Goal: Task Accomplishment & Management: Manage account settings

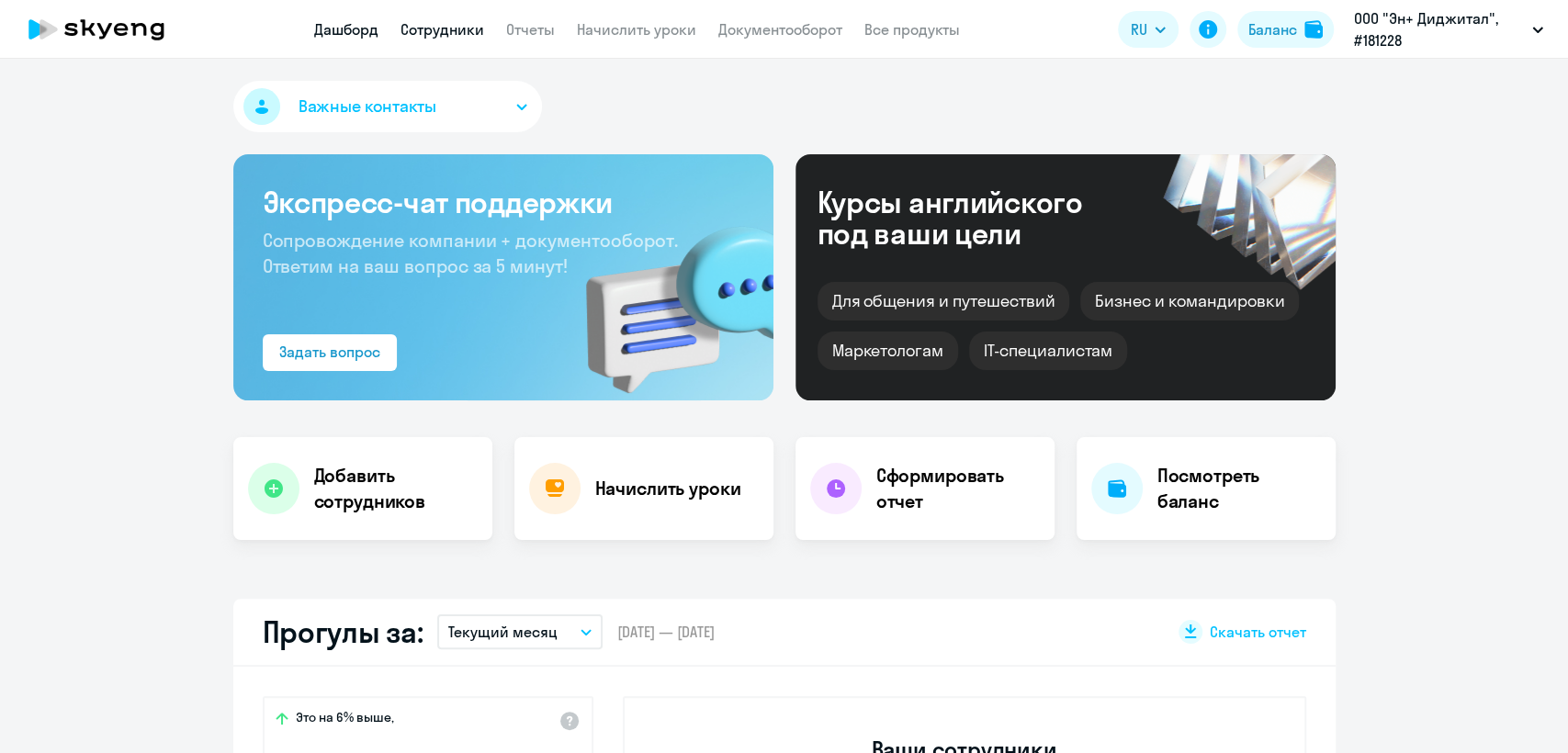
click at [439, 24] on link "Сотрудники" at bounding box center [441, 29] width 83 height 19
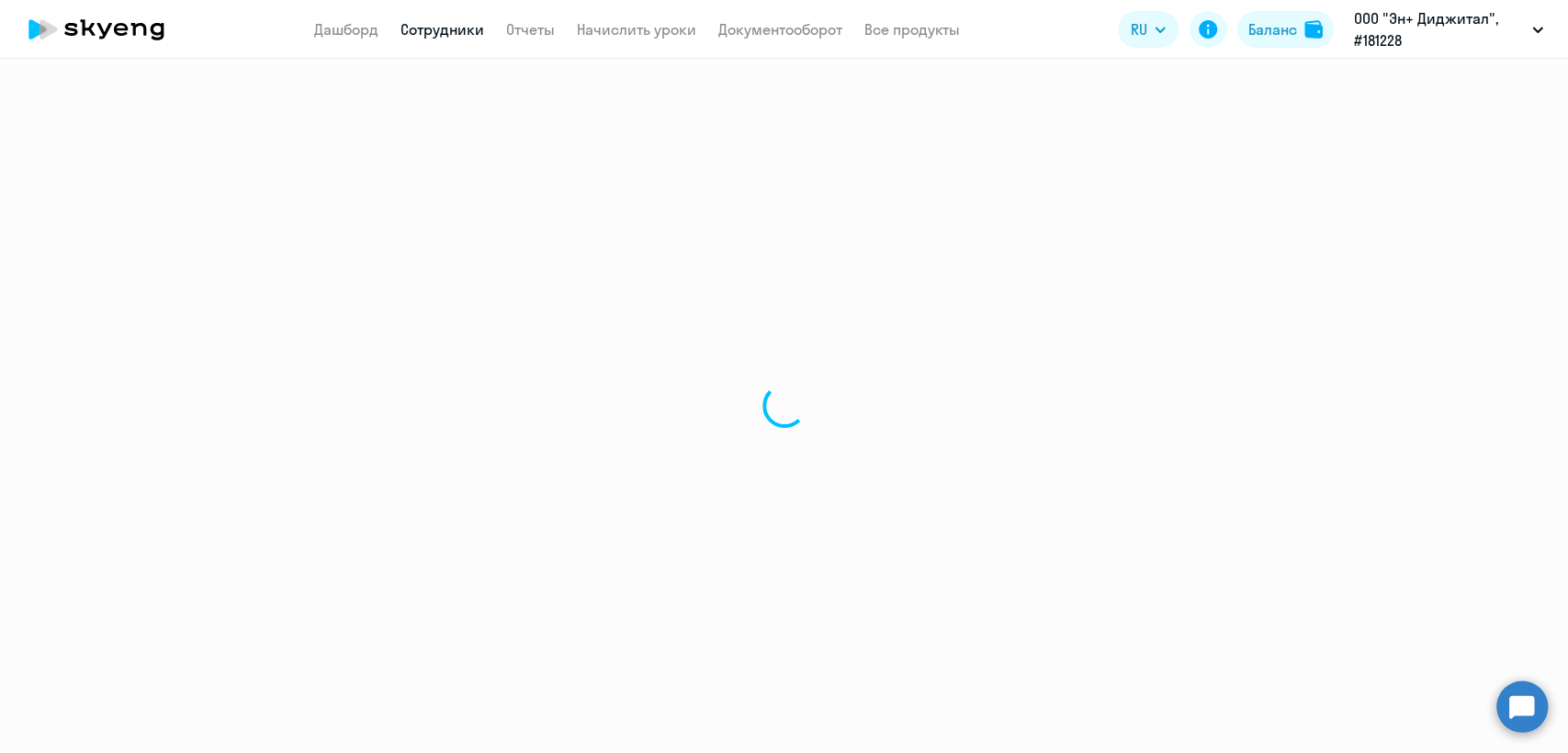
select select "30"
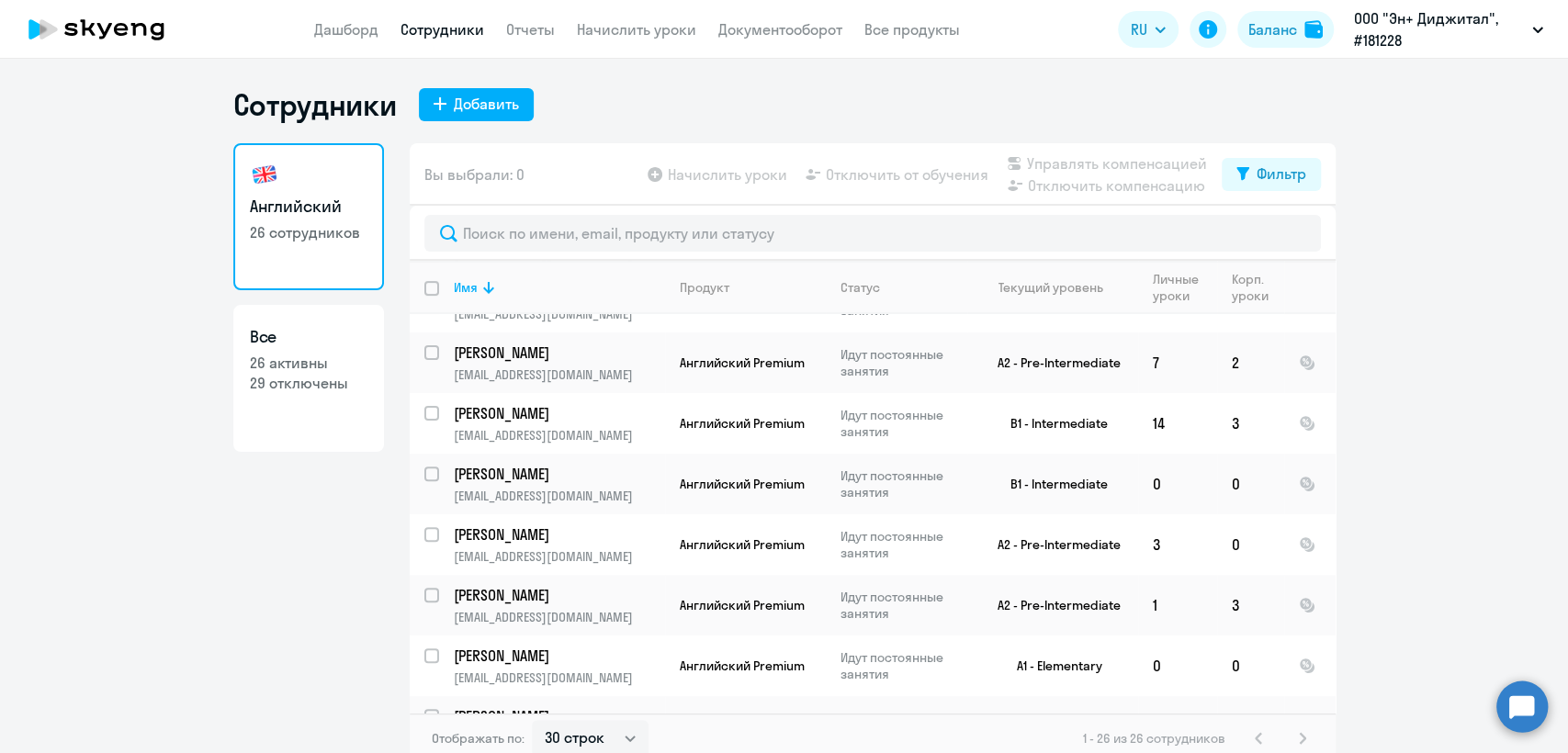
scroll to position [408, 0]
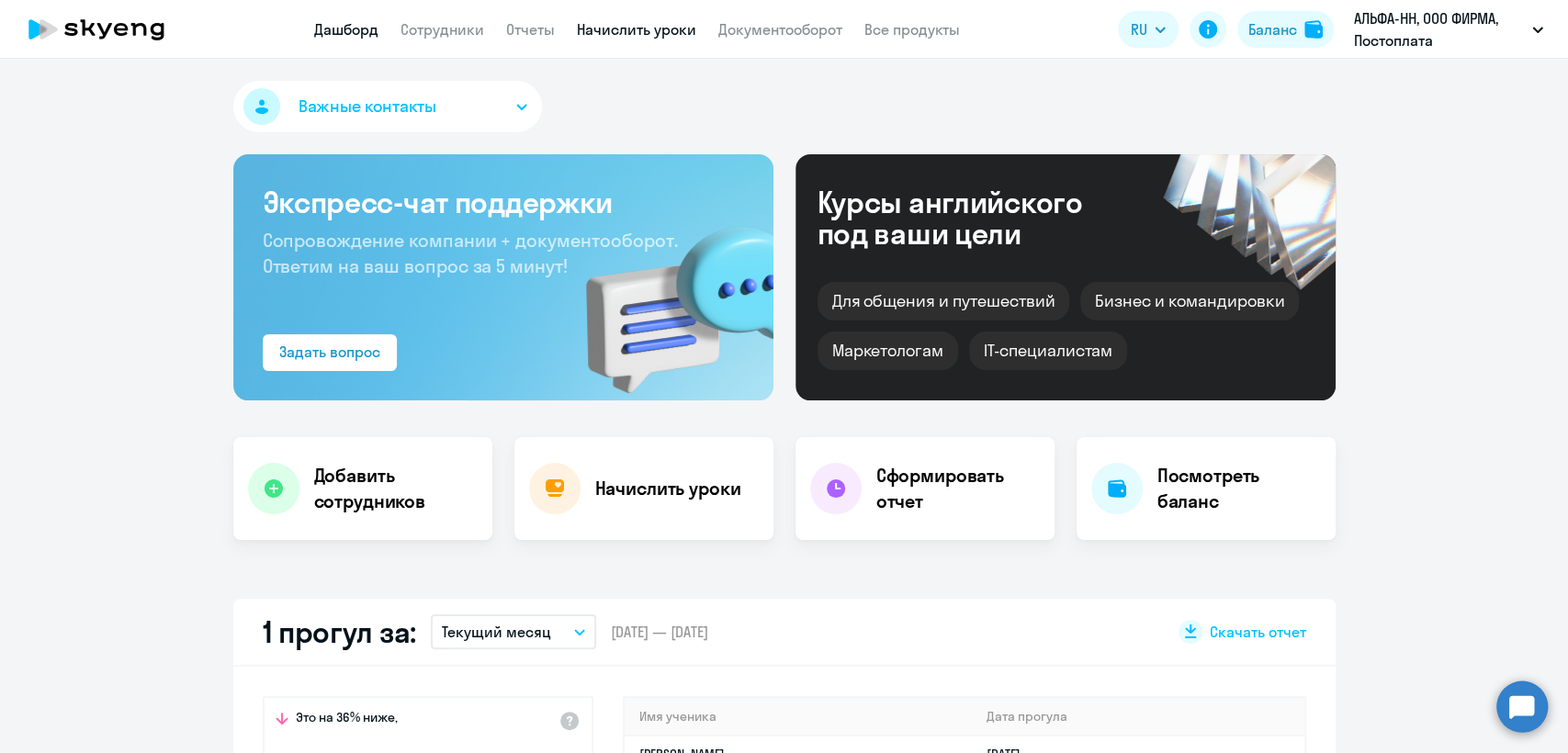
click at [616, 33] on link "Начислить уроки" at bounding box center [636, 29] width 119 height 19
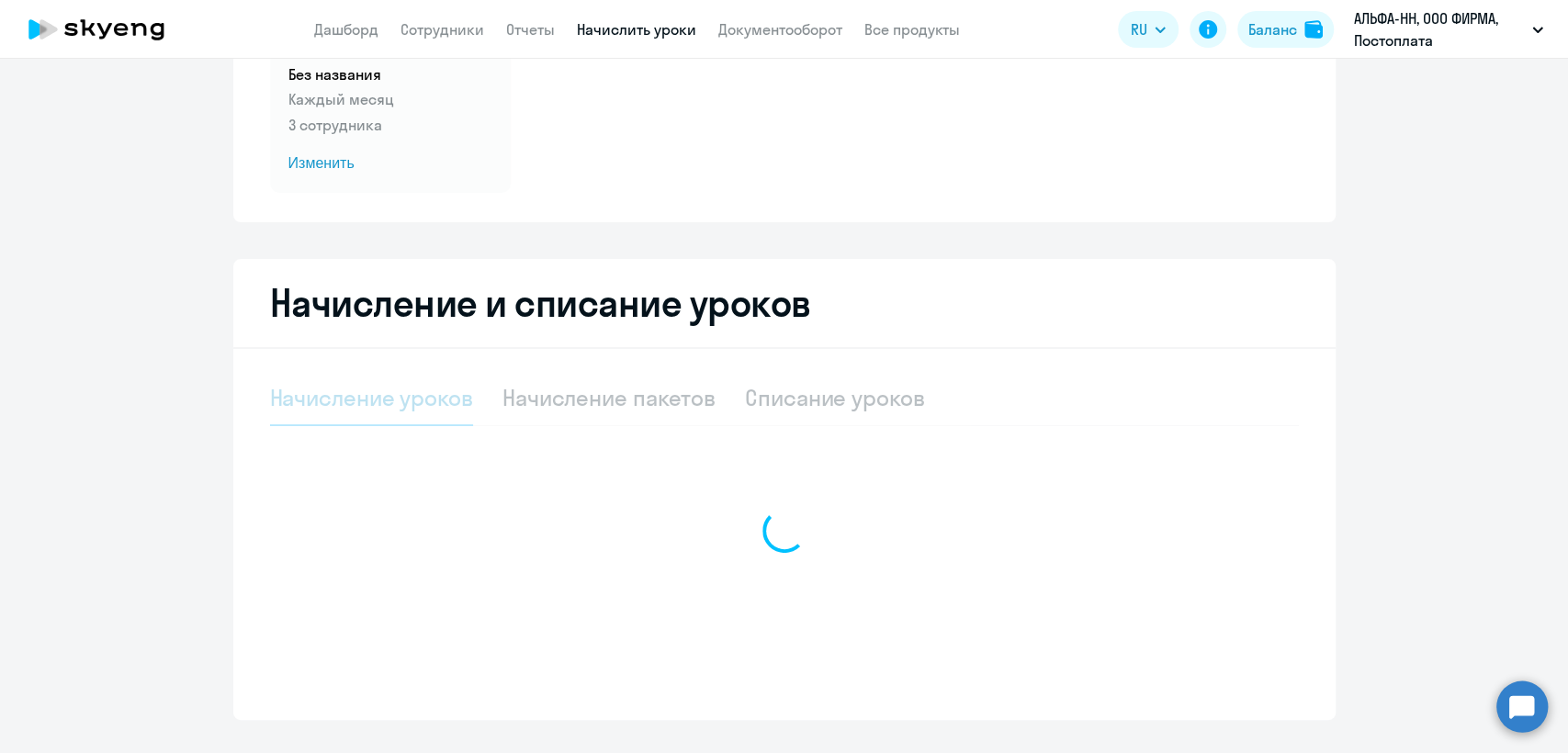
select select "10"
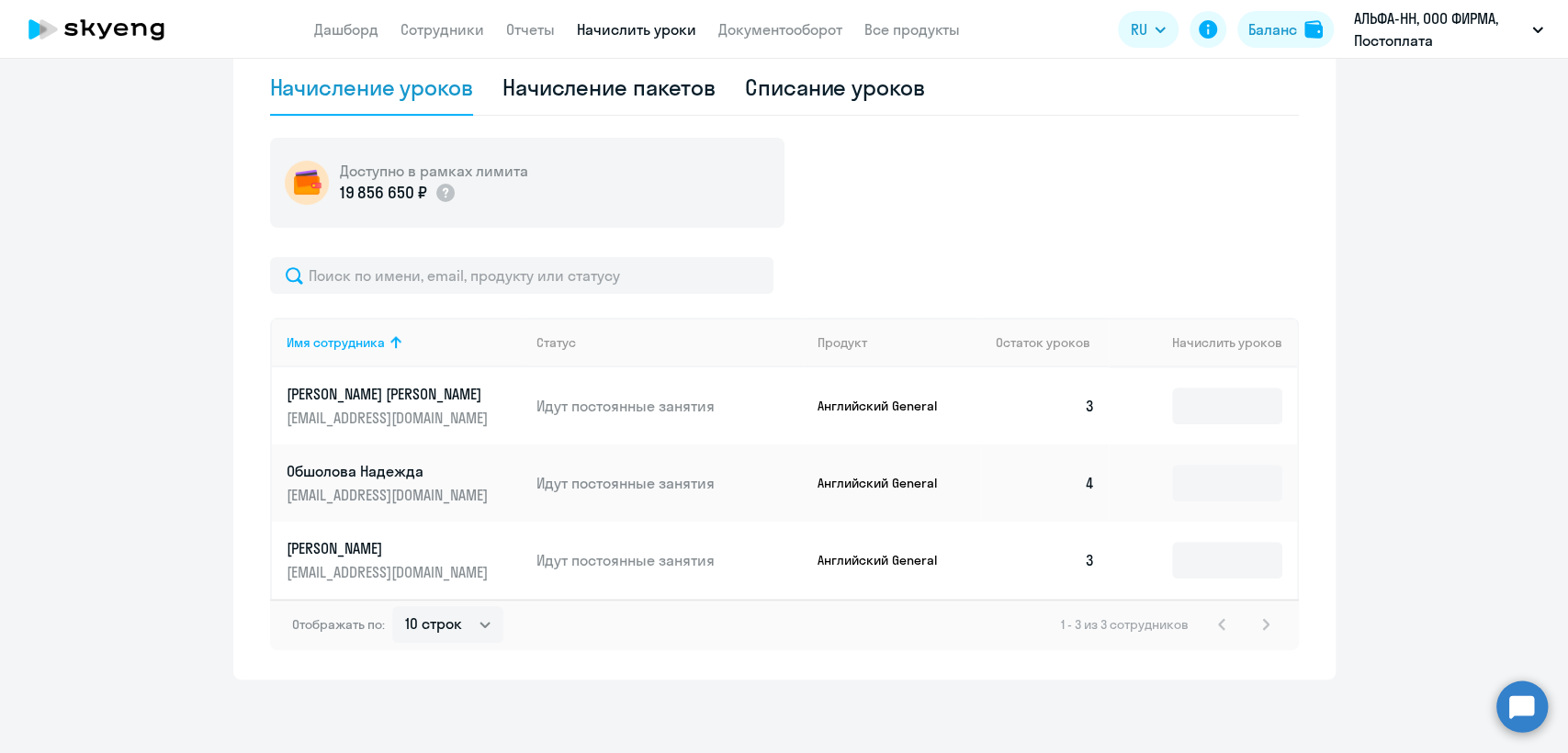
scroll to position [209, 0]
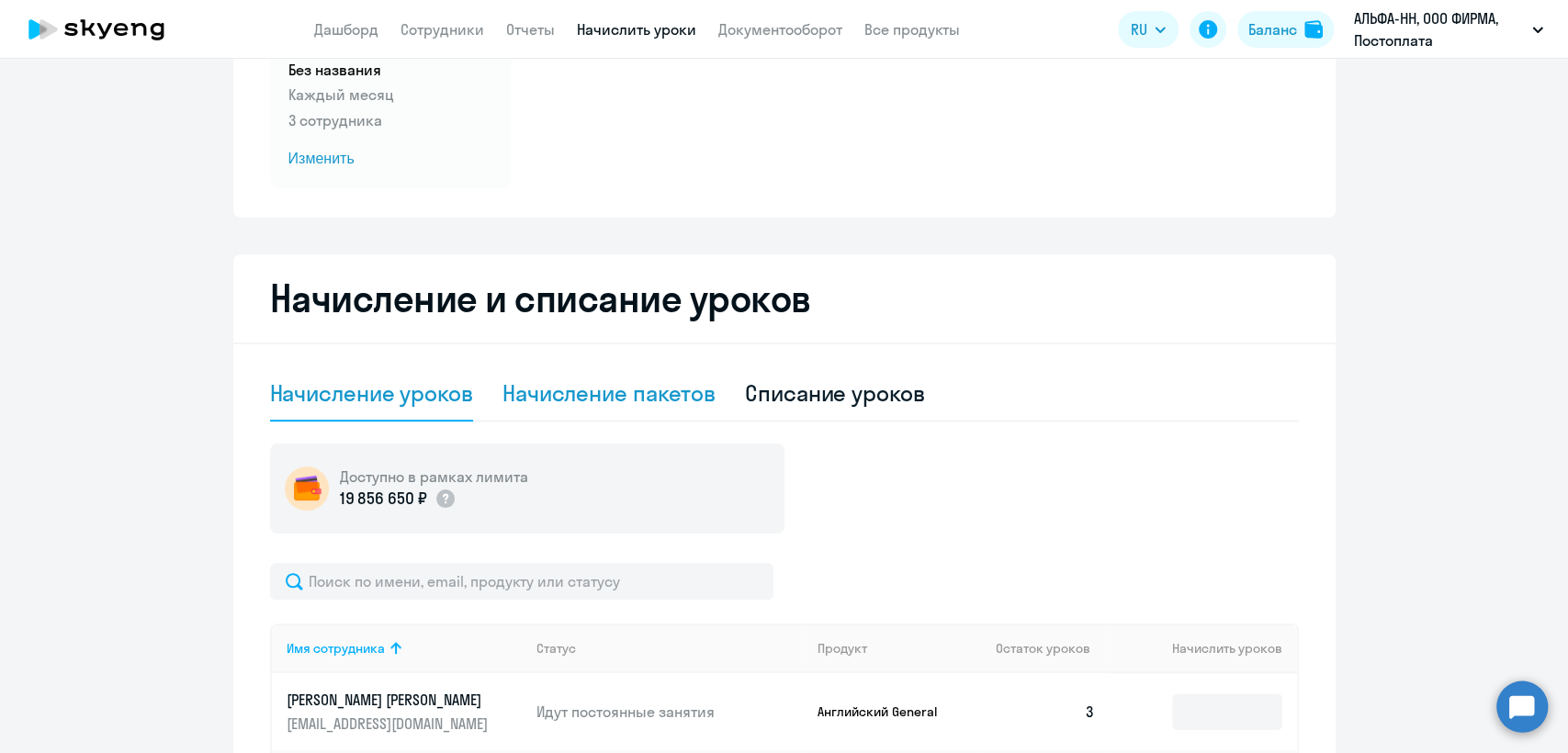
click at [645, 399] on div "Начисление пакетов" at bounding box center [609, 394] width 213 height 29
select select "10"
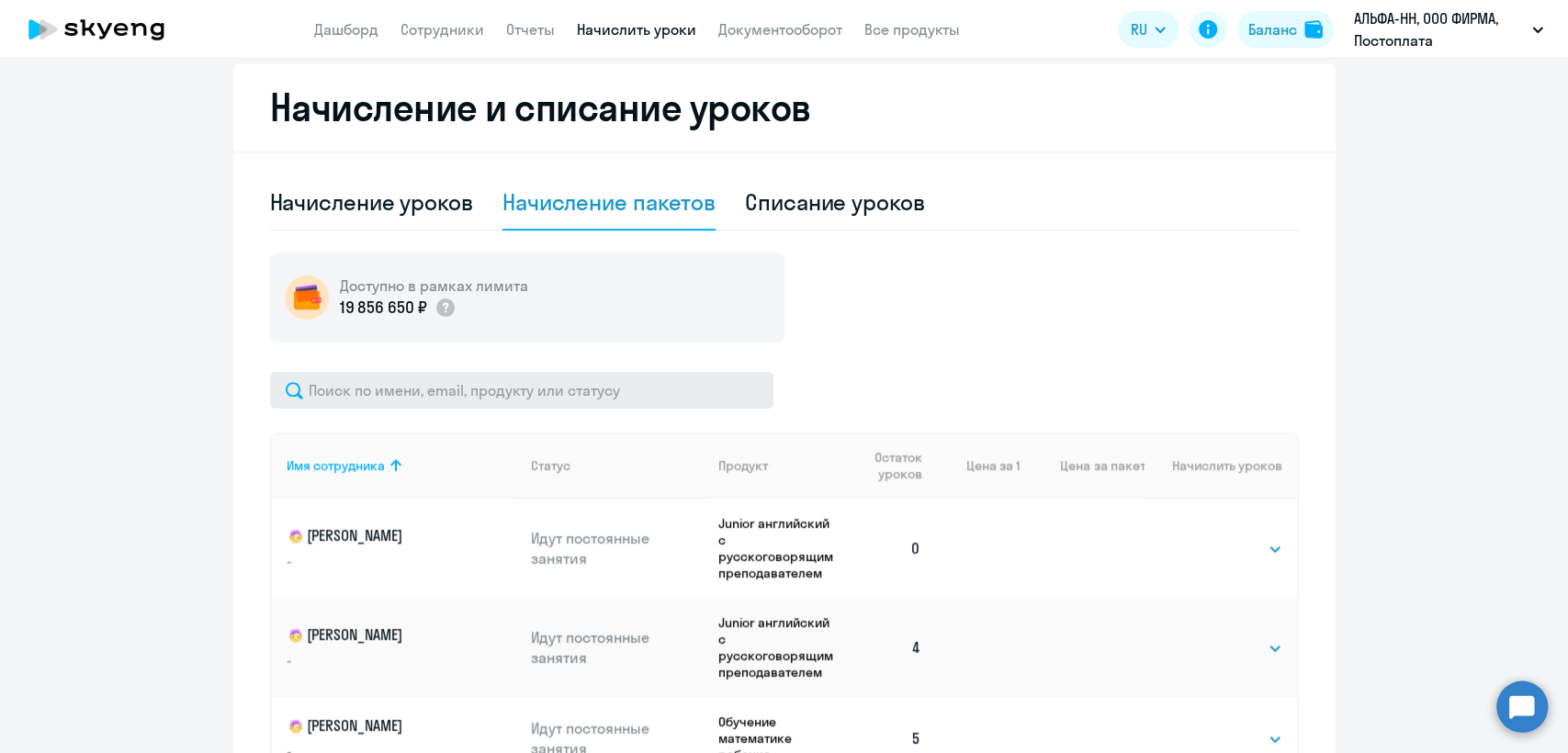
scroll to position [412, 0]
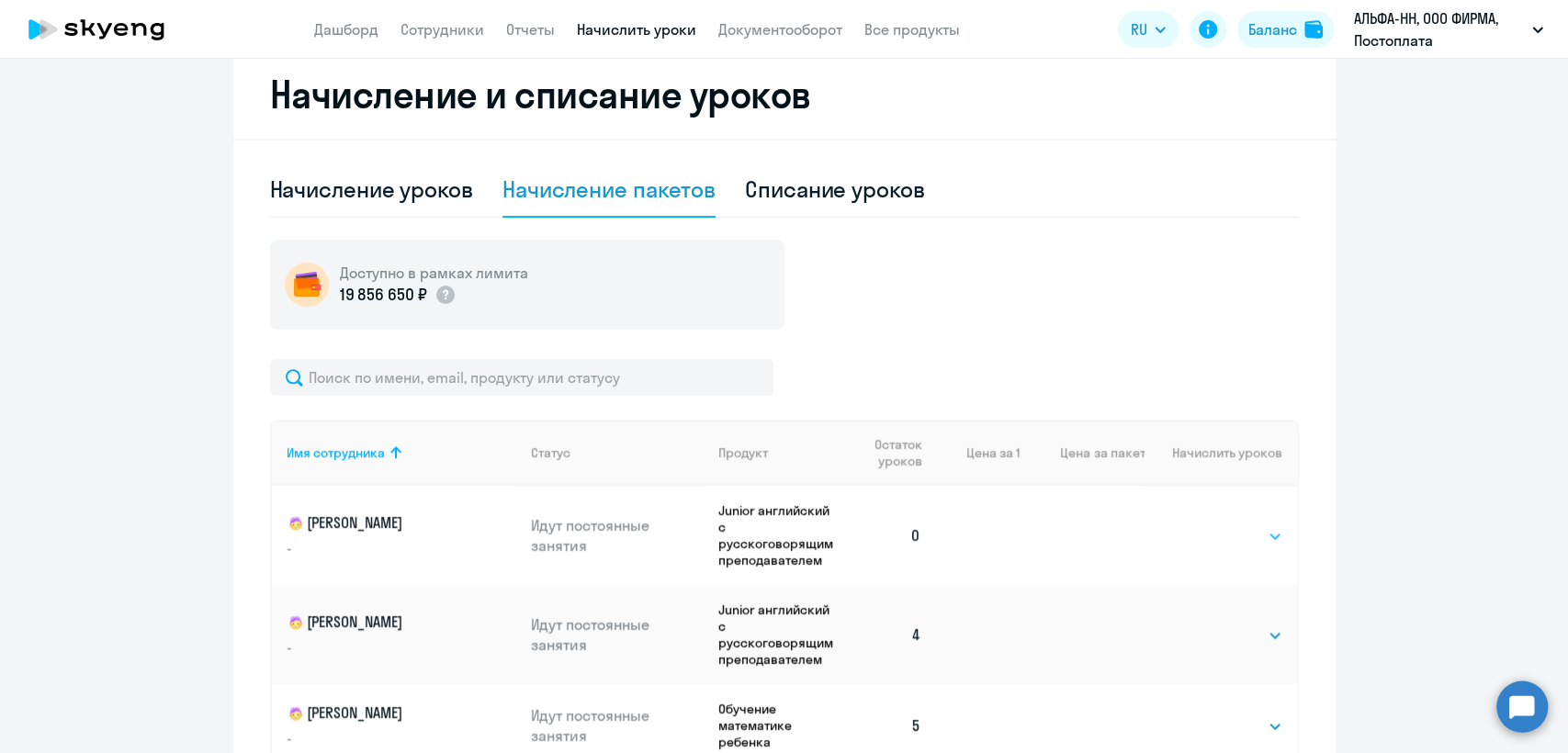
click at [1207, 529] on select "Выбрать 4 8 16 32 64 96 128" at bounding box center [1244, 537] width 75 height 23
select select "4"
click at [1207, 526] on select "Выбрать 4 8 16 32 64 96 128" at bounding box center [1244, 537] width 75 height 23
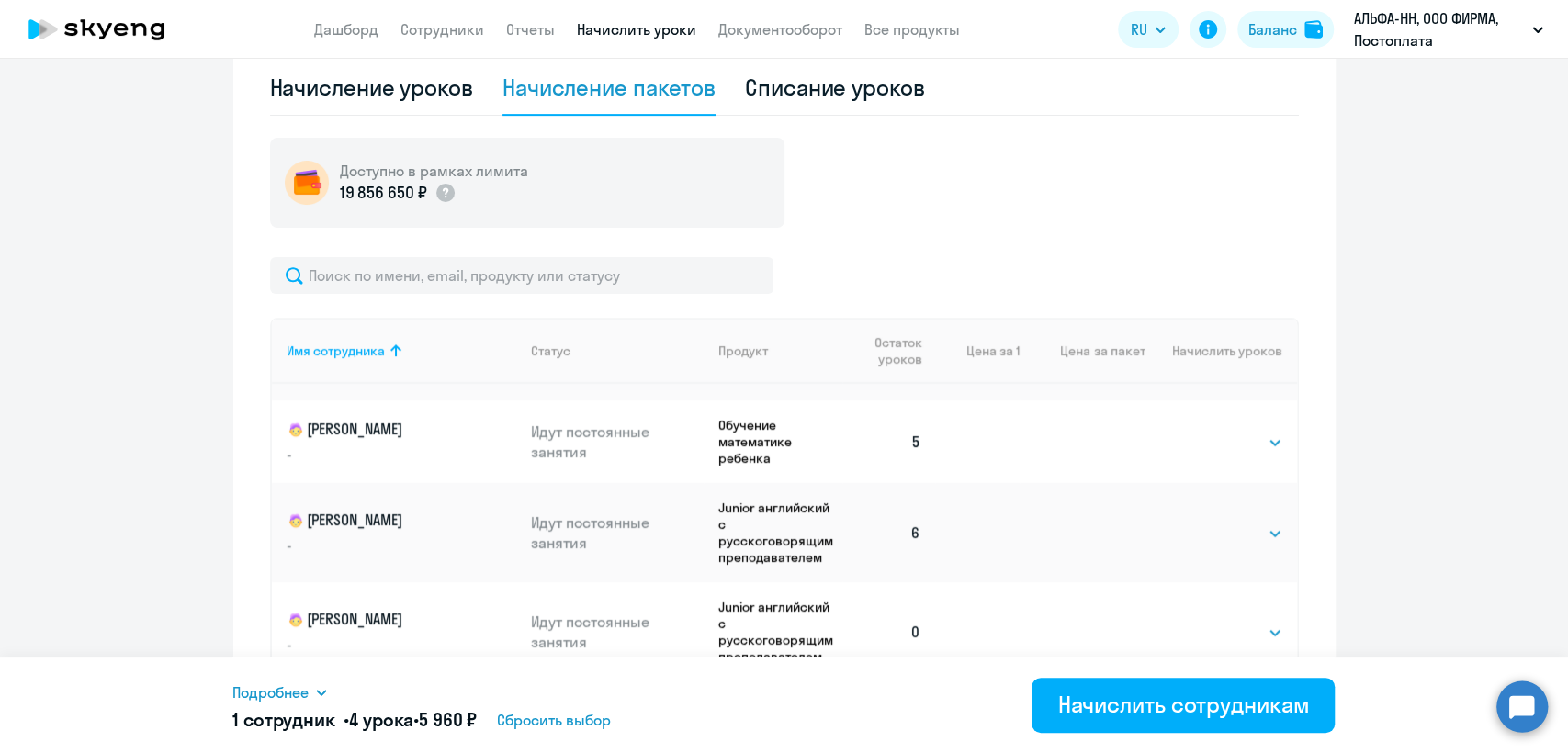
scroll to position [618, 0]
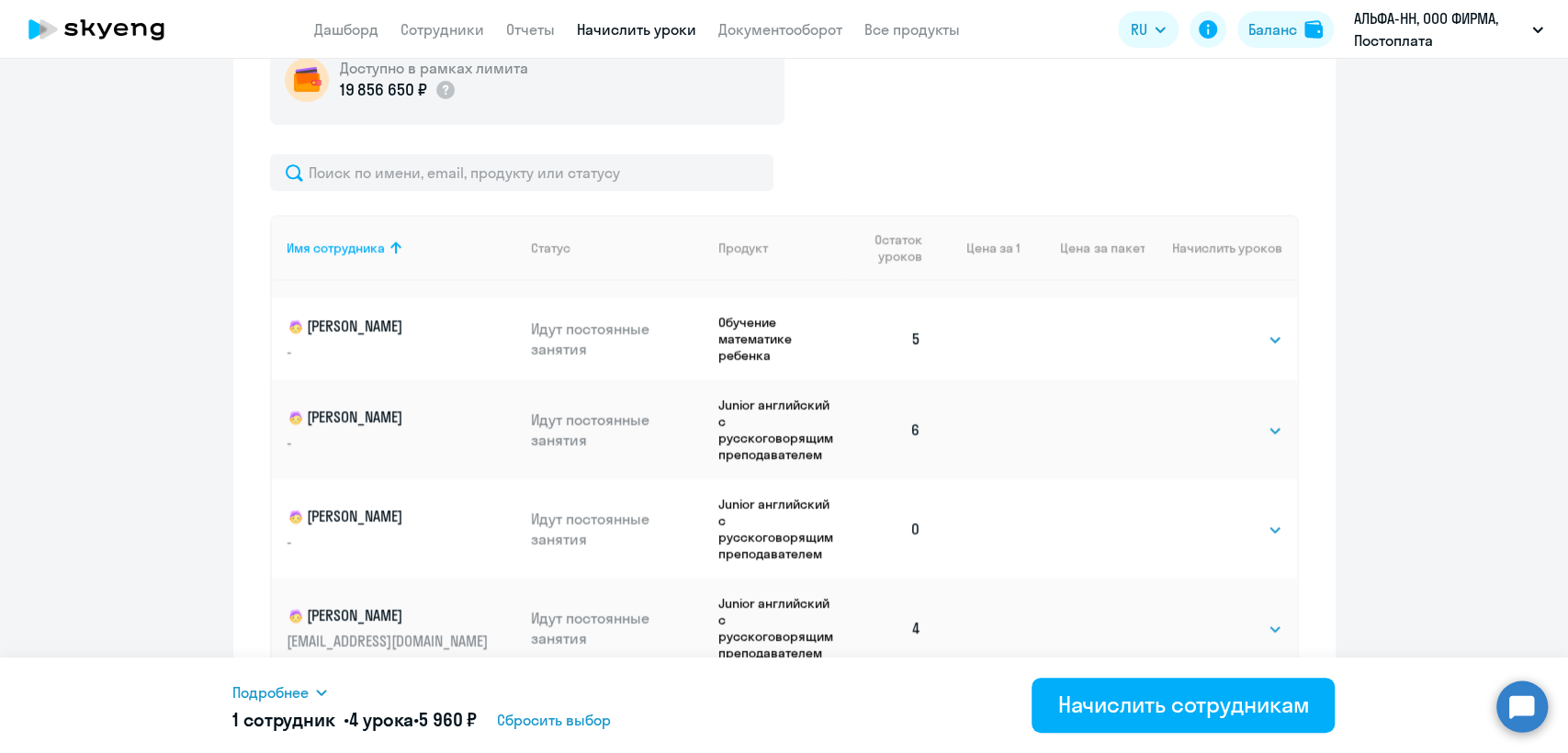
click at [1182, 540] on td "Выбрать 4 8 16 32 64 96 128 Выбрать" at bounding box center [1220, 529] width 152 height 99
click at [1207, 536] on select "Выбрать 4 8 16 32 64 96 128" at bounding box center [1244, 530] width 75 height 23
select select "4"
click at [1207, 519] on select "Выбрать 4 8 16 32 64 96 128" at bounding box center [1244, 530] width 75 height 23
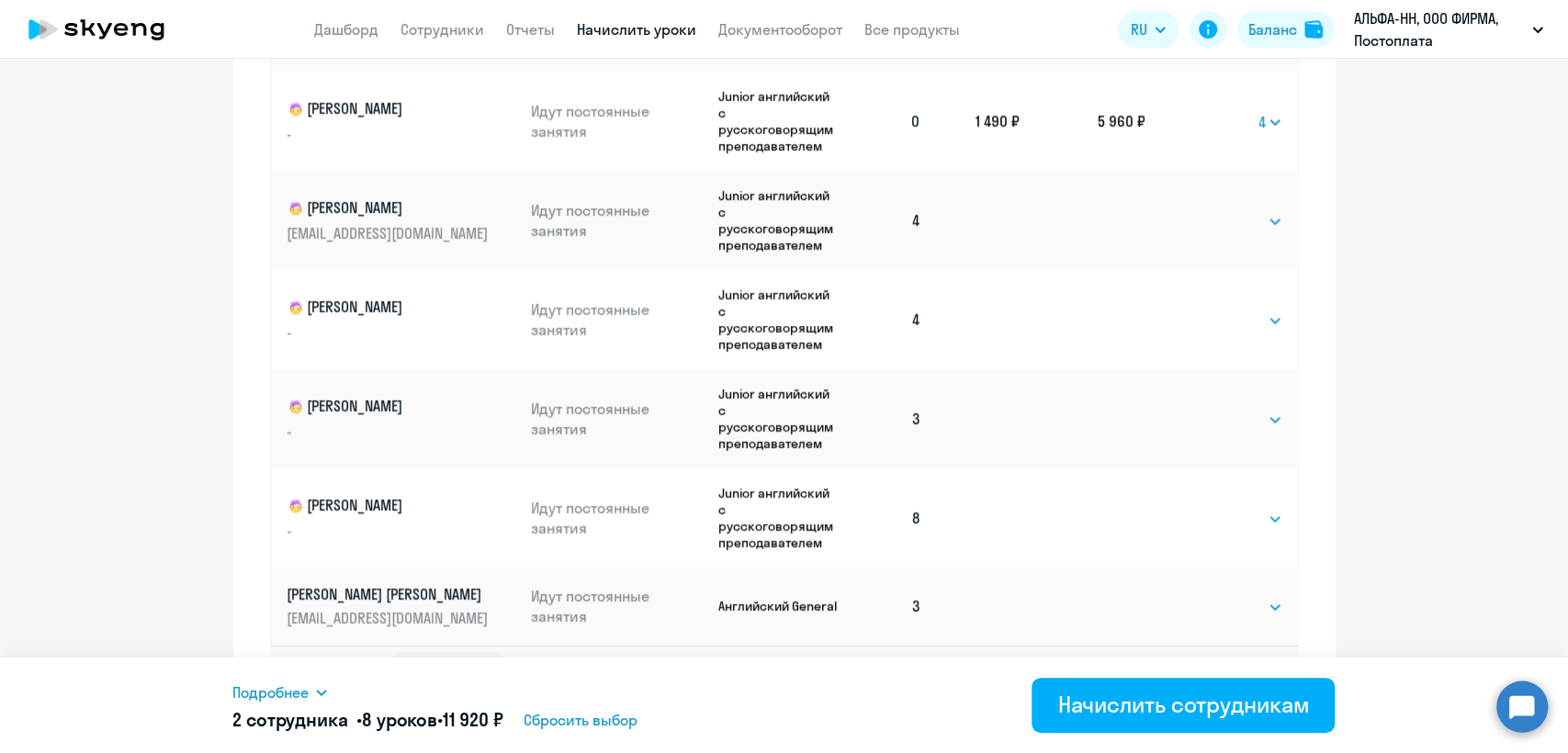
scroll to position [1071, 0]
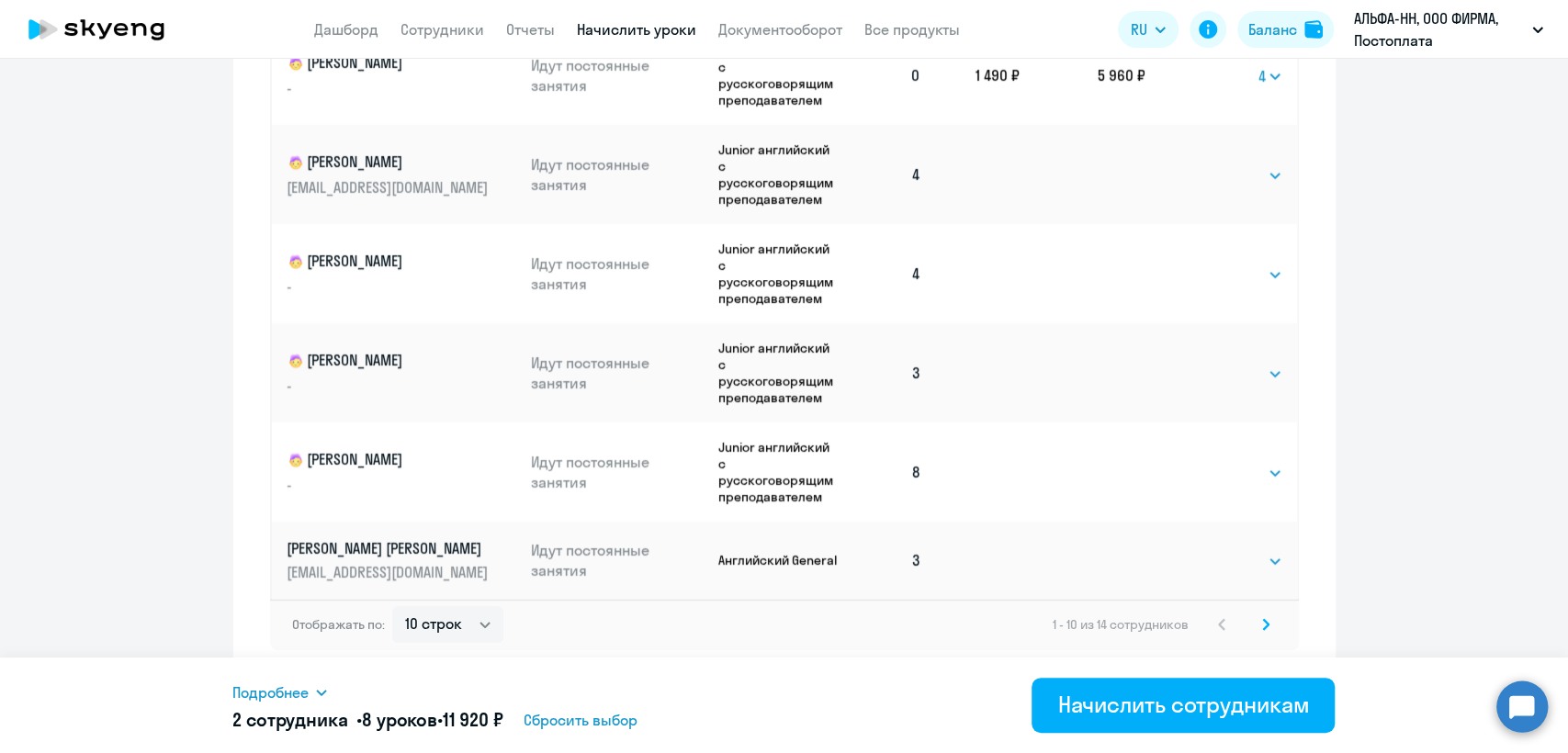
click at [1263, 624] on icon at bounding box center [1266, 624] width 6 height 10
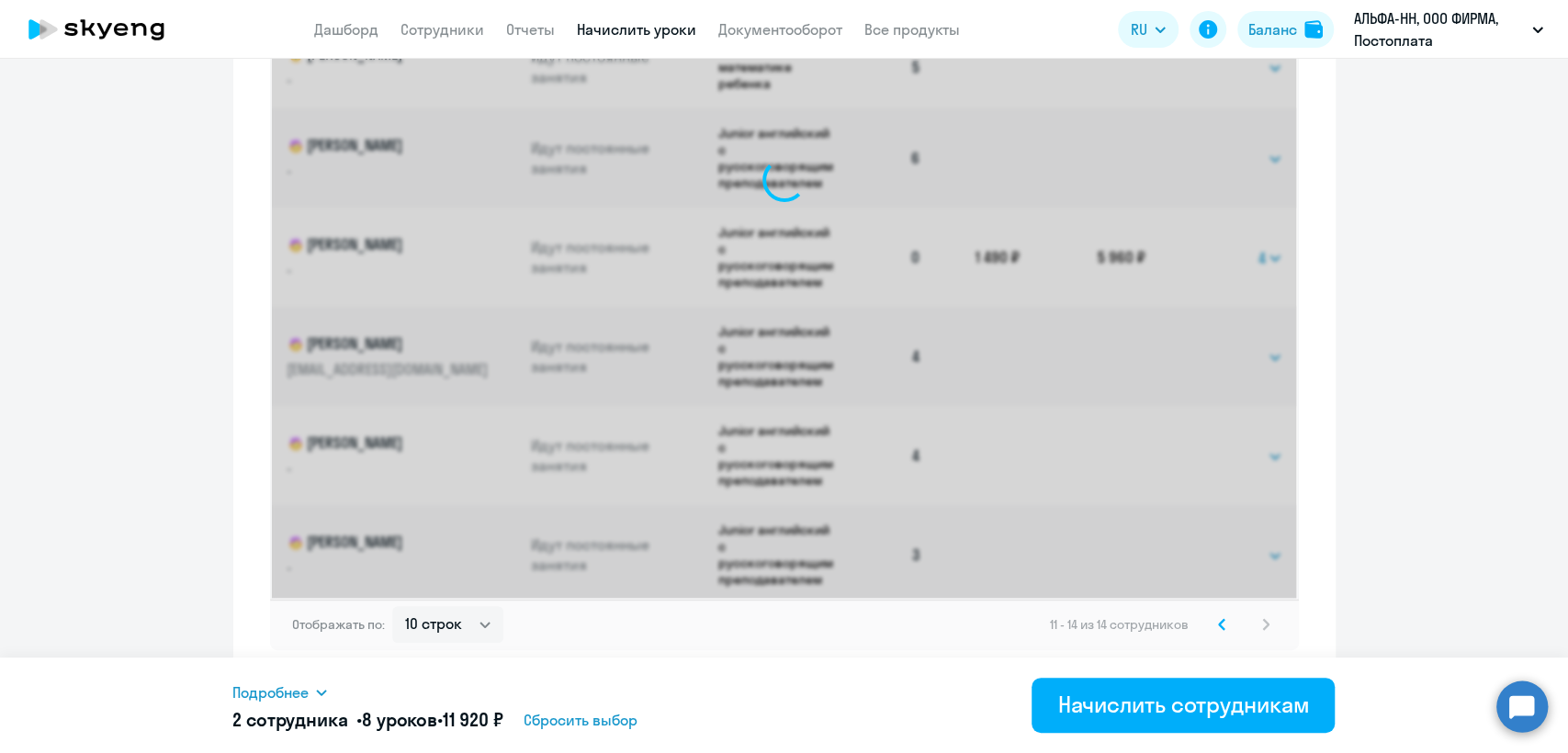
scroll to position [635, 0]
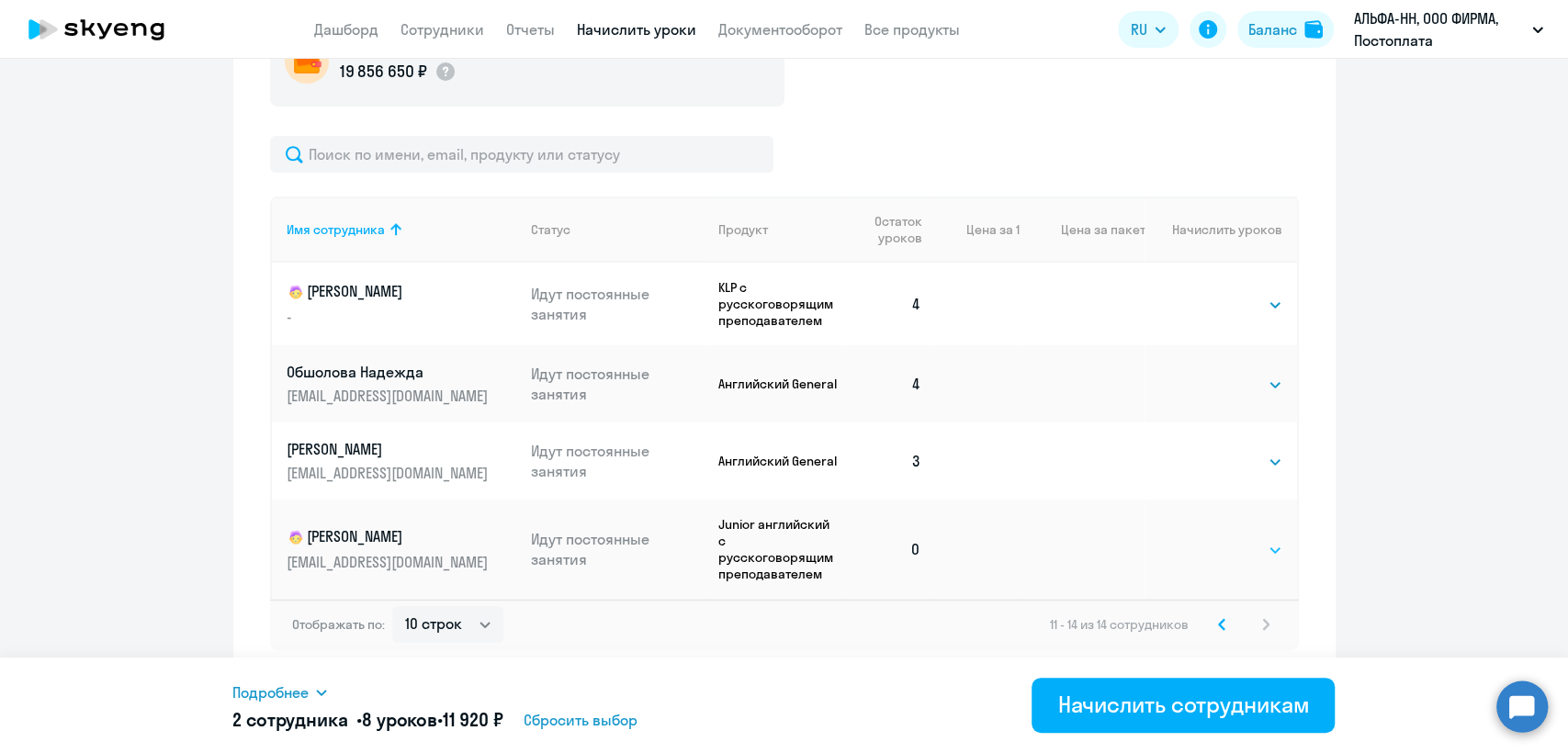
click at [1207, 550] on select "Выбрать 4 8 16 32 64 96 128" at bounding box center [1244, 550] width 75 height 23
select select "4"
click at [1207, 540] on select "Выбрать 4 8 16 32 64 96 128" at bounding box center [1244, 550] width 75 height 23
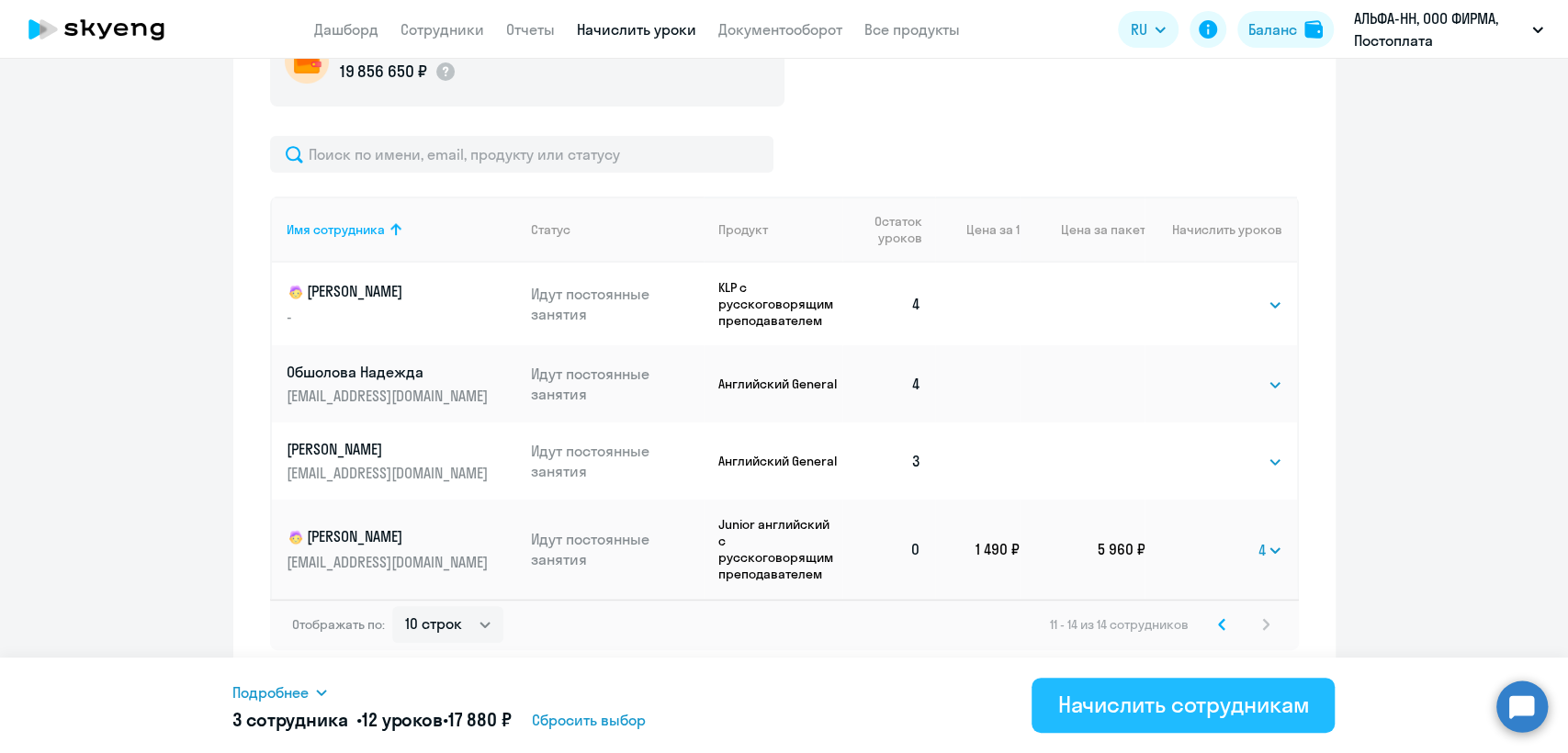
click at [1195, 692] on div "Начислить сотрудникам" at bounding box center [1182, 705] width 252 height 29
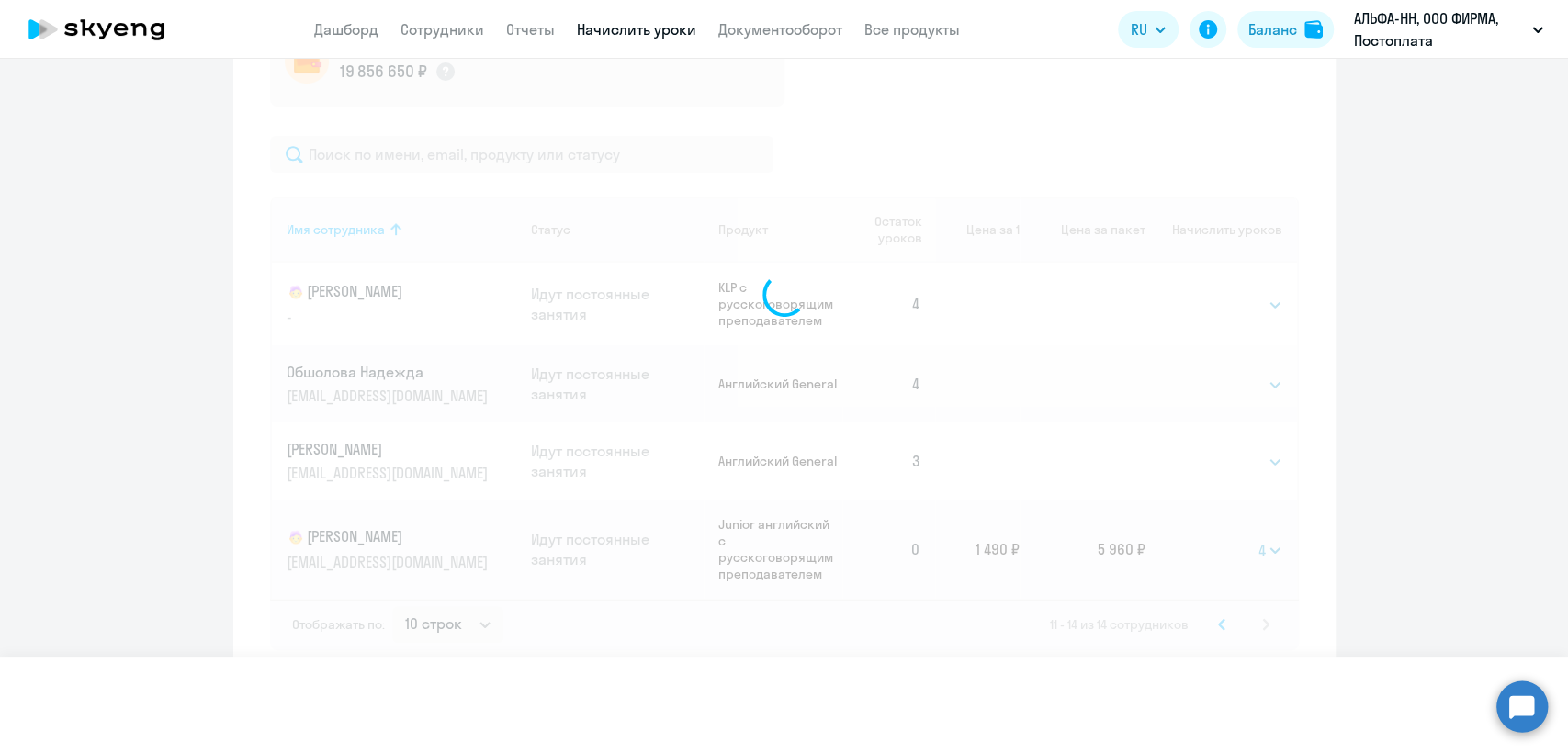
select select
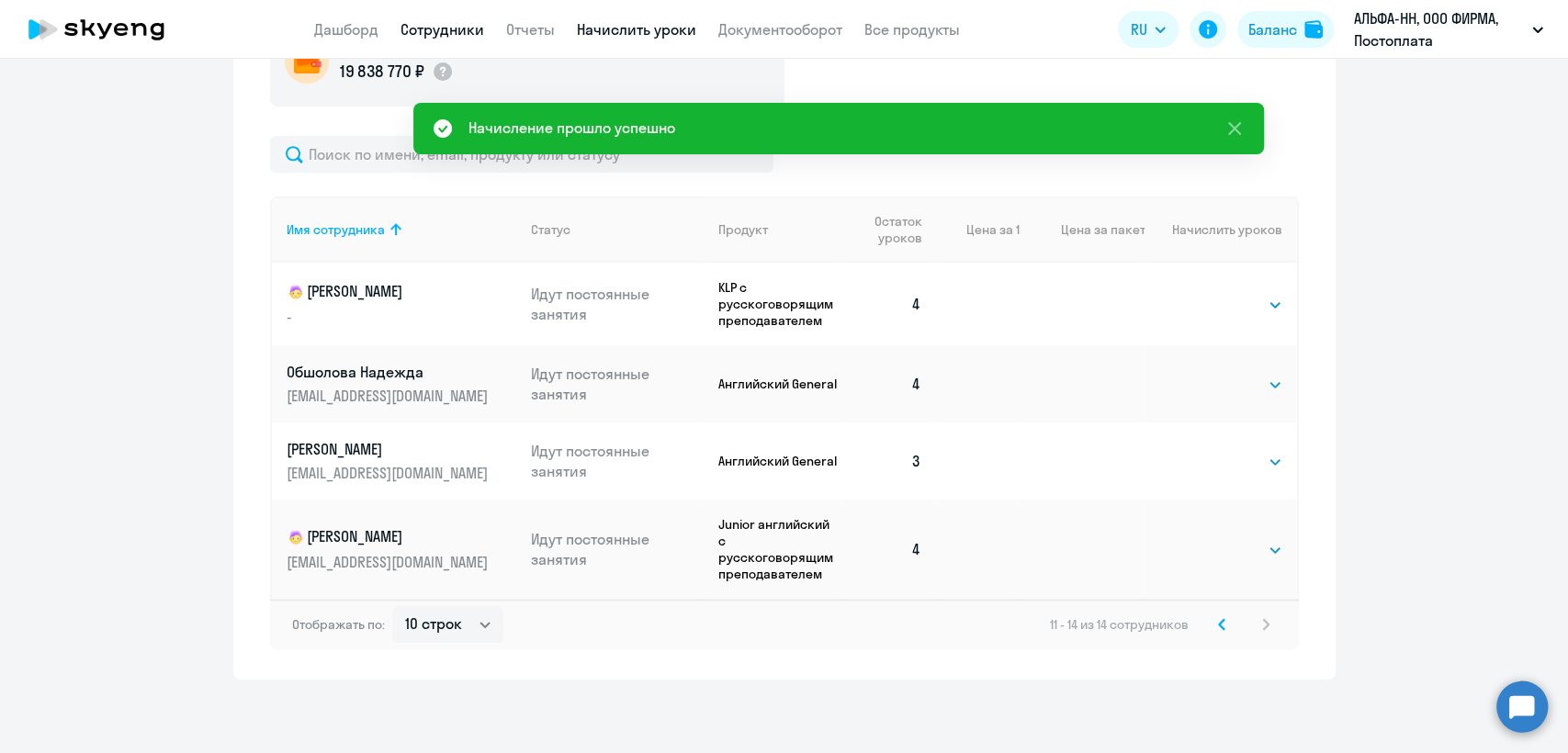
click at [469, 25] on link "Сотрудники" at bounding box center [441, 29] width 83 height 19
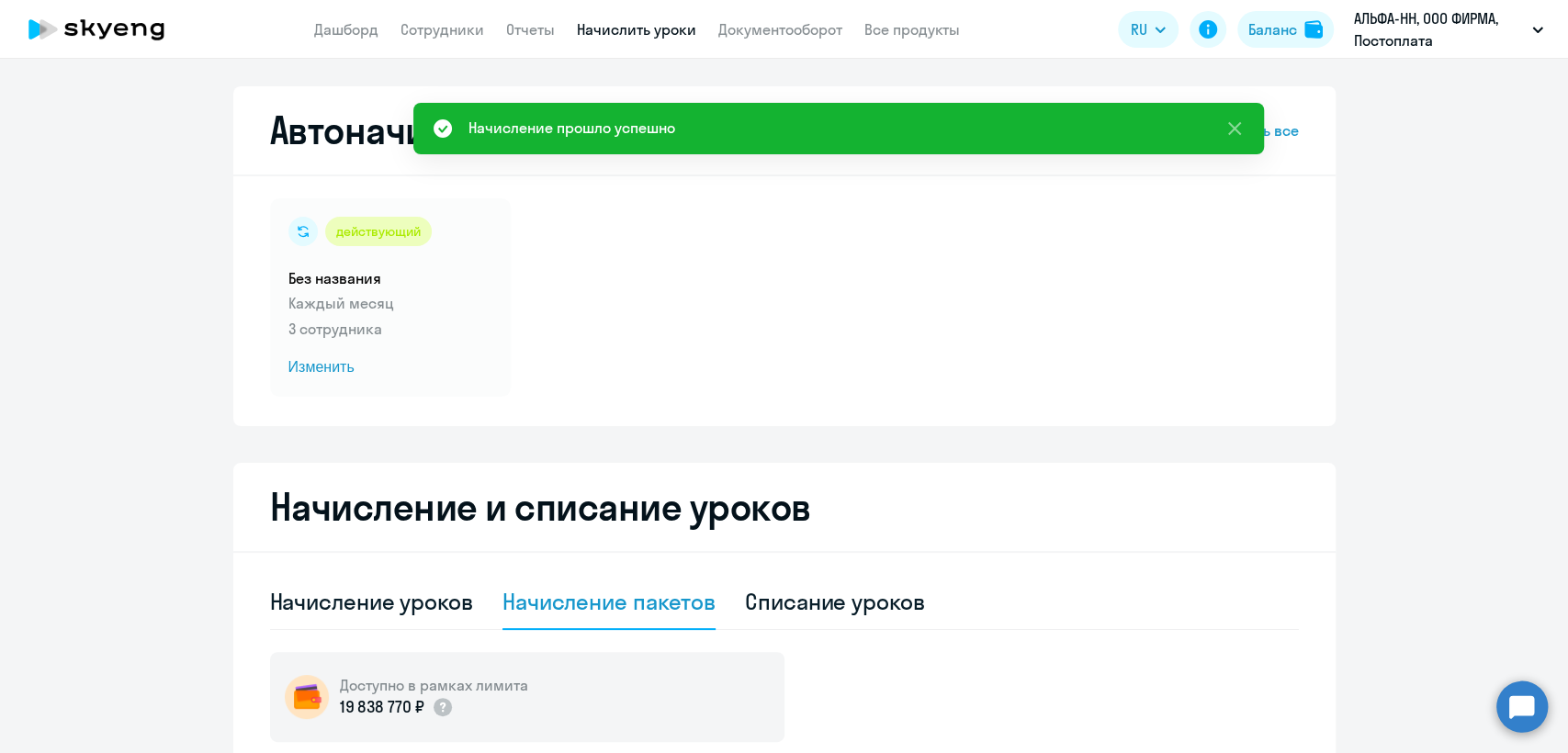
select select "30"
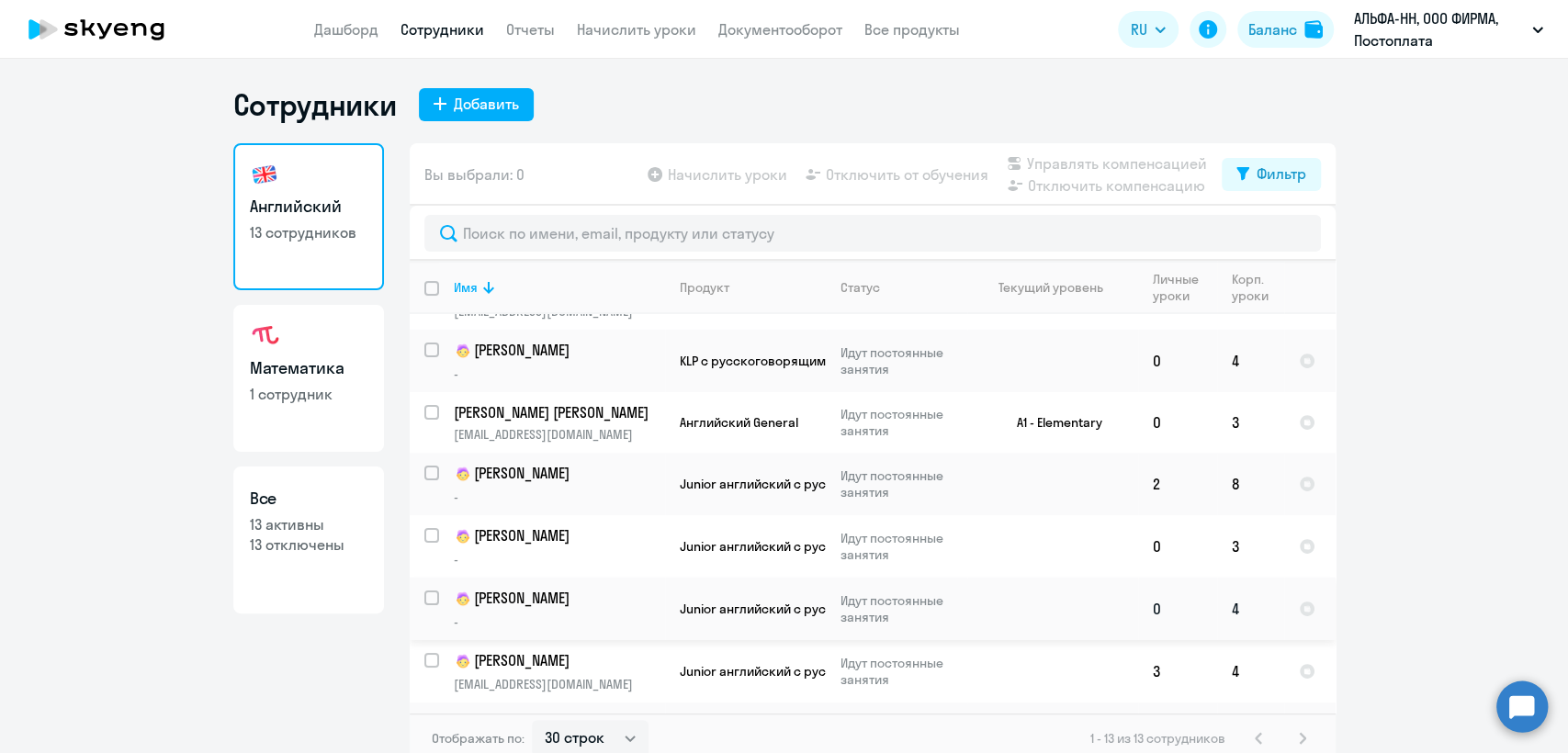
scroll to position [204, 0]
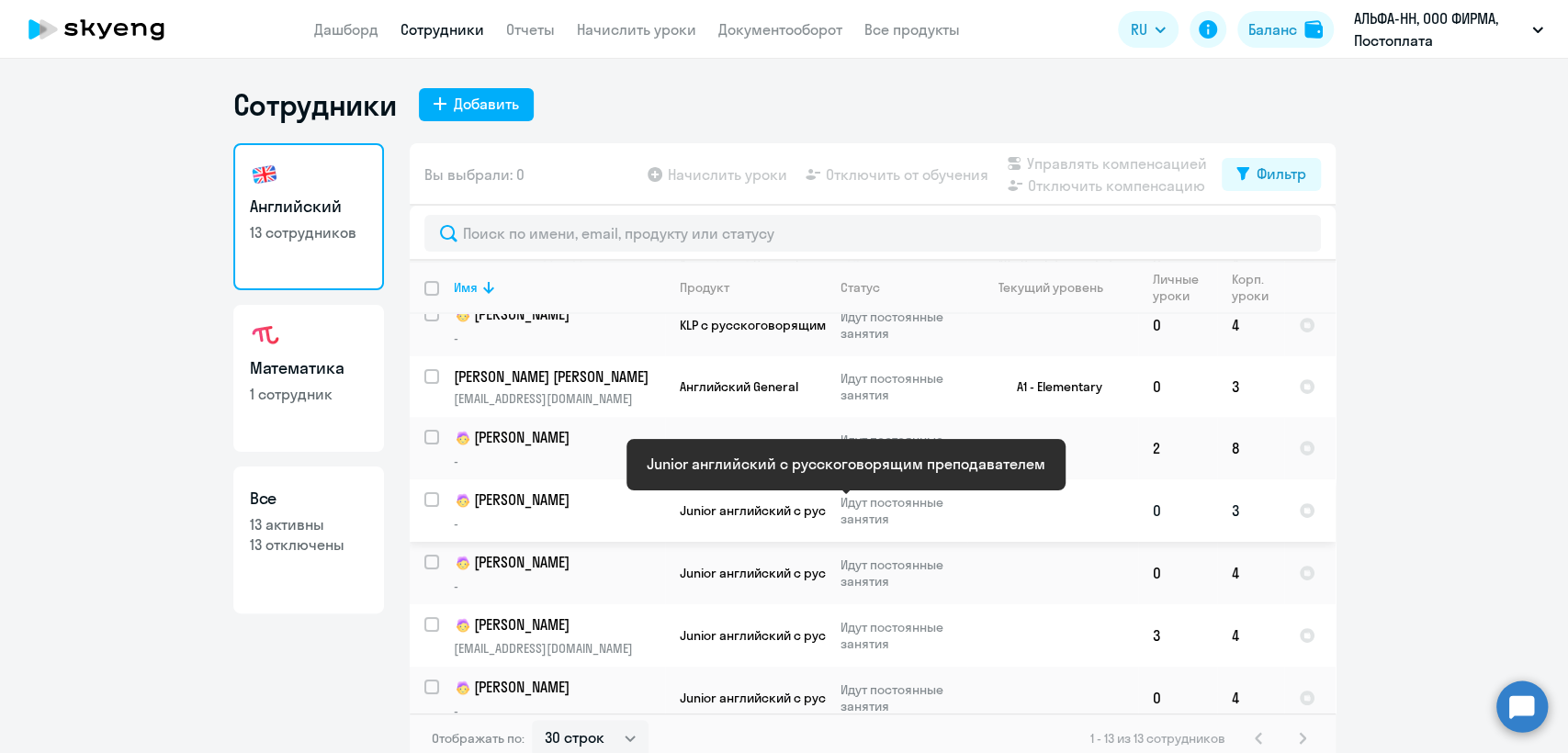
click at [794, 512] on span "Junior английский с русскоговорящим преподавателем" at bounding box center [852, 510] width 346 height 17
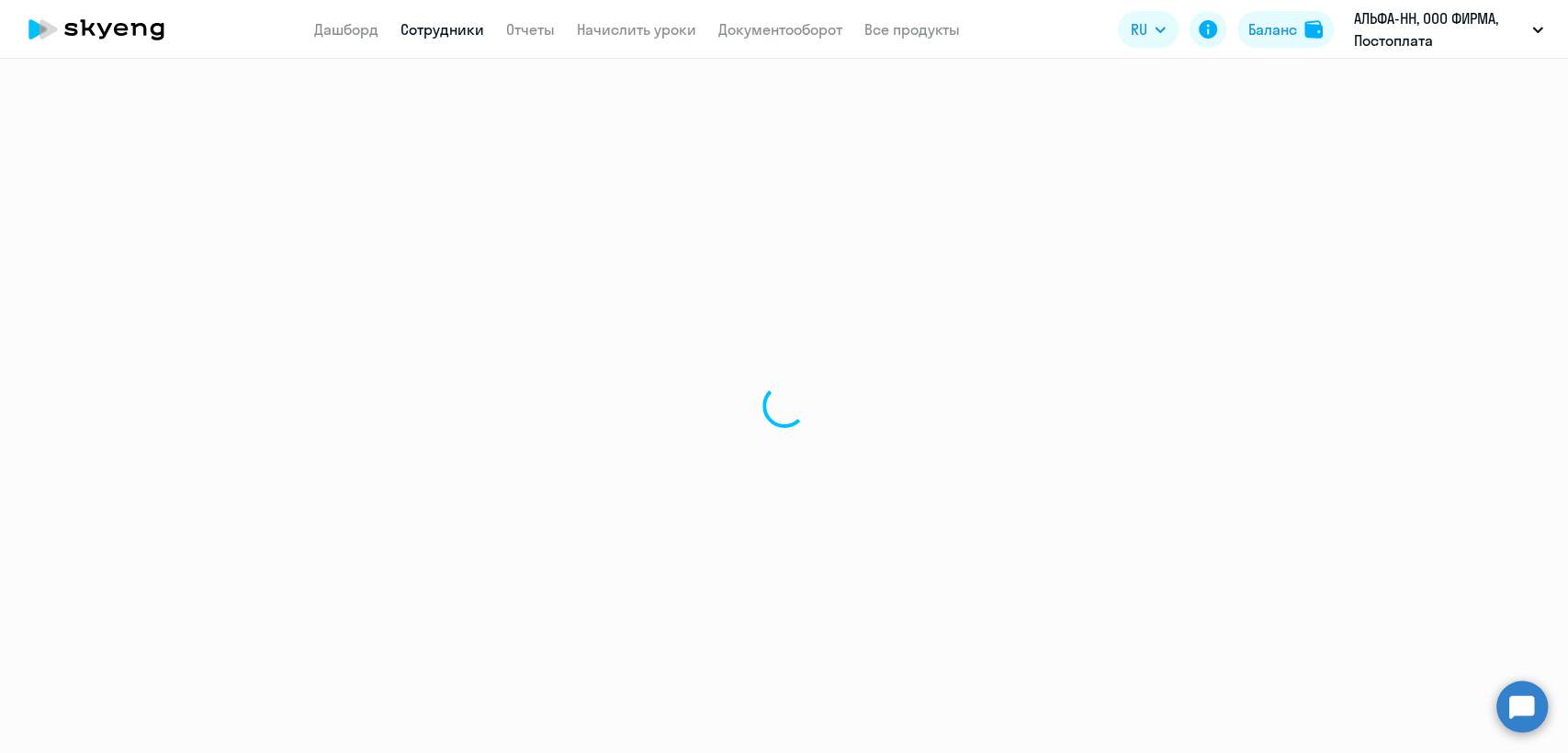
select select "english"
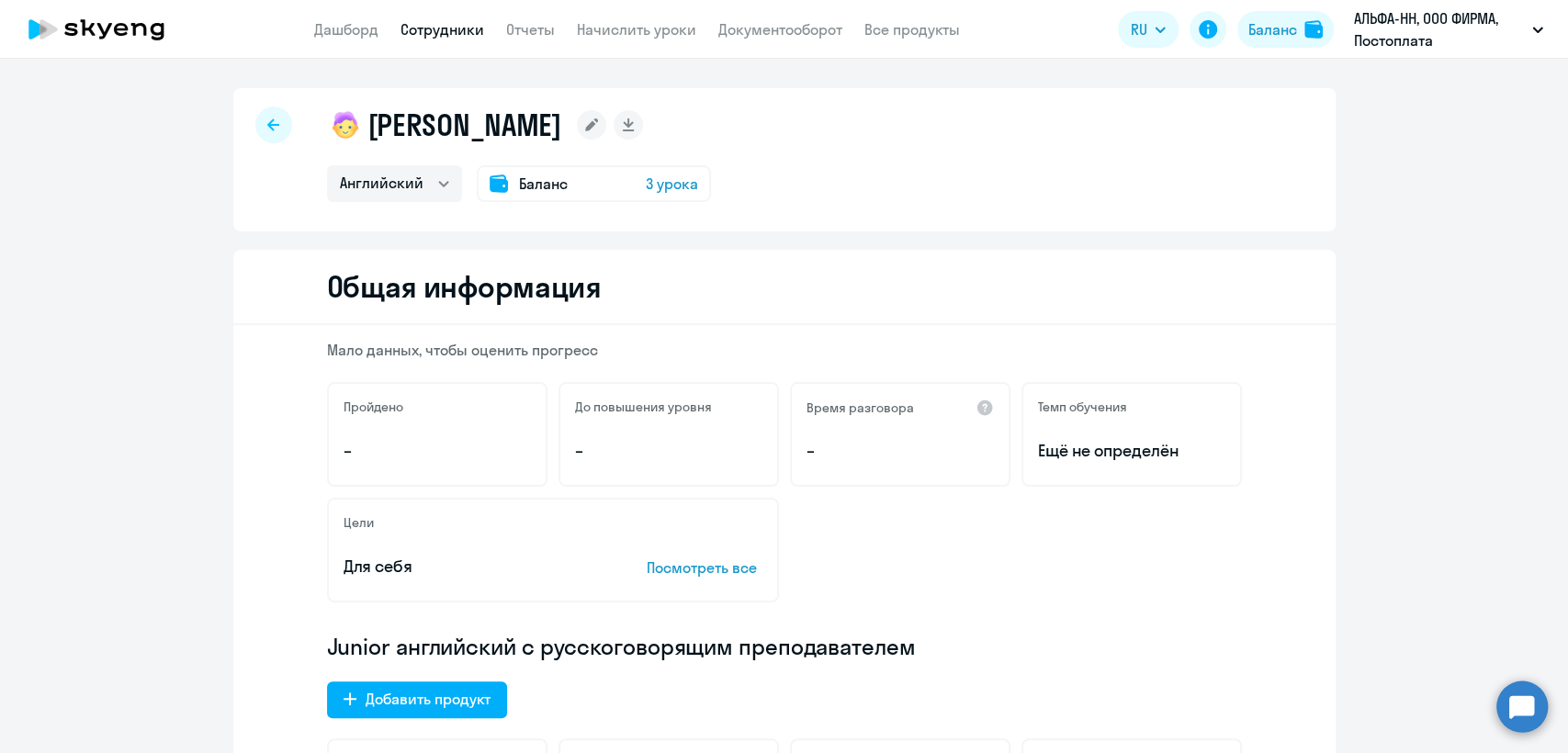
scroll to position [306, 0]
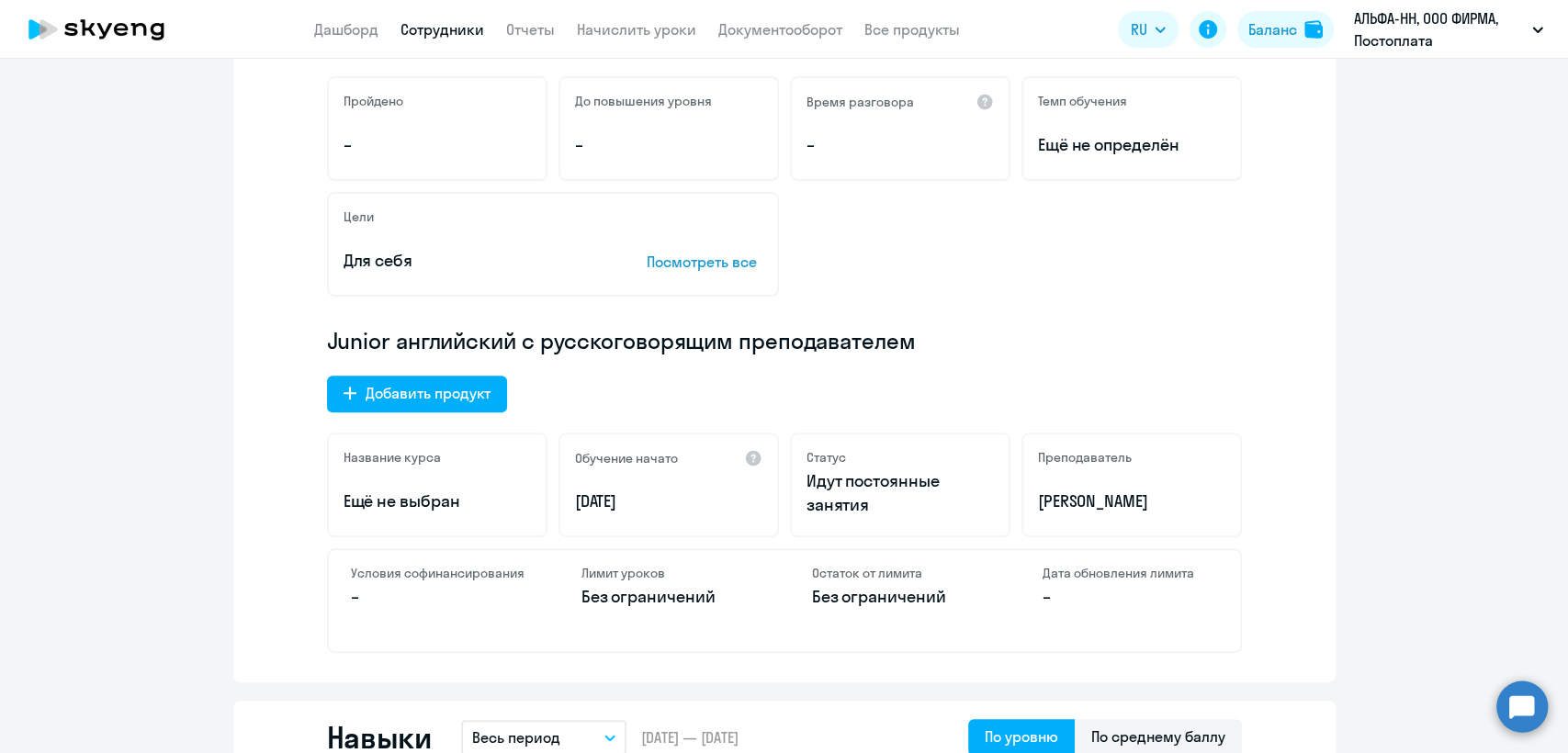
click at [467, 21] on link "Сотрудники" at bounding box center [441, 29] width 83 height 19
select select "30"
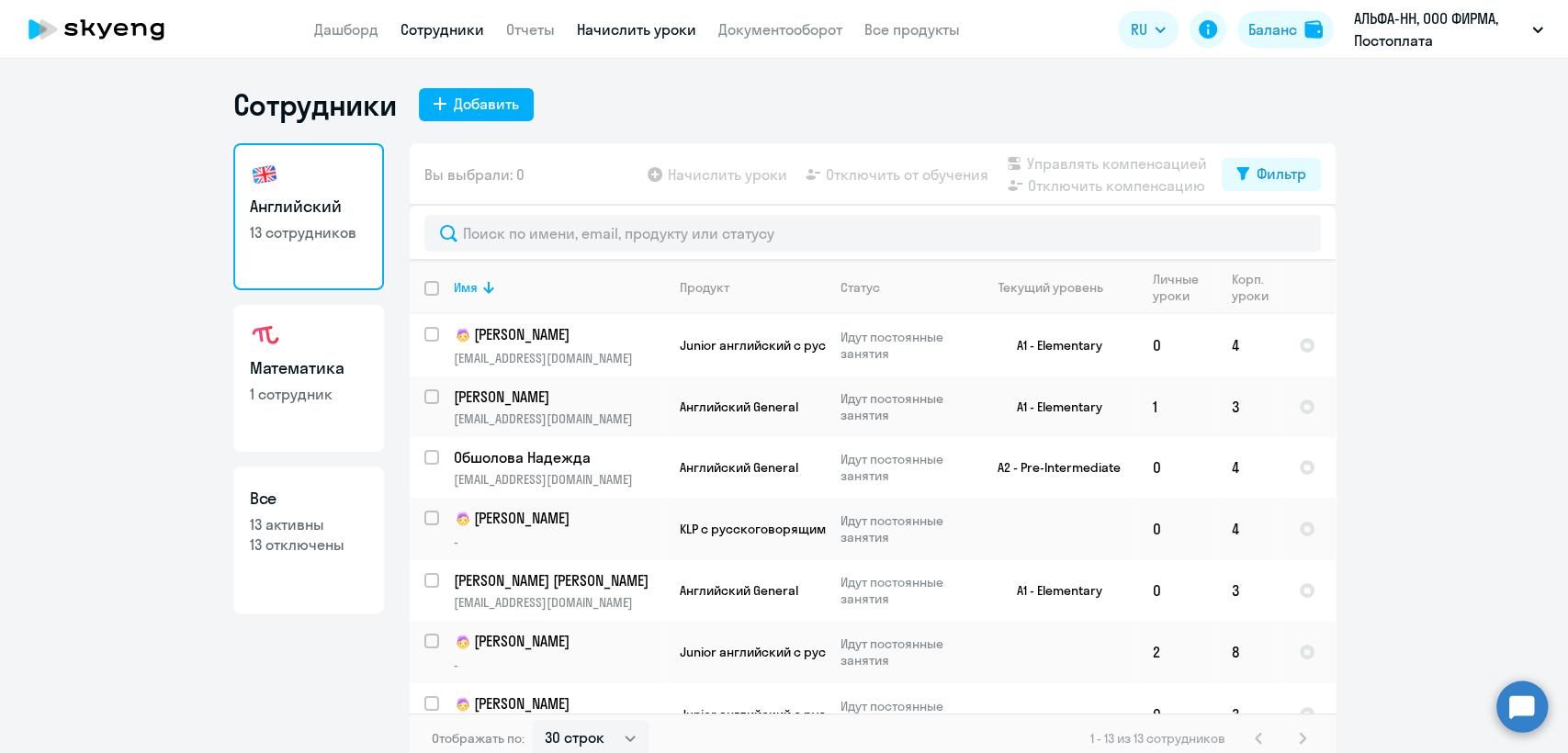
click at [617, 24] on link "Начислить уроки" at bounding box center [636, 29] width 119 height 19
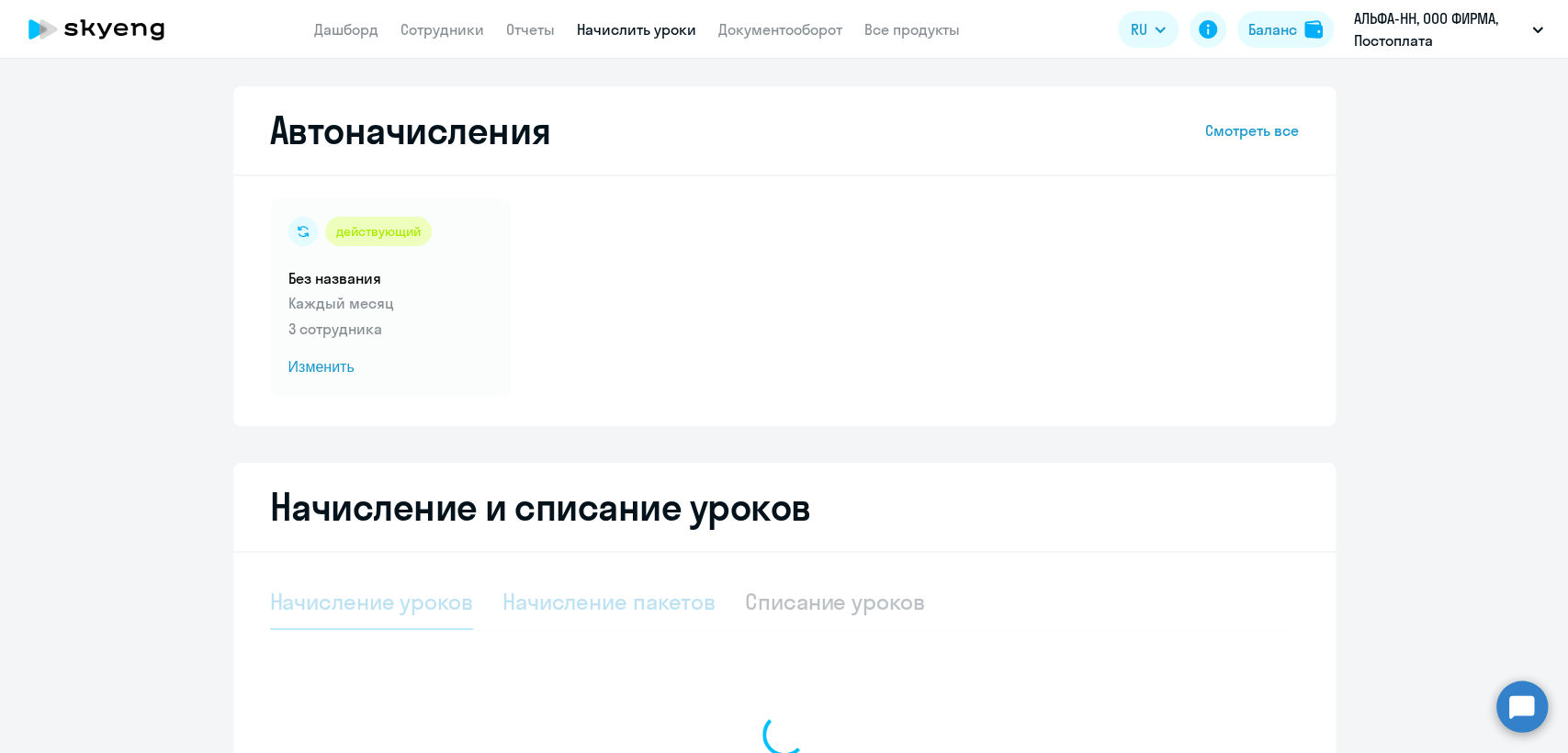
select select "10"
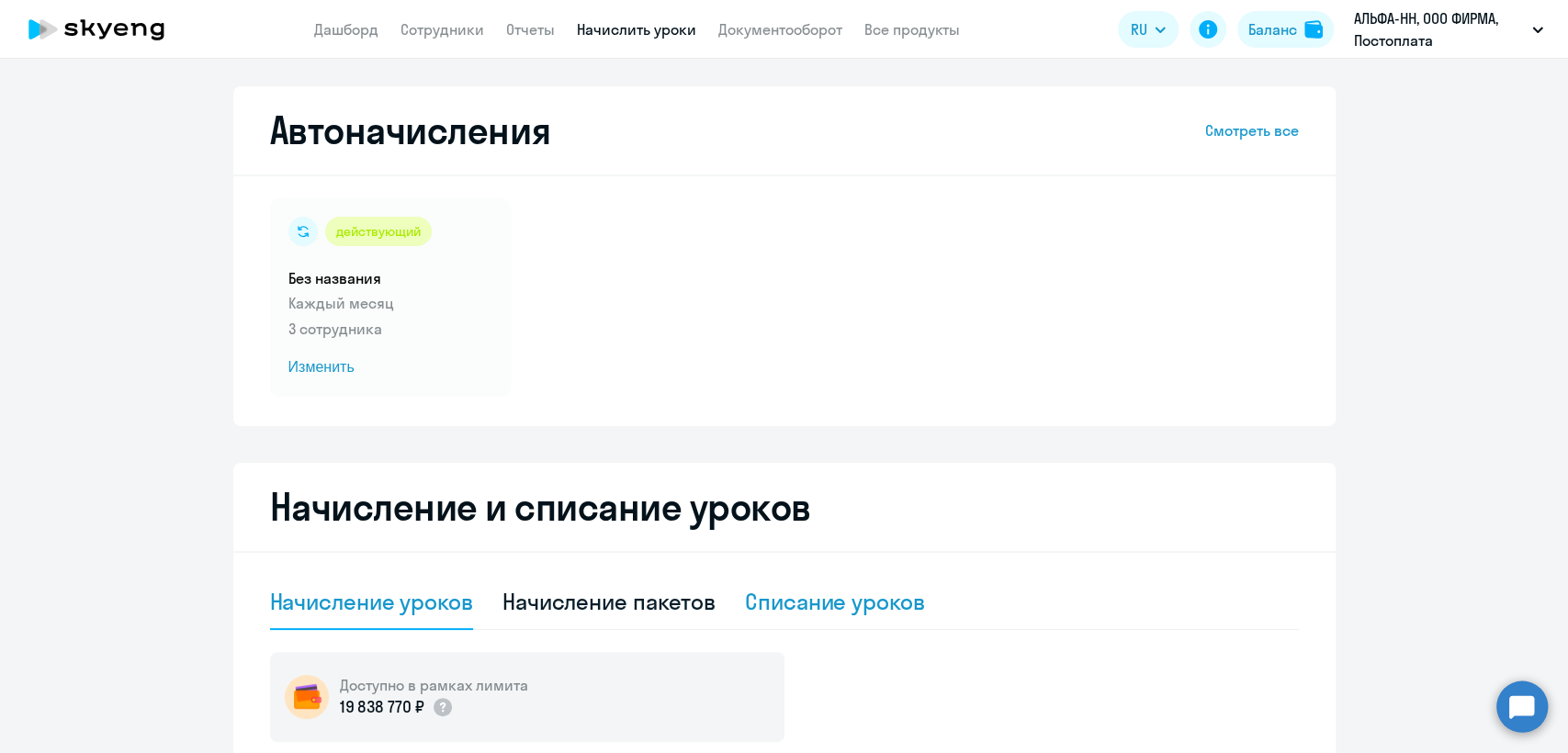
click at [769, 603] on div "Списание уроков" at bounding box center [835, 602] width 180 height 29
select select "10"
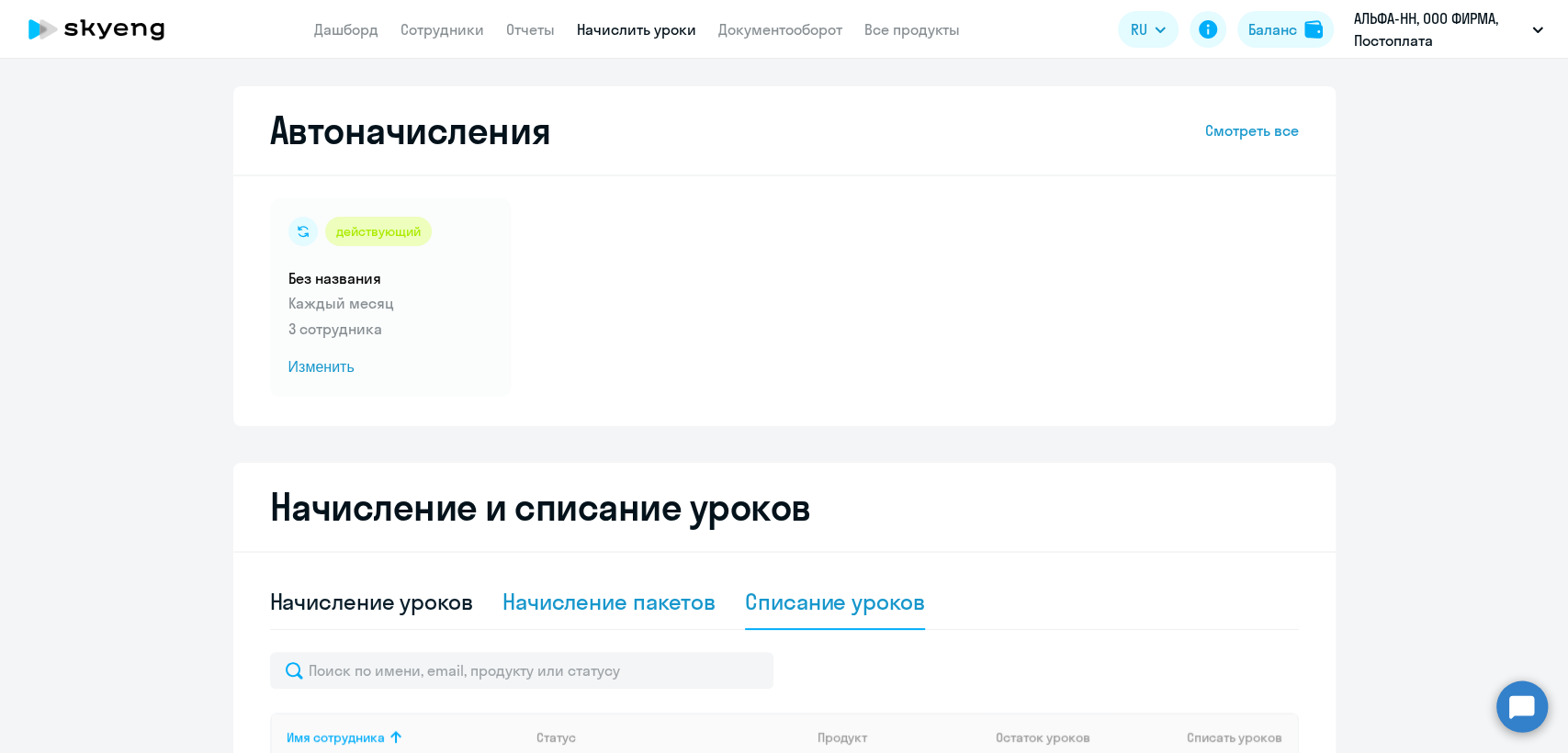
click at [663, 607] on div "Начисление пакетов" at bounding box center [609, 602] width 213 height 29
select select "10"
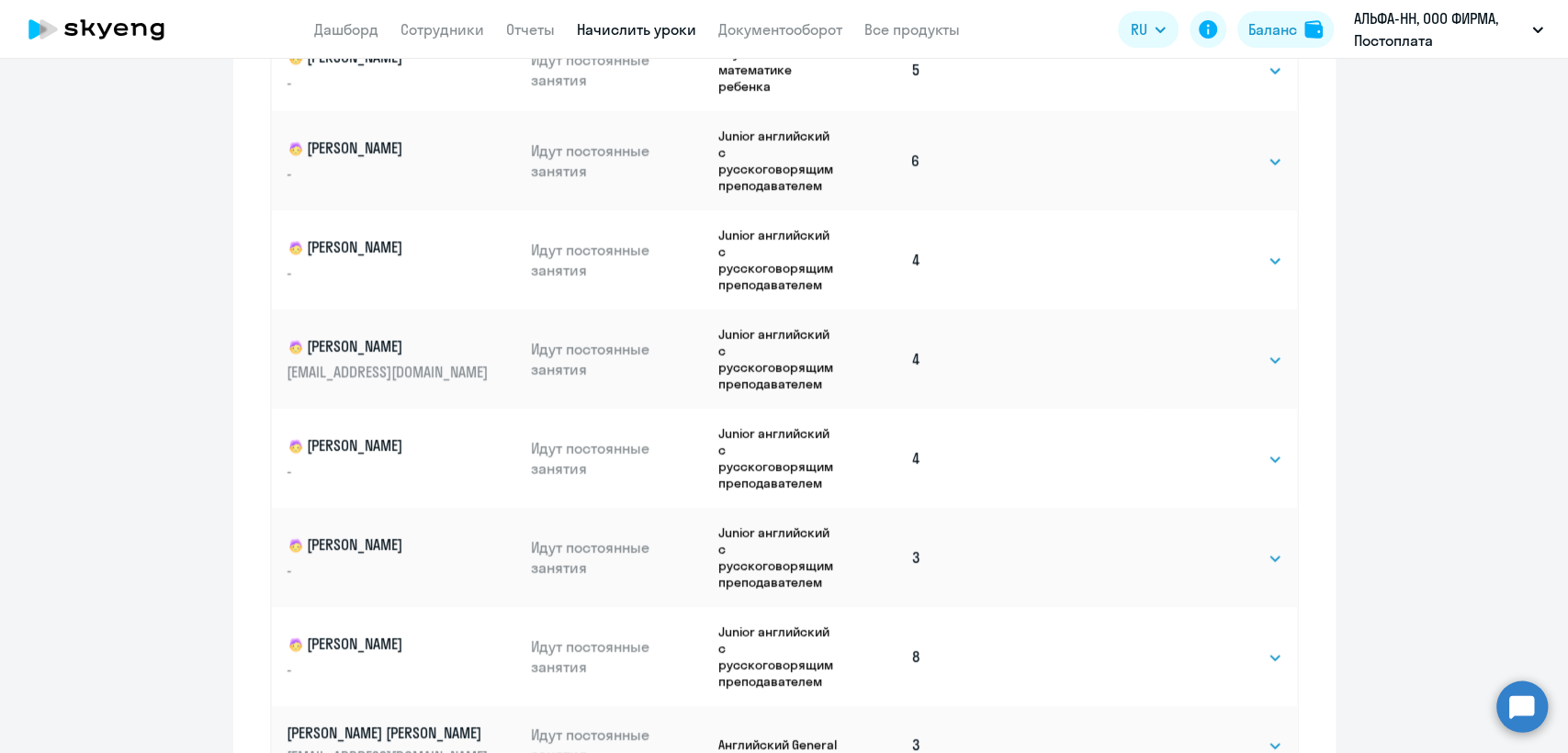
scroll to position [918, 0]
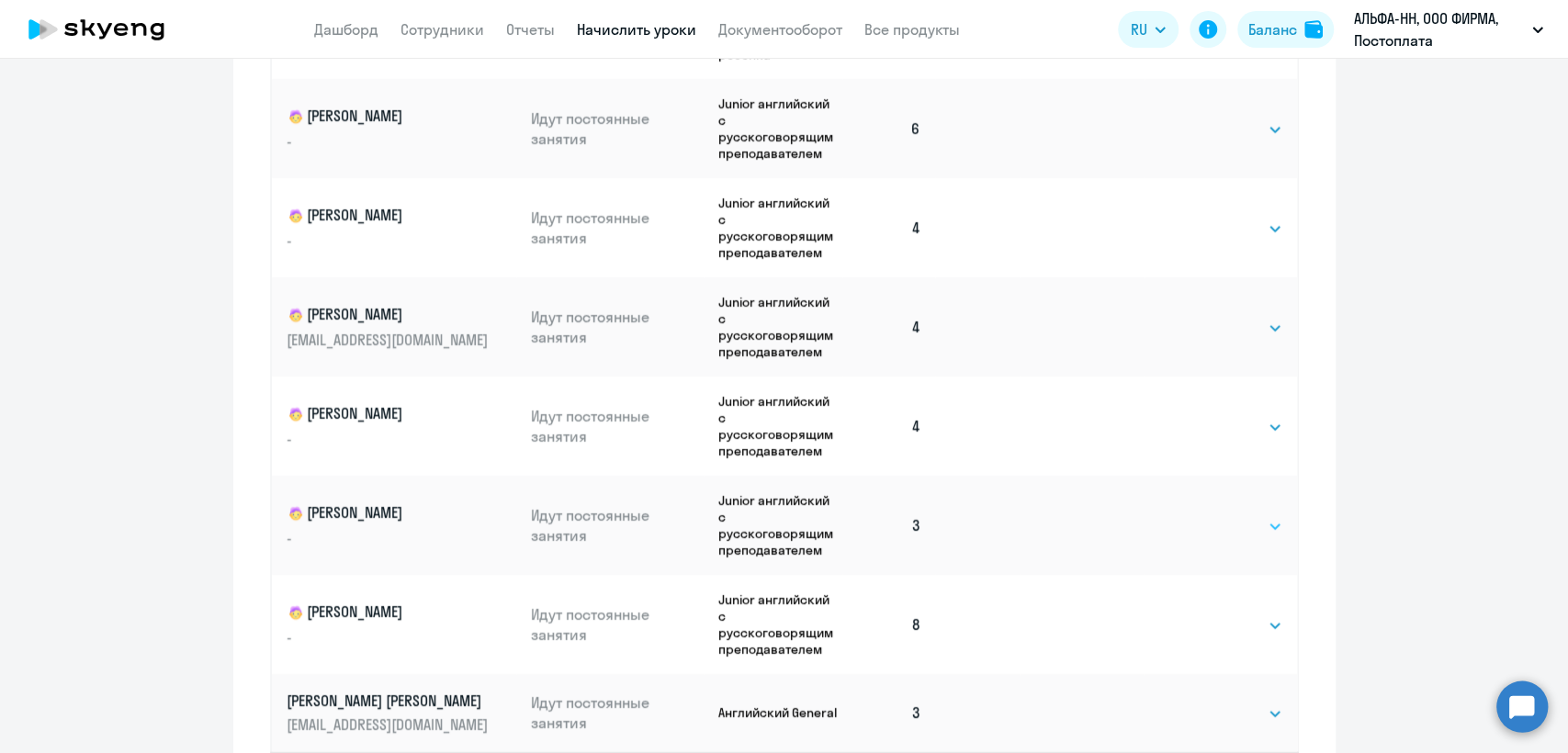
click at [1219, 529] on select "Выбрать 4 8 16 32 64 96 128" at bounding box center [1244, 526] width 75 height 23
select select "4"
click at [1207, 515] on select "Выбрать 4 8 16 32 64 96 128" at bounding box center [1244, 526] width 75 height 23
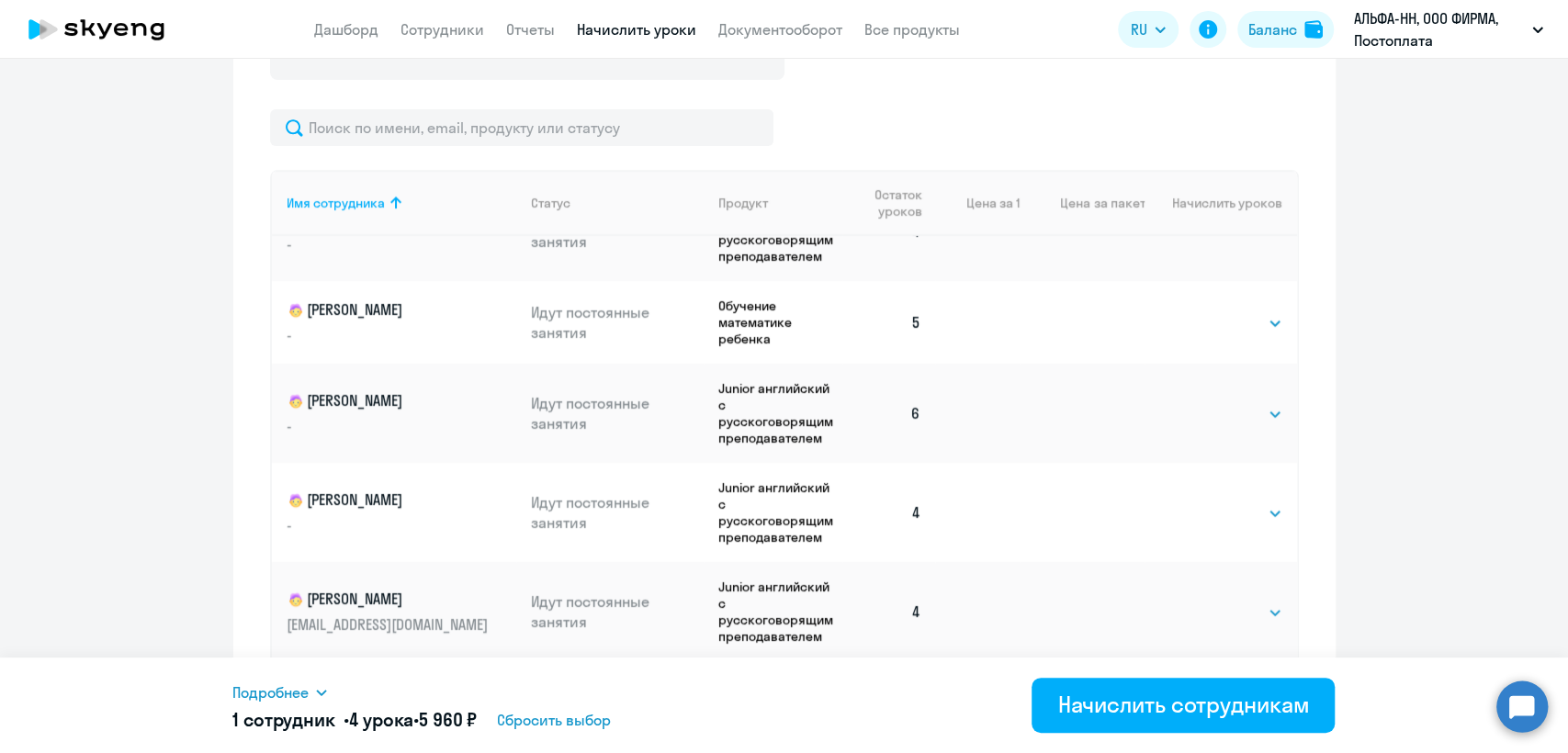
scroll to position [182, 0]
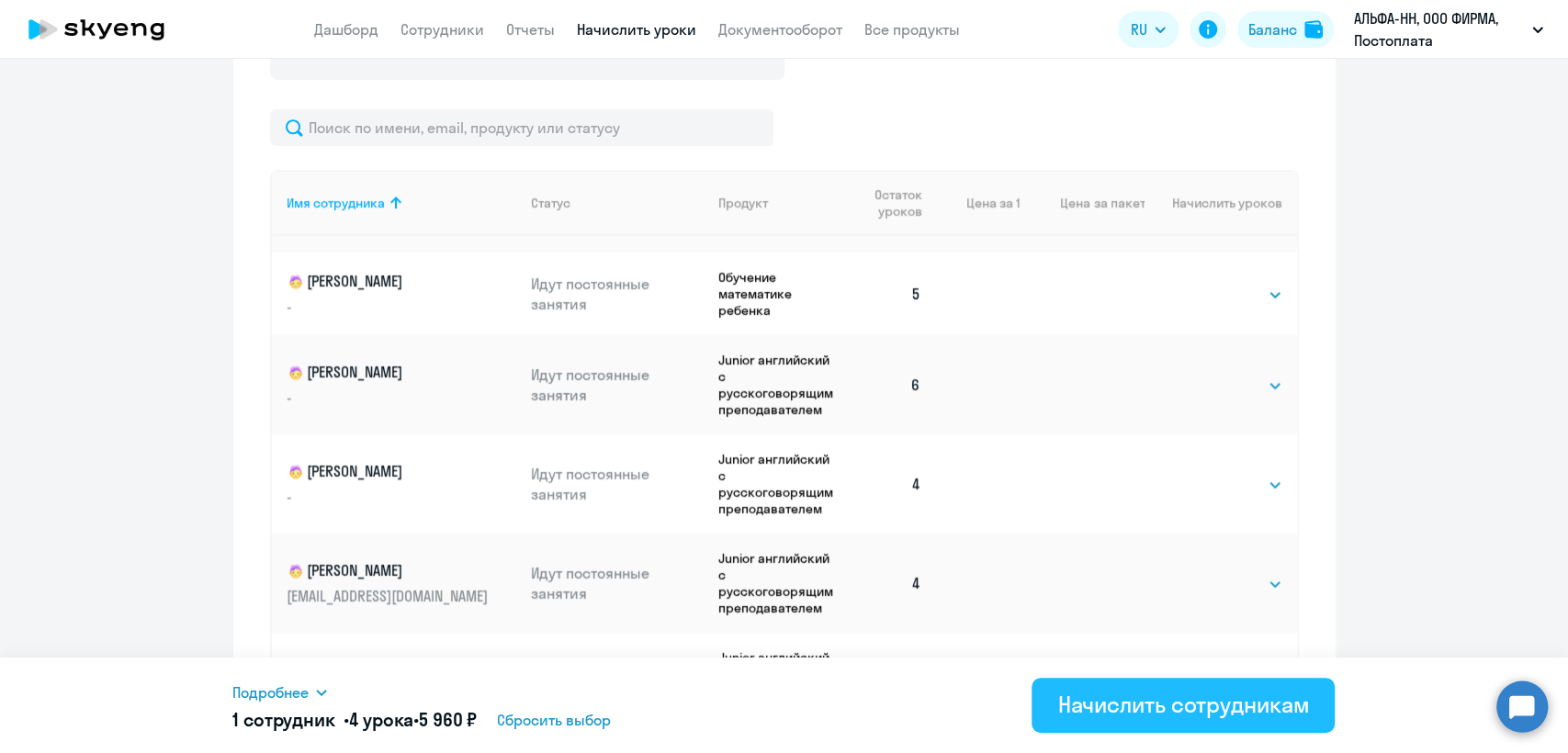
click at [1130, 699] on div "Начислить сотрудникам" at bounding box center [1182, 705] width 252 height 29
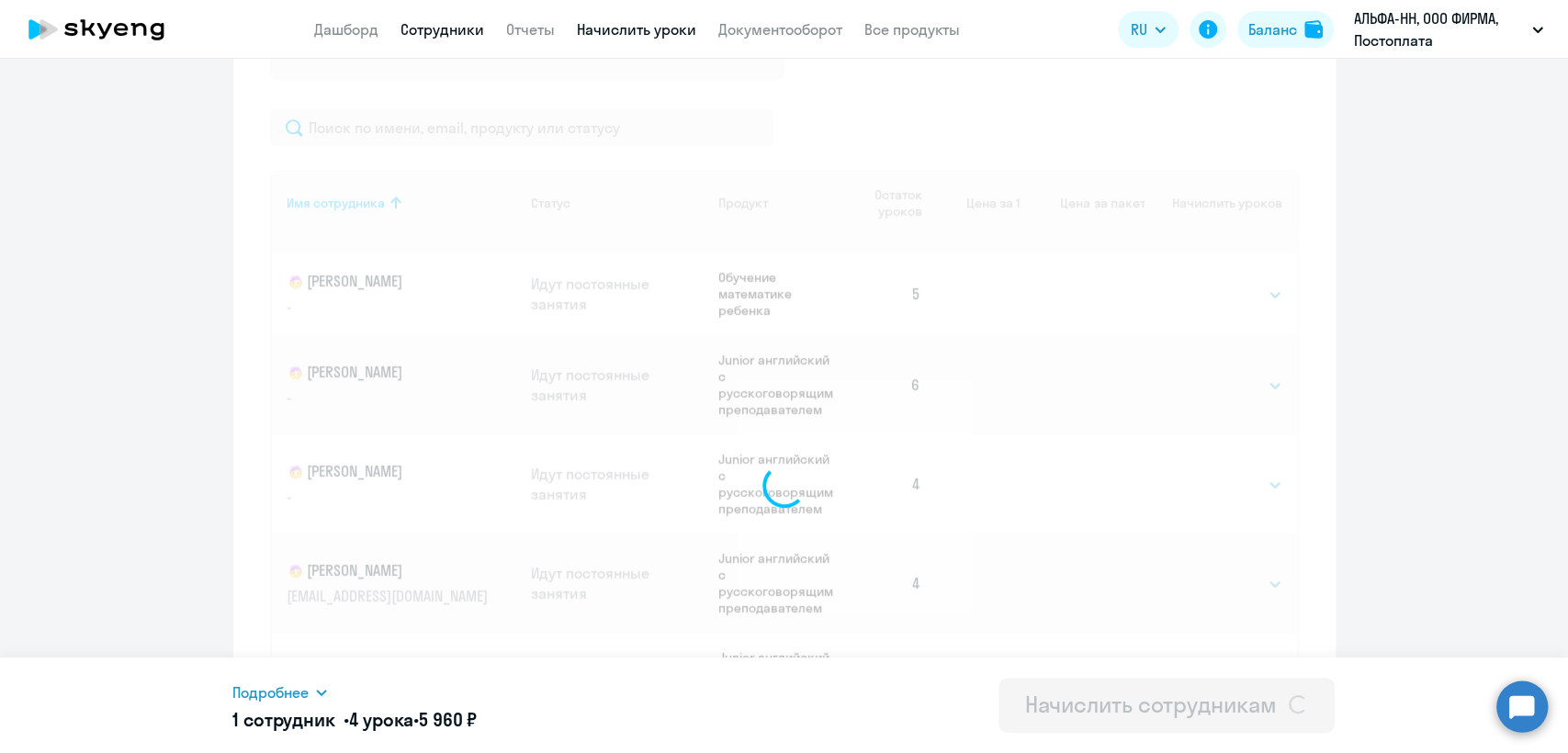
select select
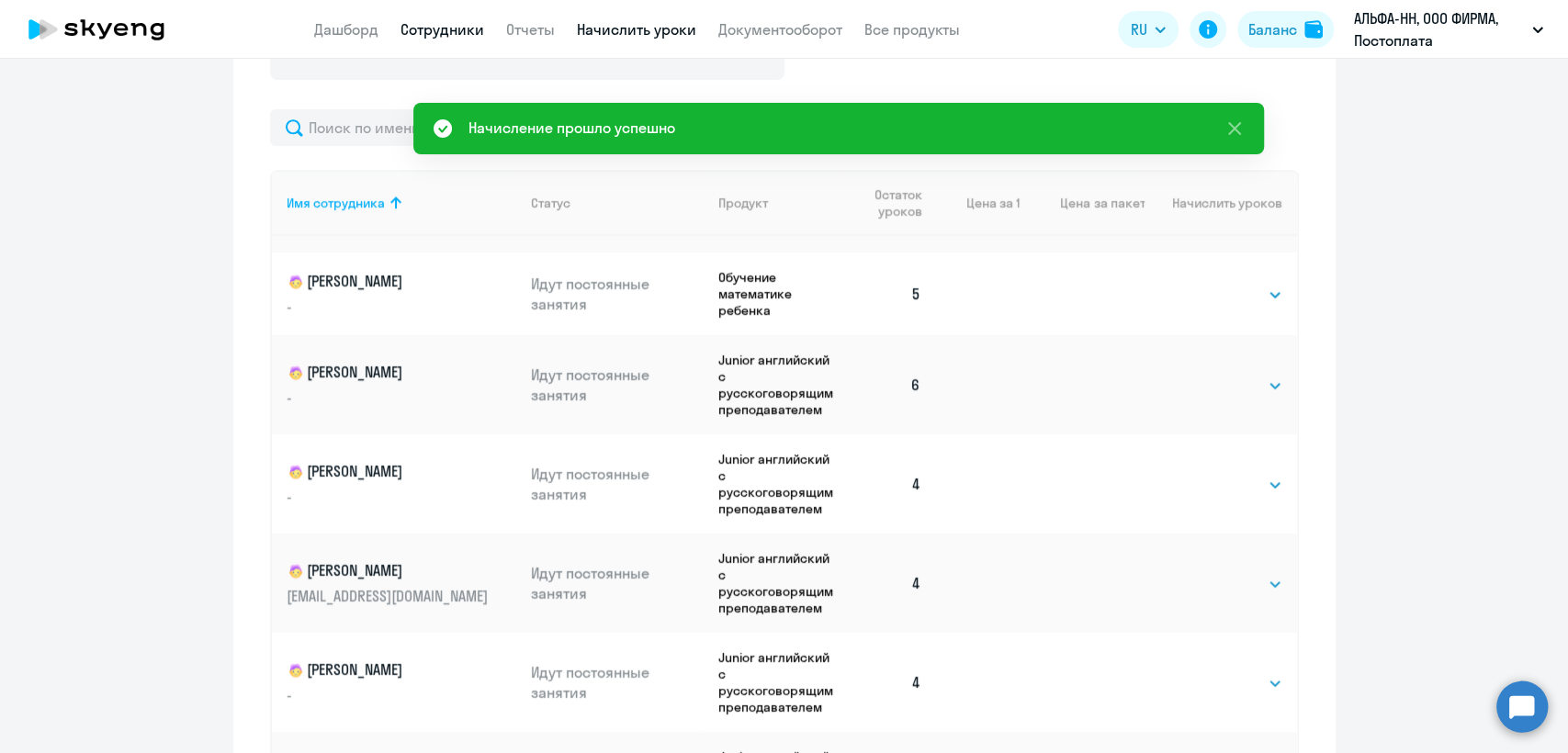
scroll to position [0, 0]
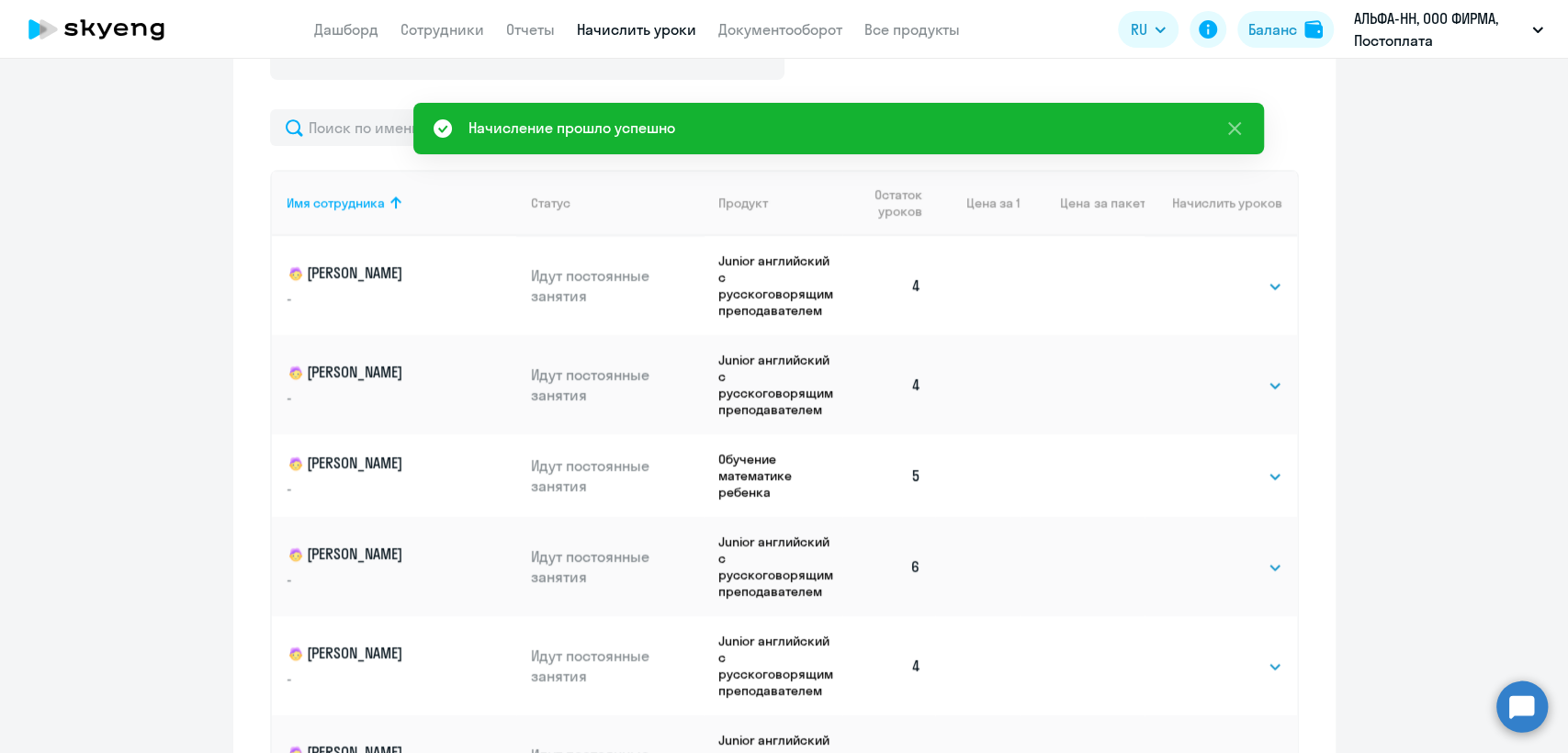
click at [588, 35] on link "Начислить уроки" at bounding box center [636, 29] width 119 height 19
click at [98, 102] on ng-component "Автоначисления Смотреть все действующий Без названия Каждый месяц 3 сотрудника …" at bounding box center [784, 257] width 1568 height 1665
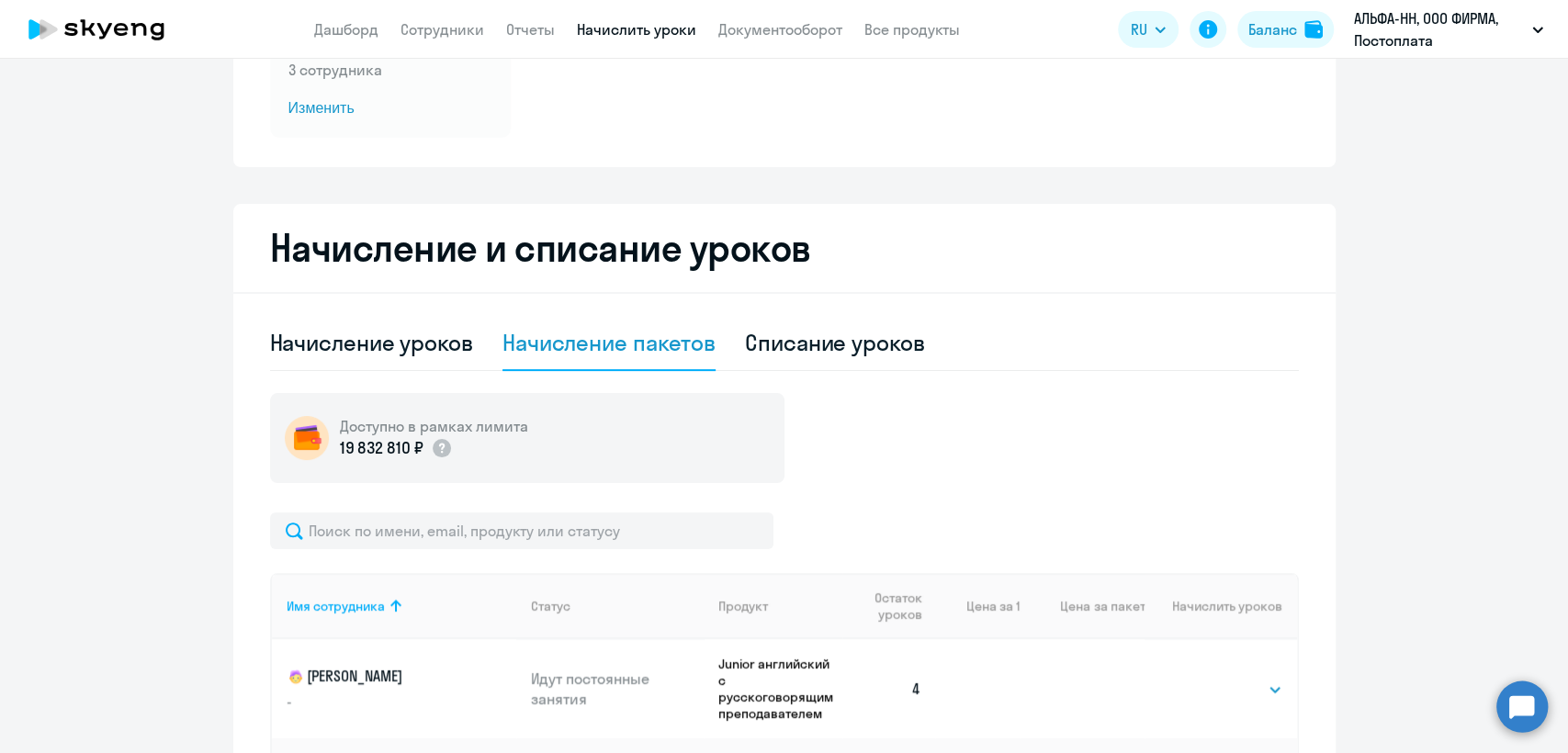
scroll to position [255, 0]
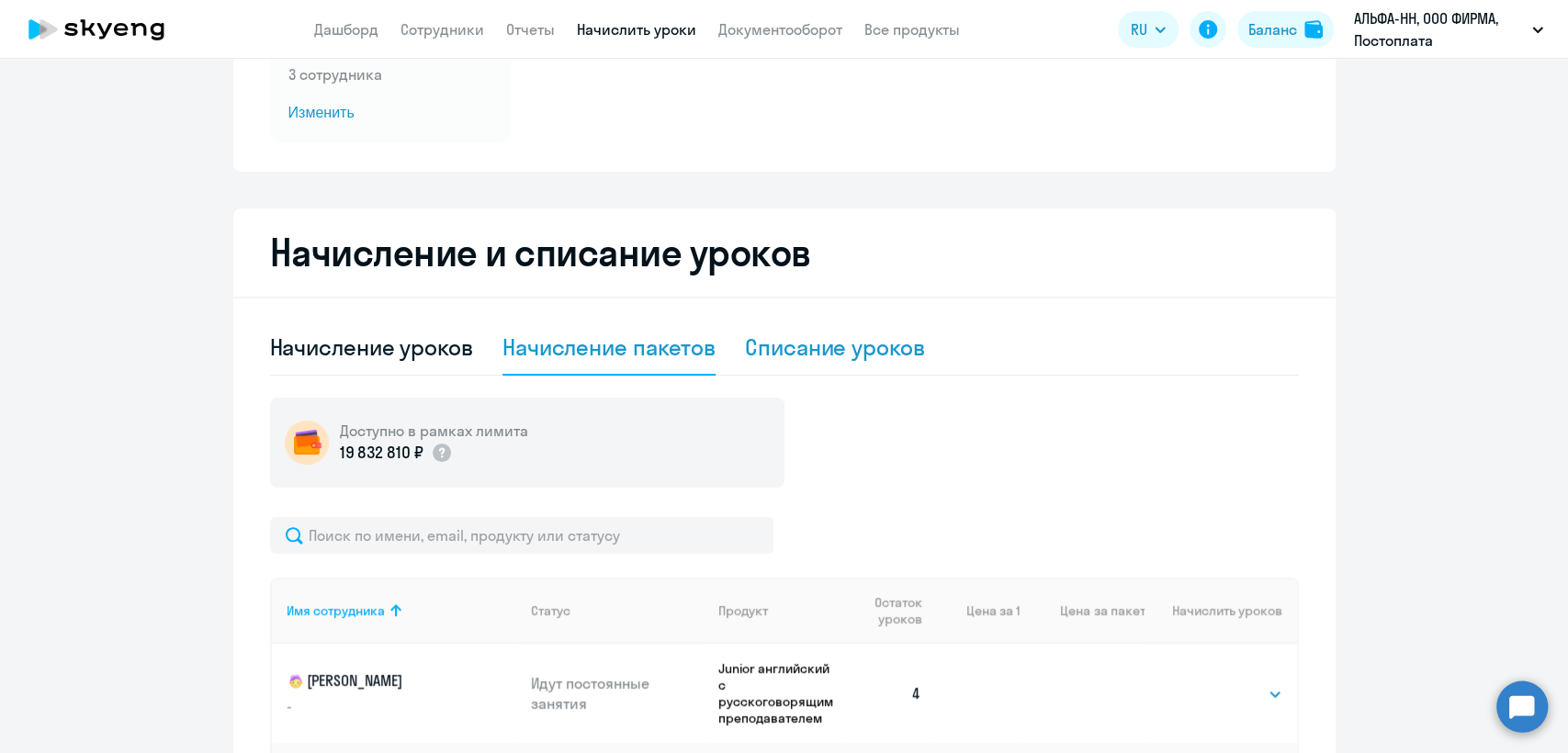
click at [762, 343] on div "Списание уроков" at bounding box center [835, 348] width 180 height 29
select select "10"
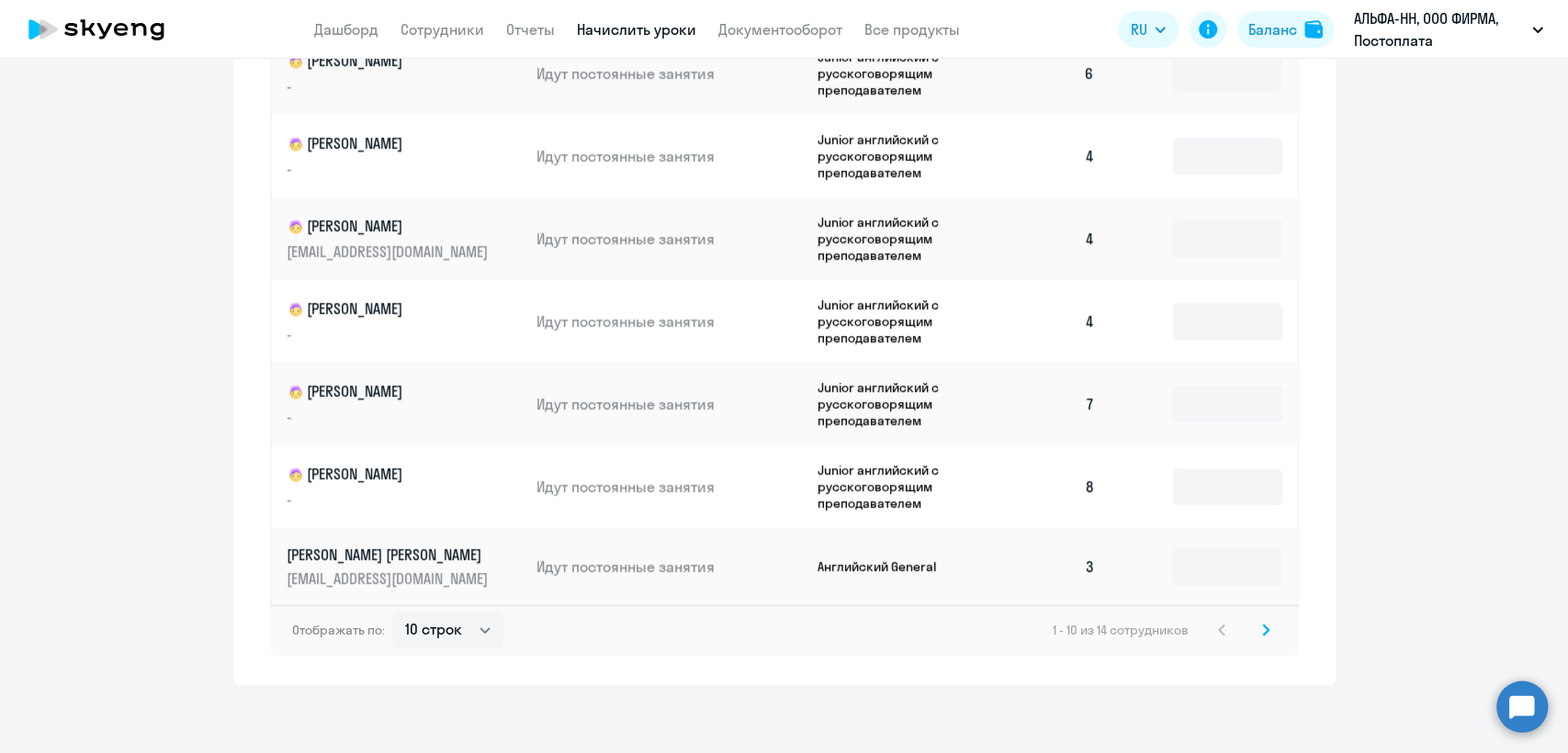
scroll to position [952, 0]
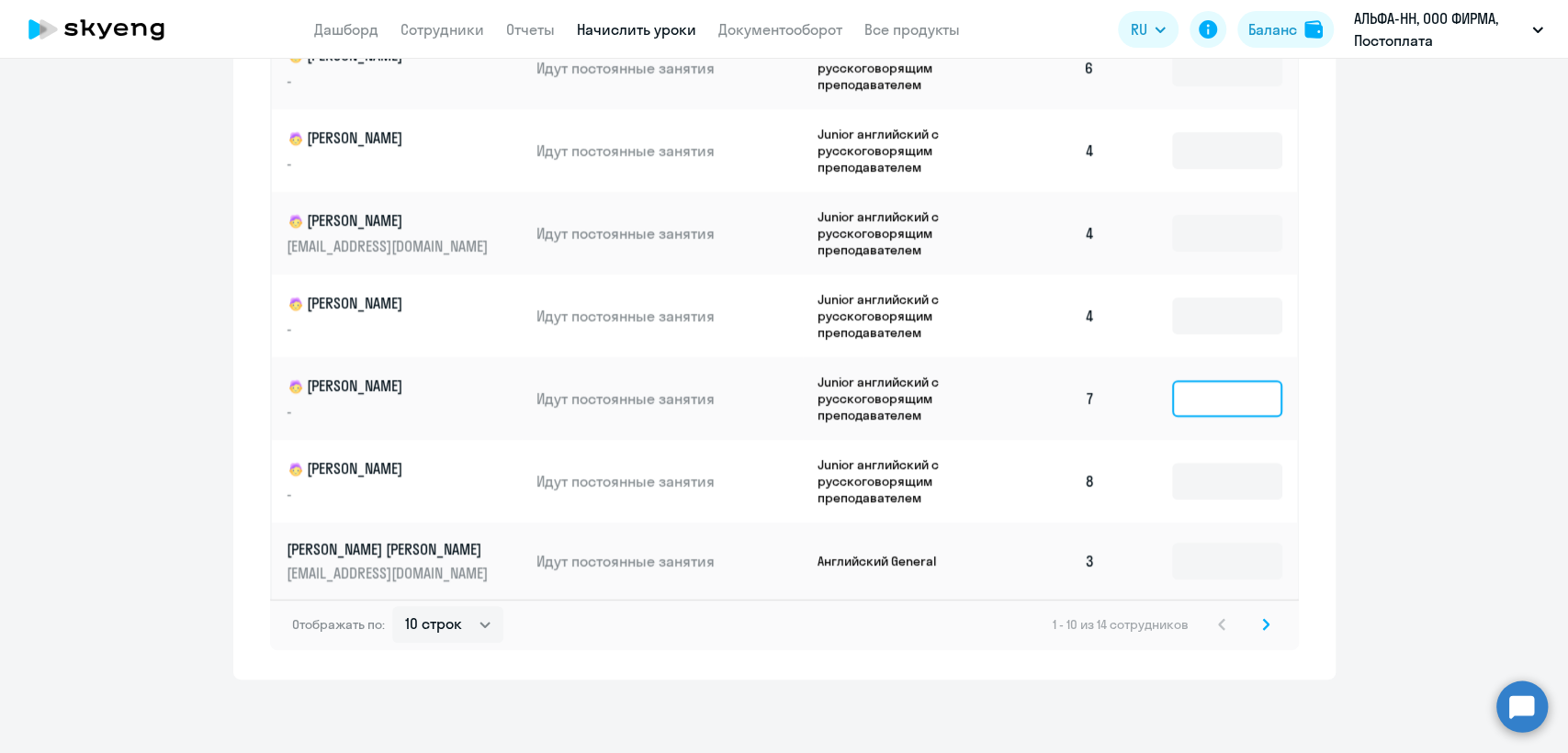
click at [1192, 395] on input at bounding box center [1226, 399] width 111 height 37
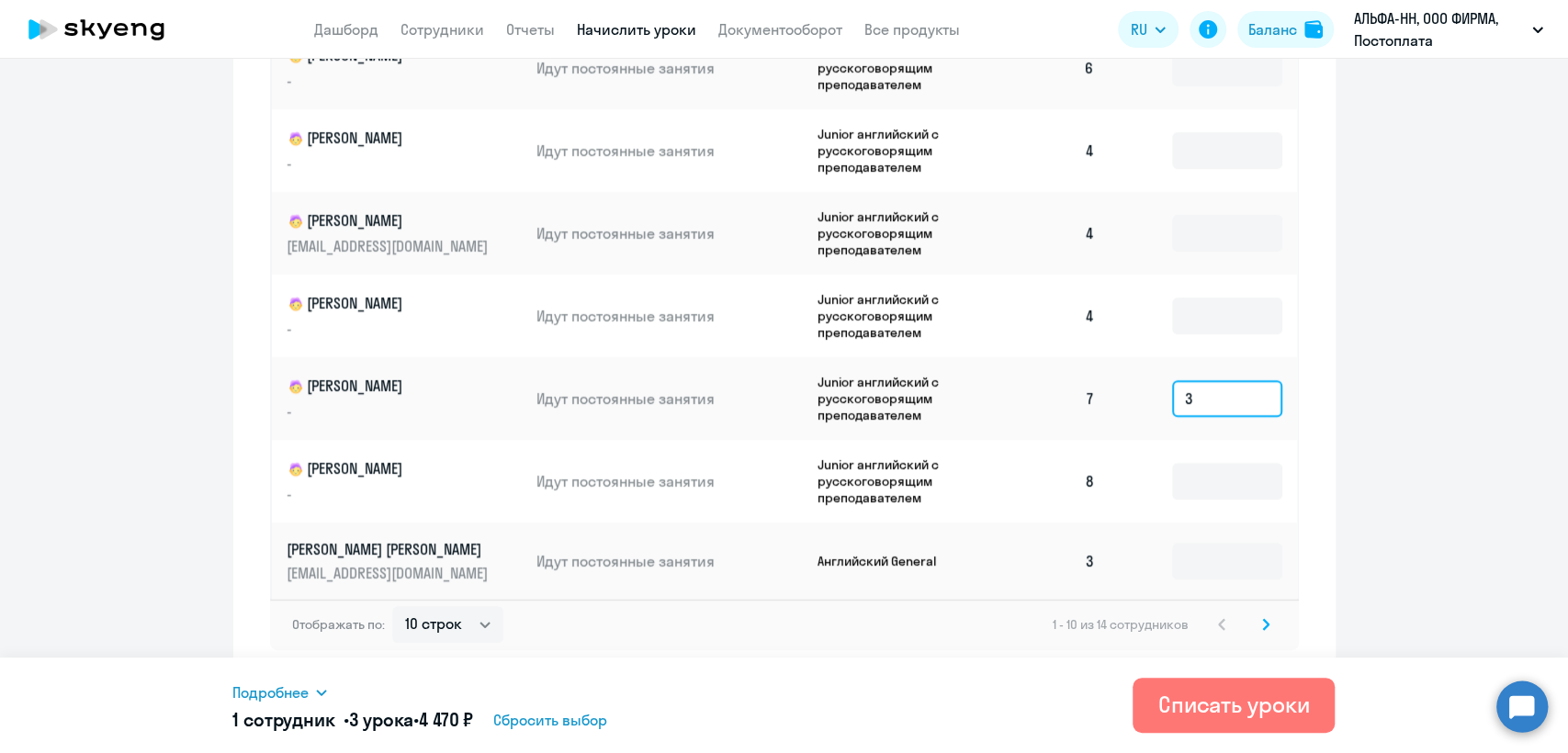
type input "3"
click at [1263, 620] on icon at bounding box center [1266, 624] width 6 height 10
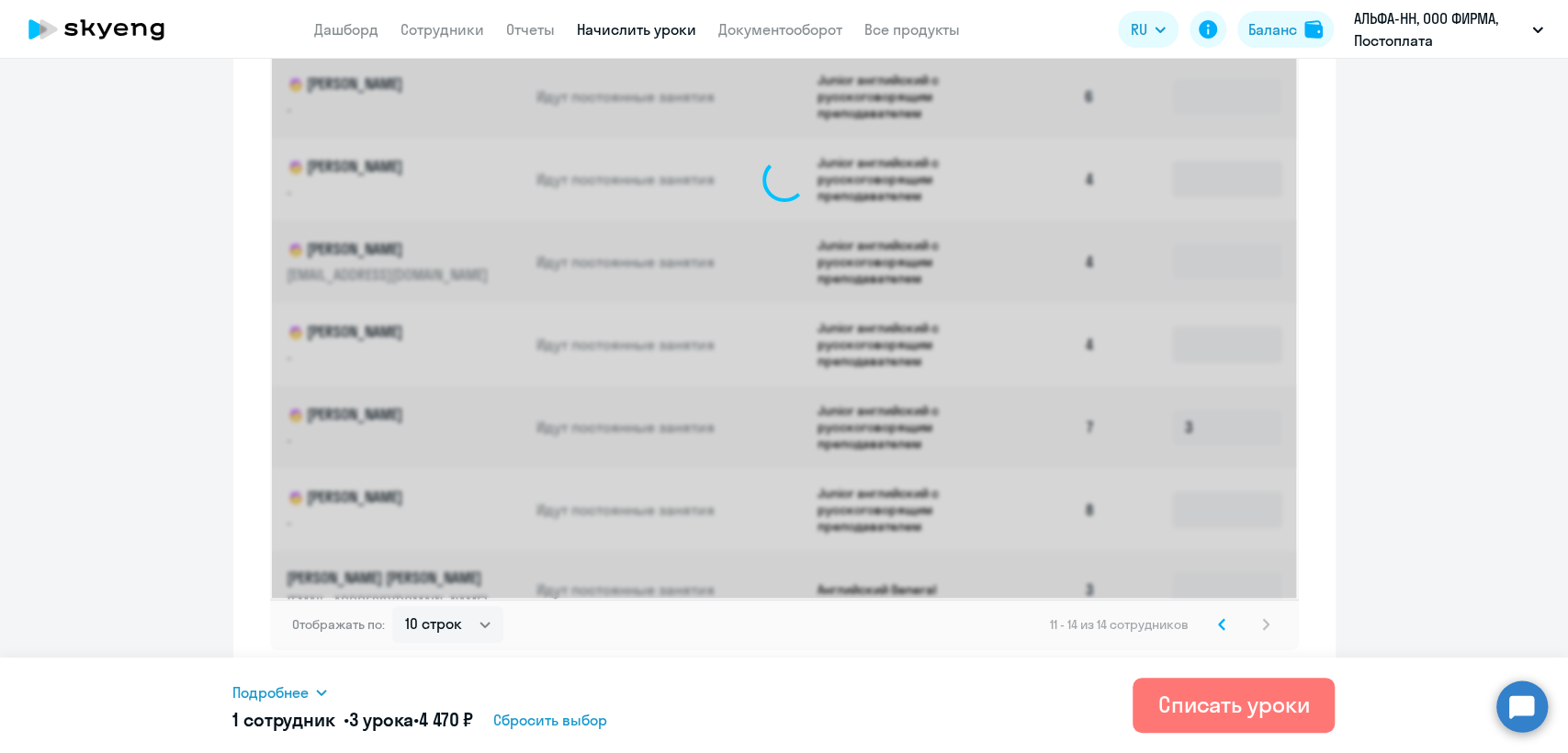
scroll to position [484, 0]
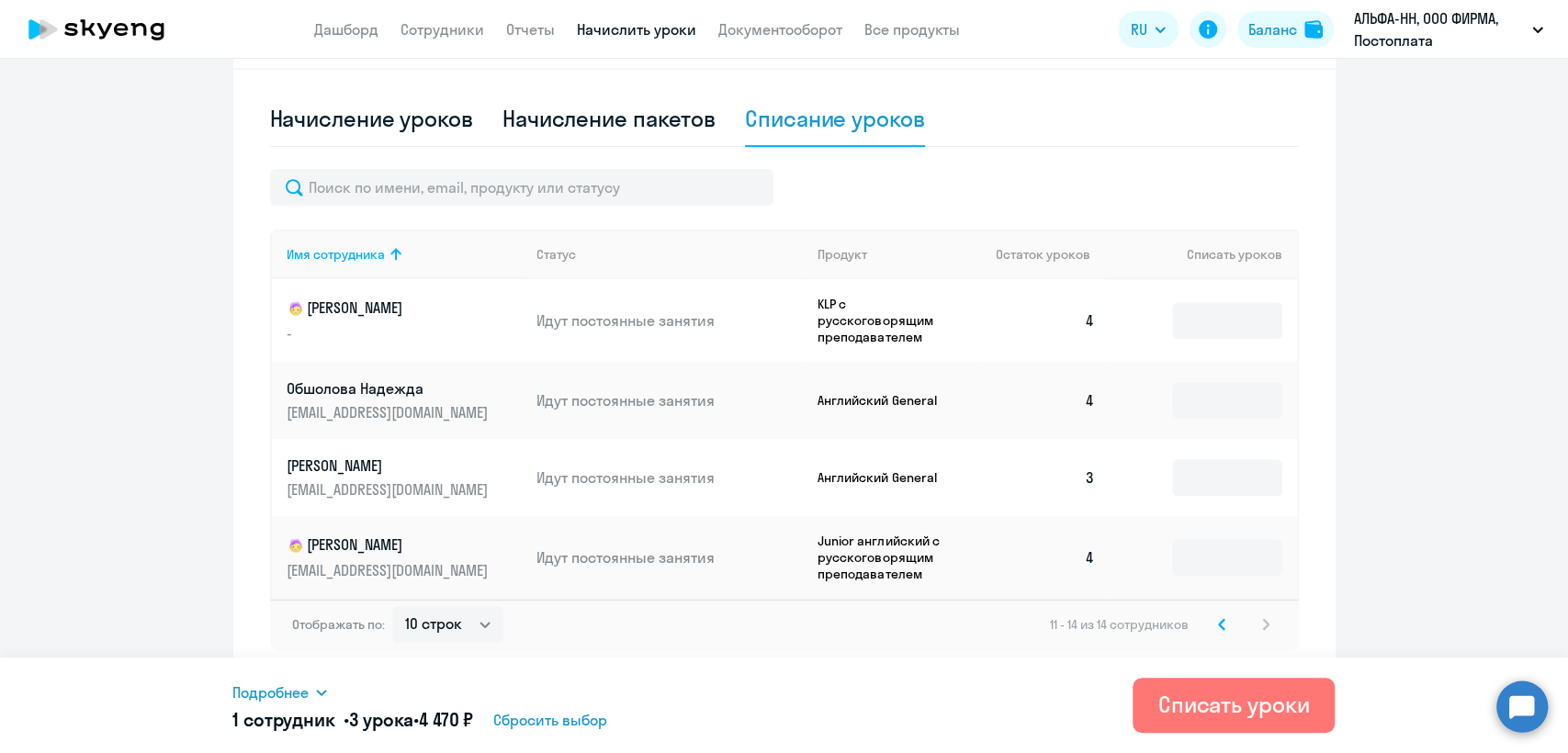
click at [1212, 633] on svg-icon at bounding box center [1222, 625] width 23 height 23
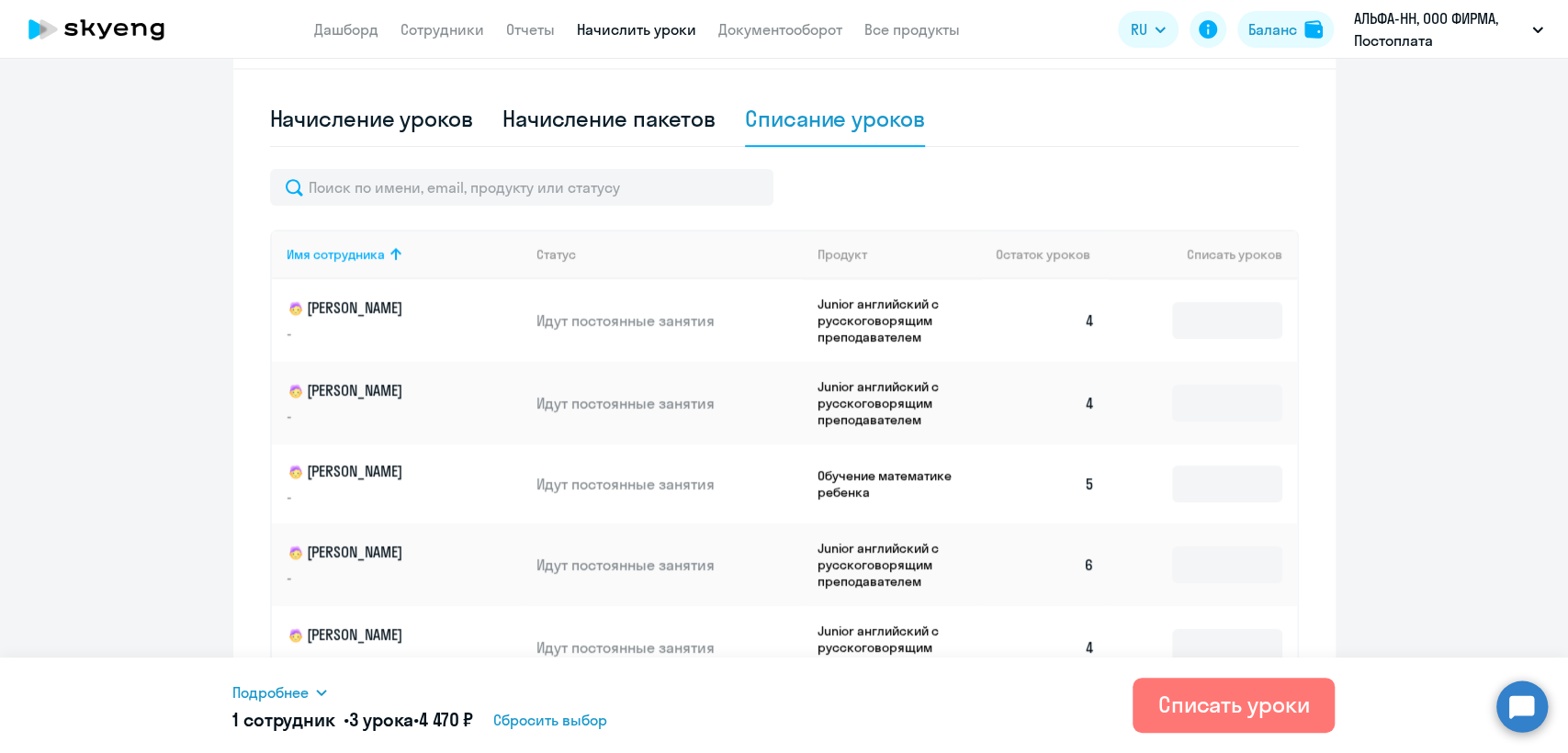
scroll to position [952, 0]
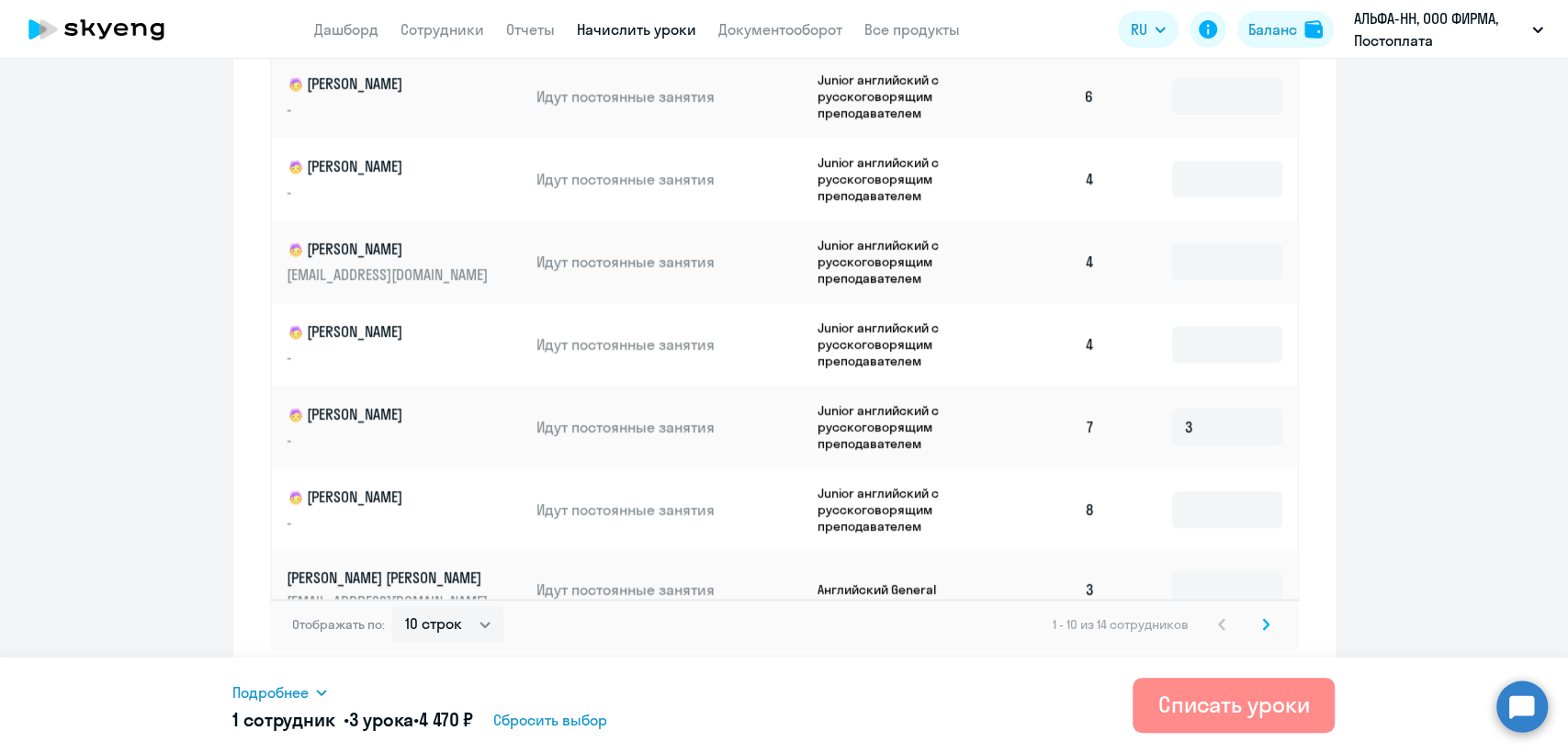
click at [1249, 697] on div "Списать уроки" at bounding box center [1233, 705] width 152 height 29
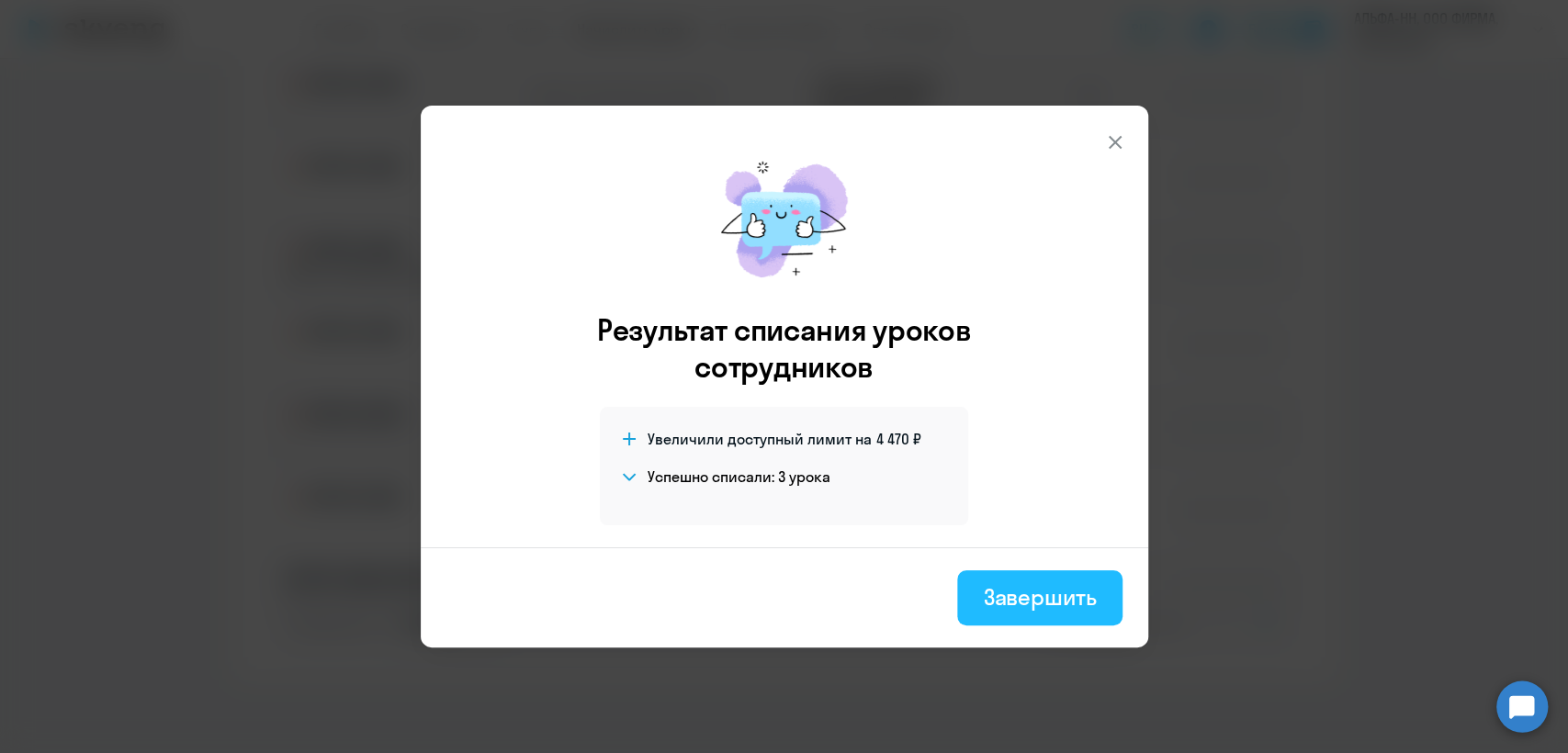
click at [1072, 601] on div "Завершить" at bounding box center [1038, 597] width 113 height 29
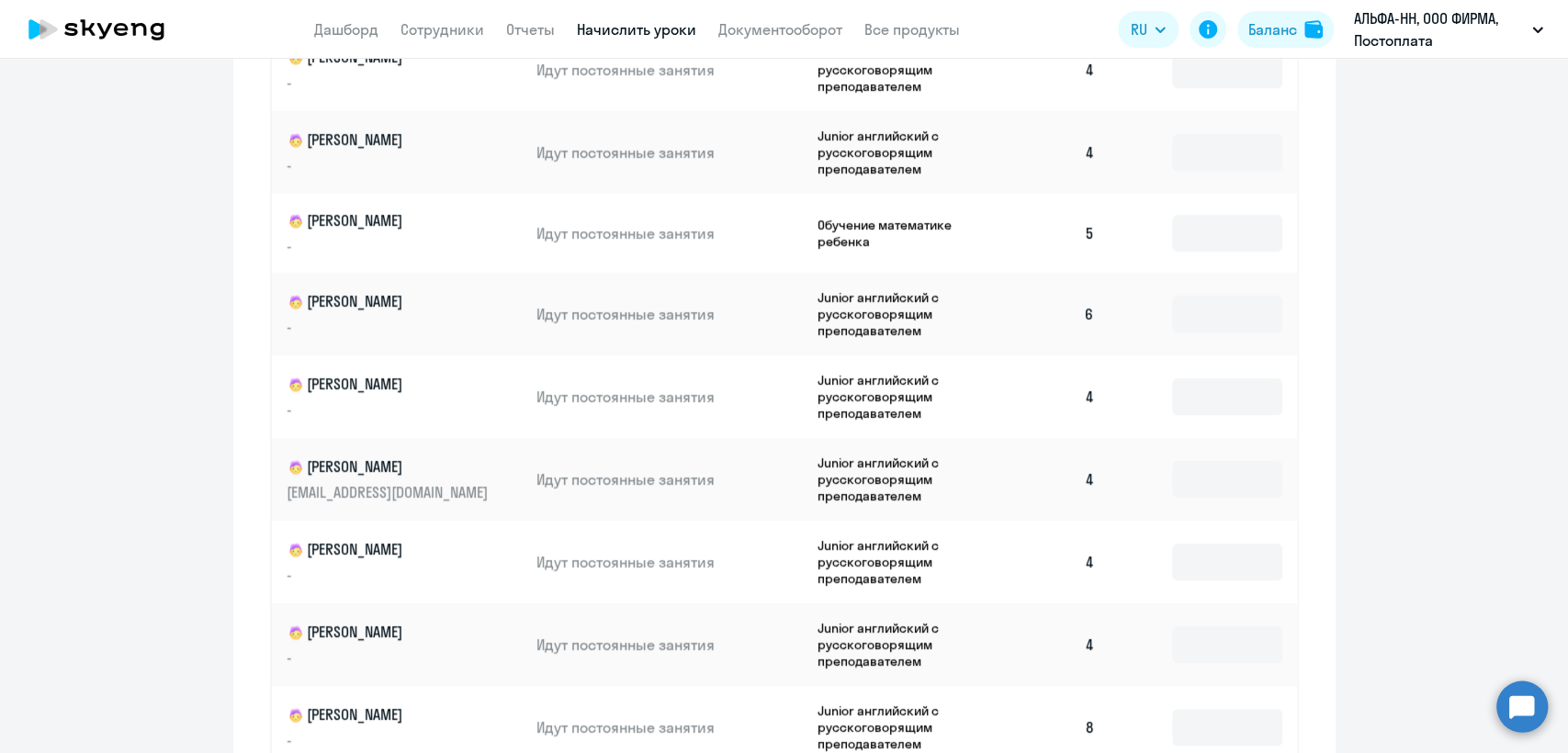
scroll to position [646, 0]
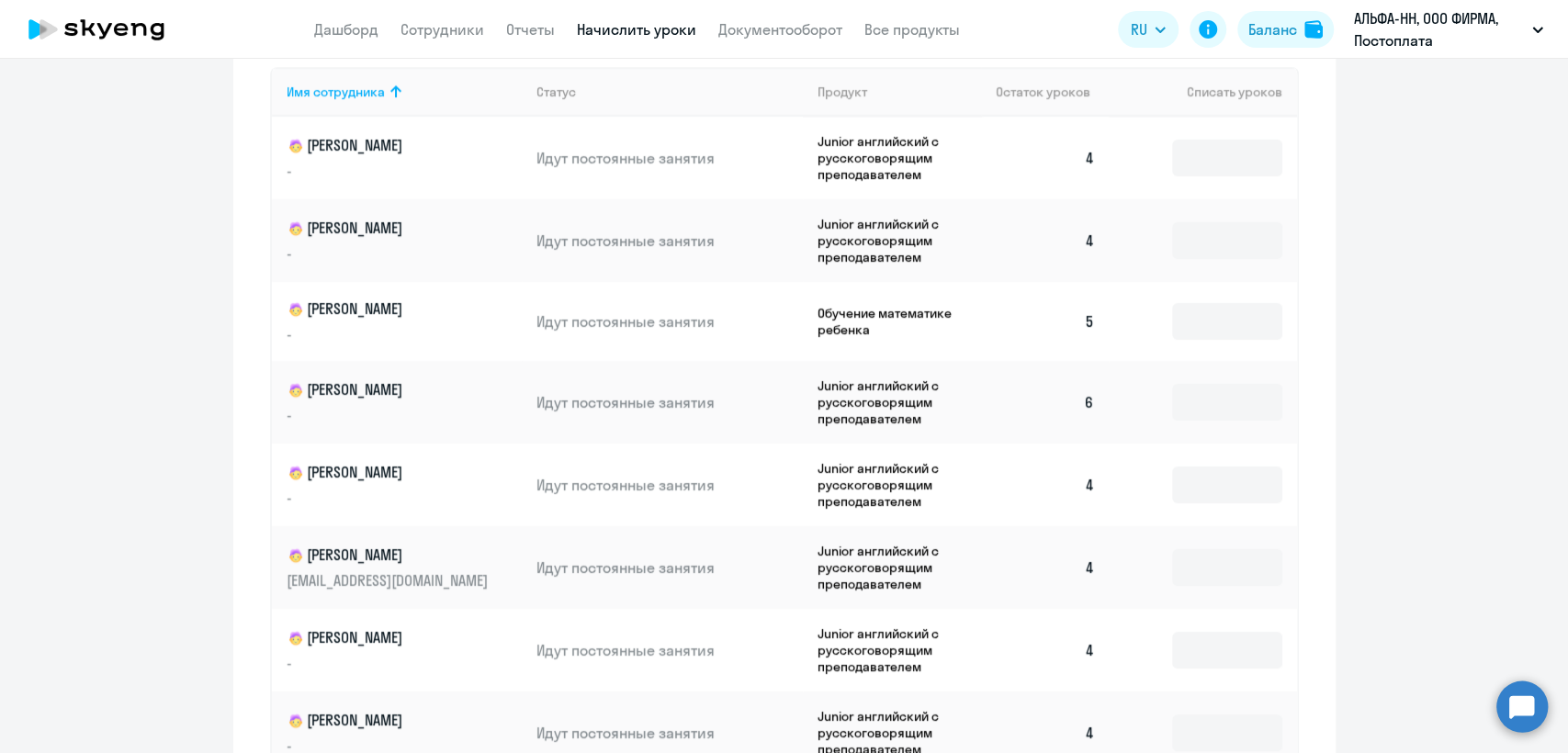
click at [407, 312] on p "Арина" at bounding box center [390, 309] width 206 height 23
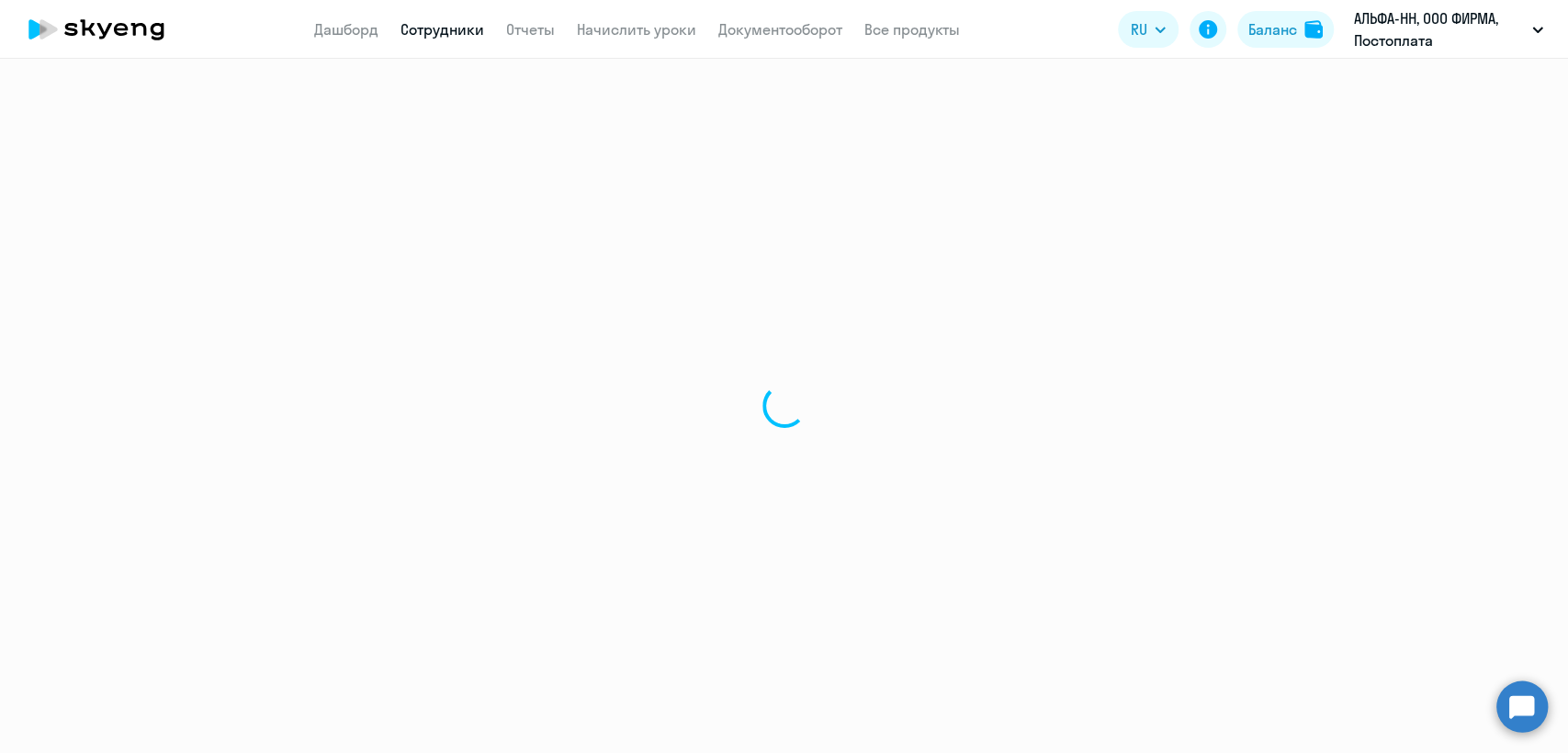
select select "english"
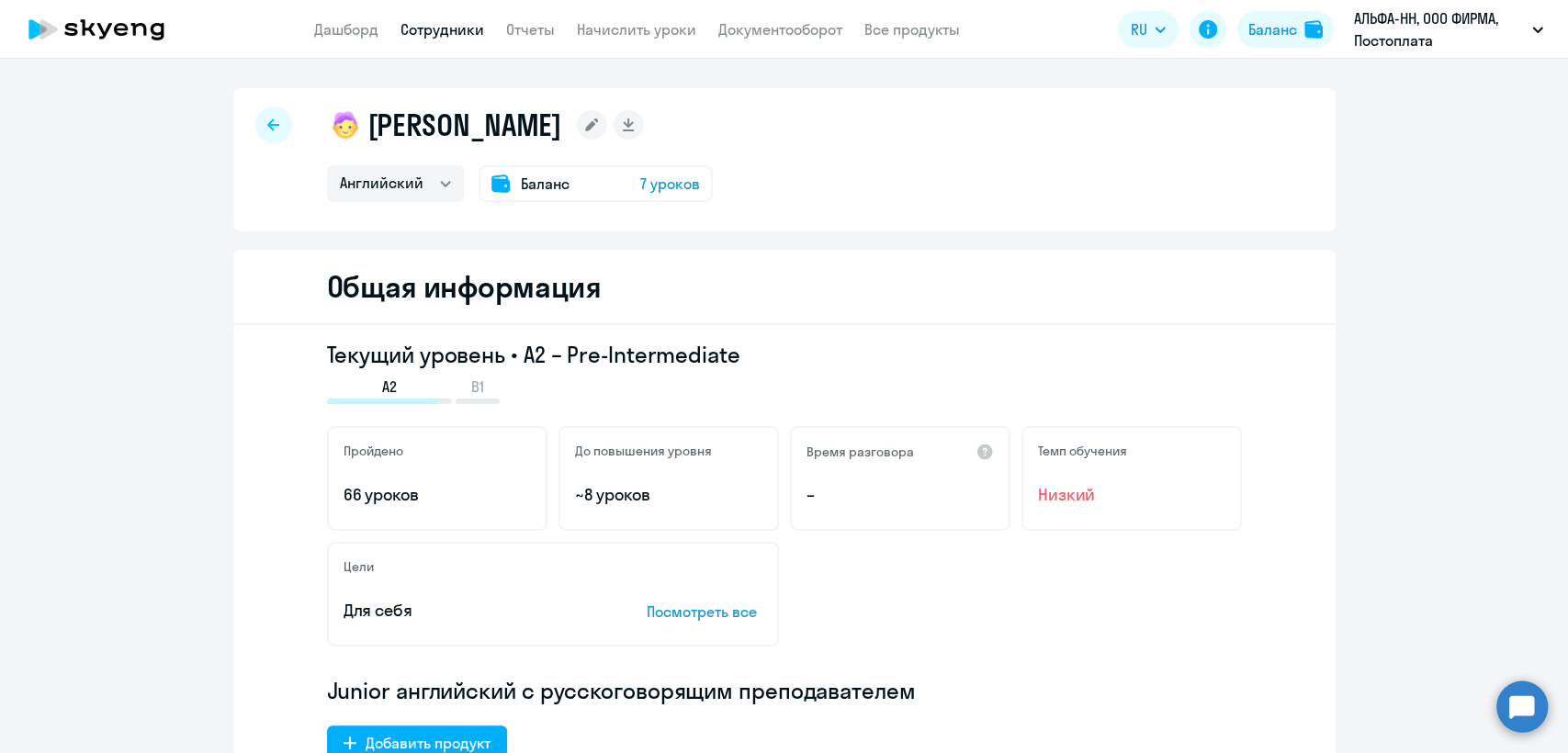
click at [438, 34] on link "Сотрудники" at bounding box center [441, 29] width 83 height 19
select select "30"
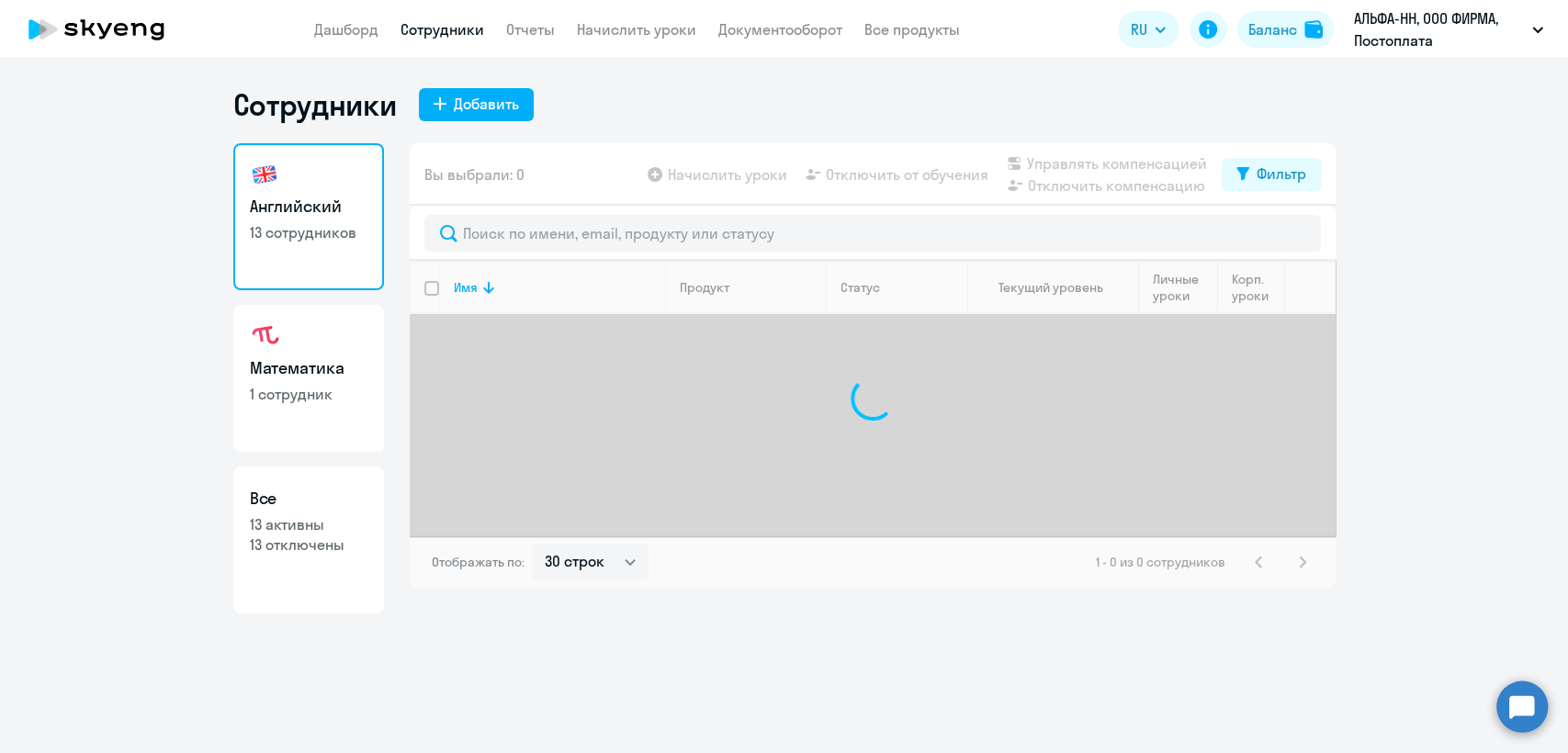
click at [466, 17] on app-header "Дашборд Сотрудники Отчеты Начислить уроки Документооборот Все продукты Дашборд …" at bounding box center [784, 29] width 1568 height 59
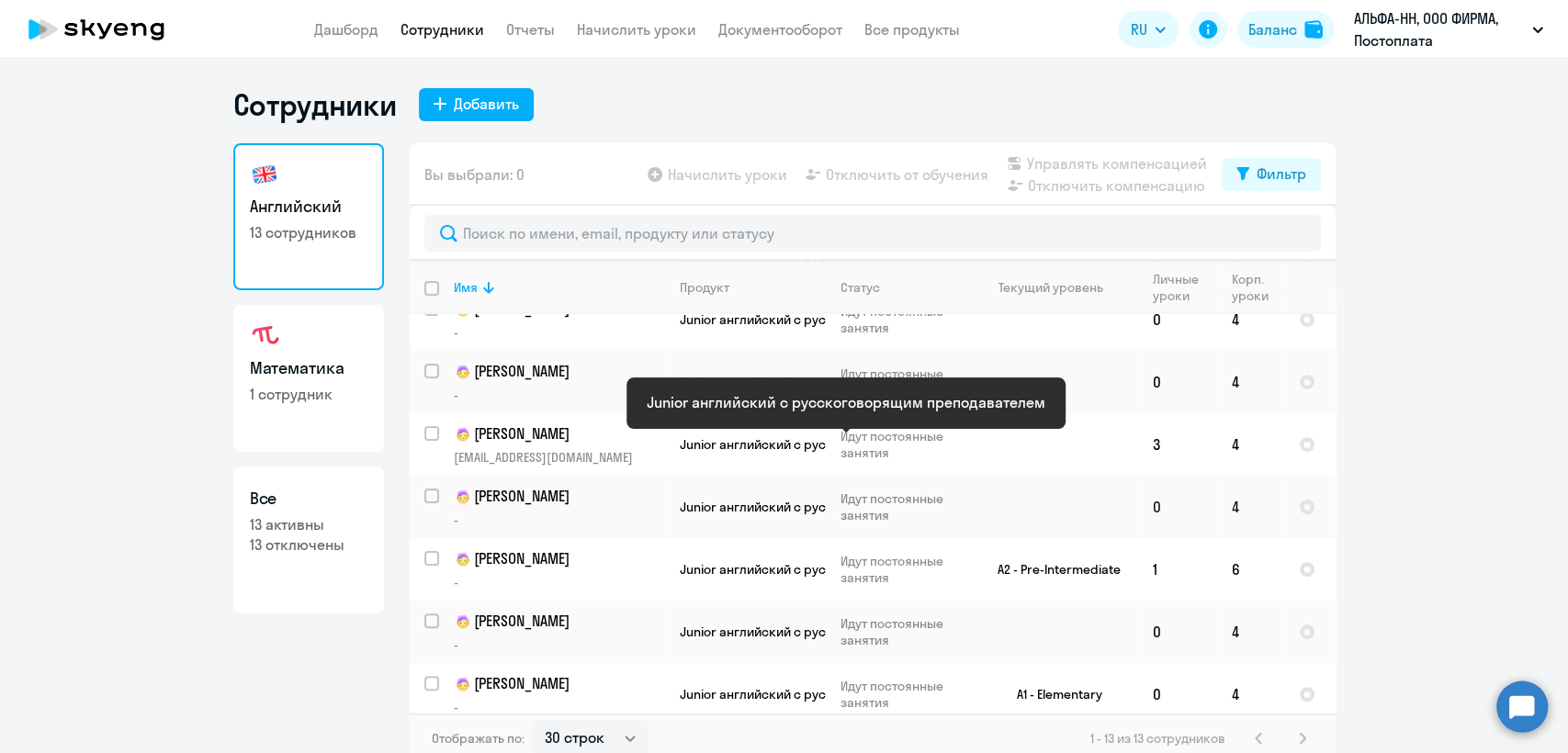
scroll to position [396, 0]
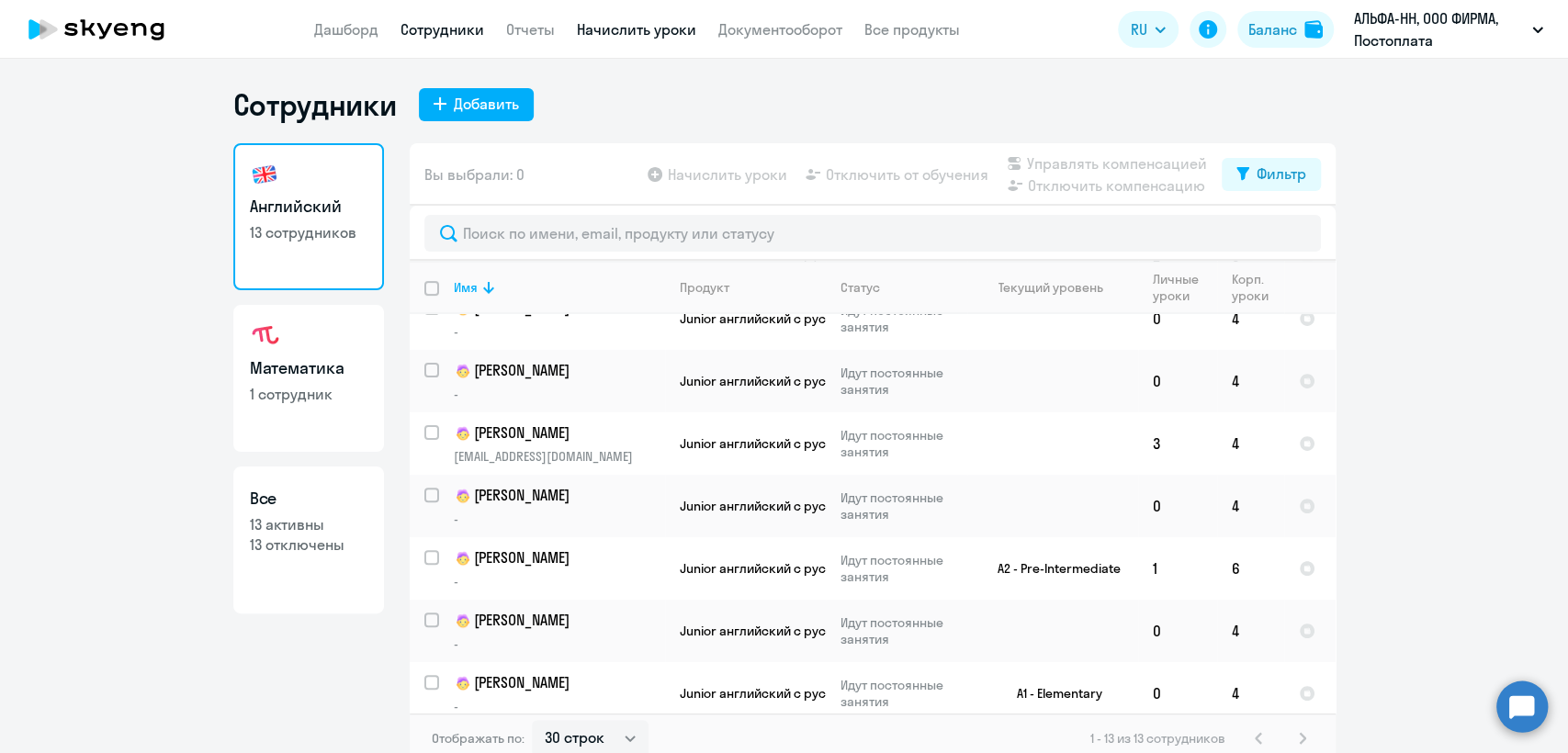
click at [623, 24] on link "Начислить уроки" at bounding box center [636, 29] width 119 height 19
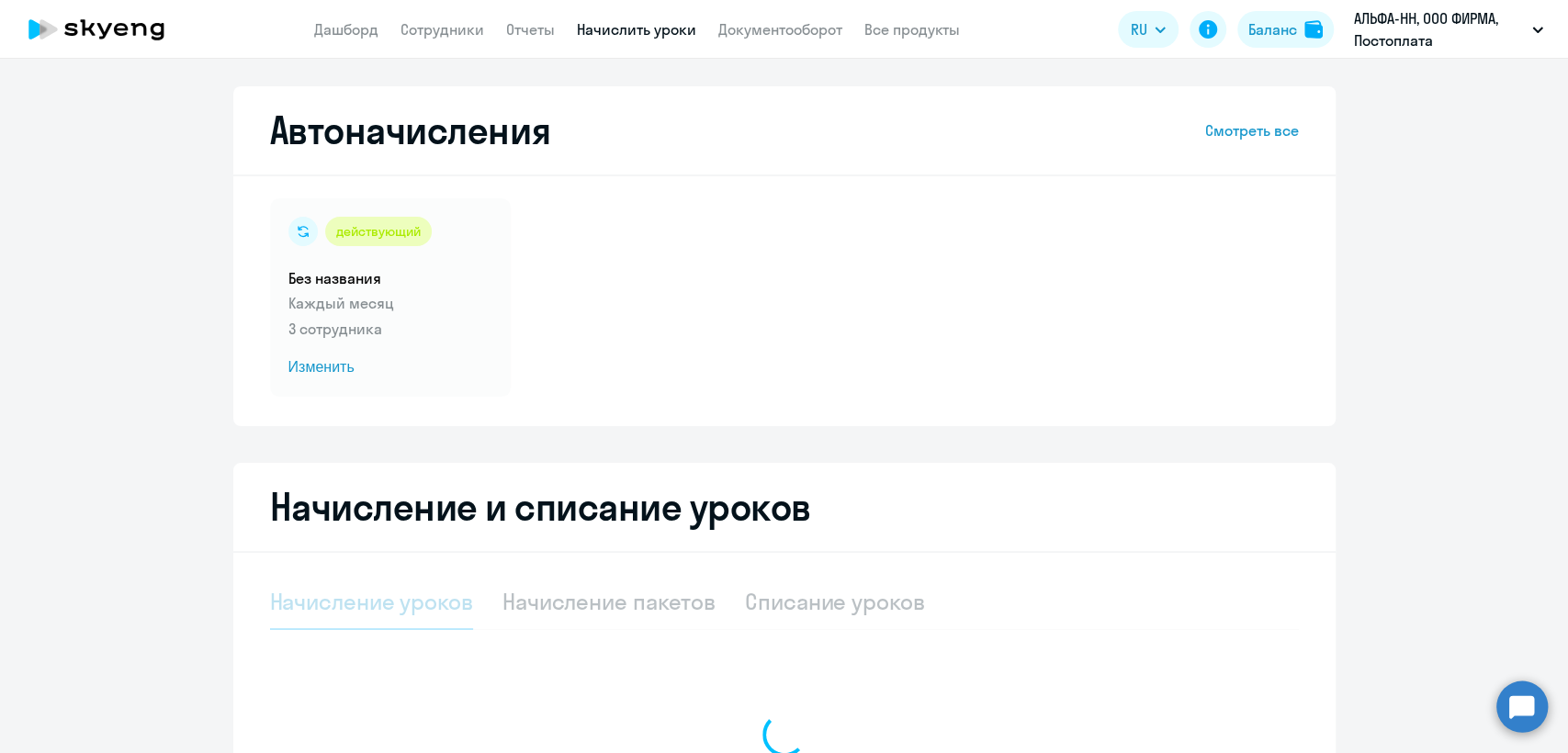
scroll to position [102, 0]
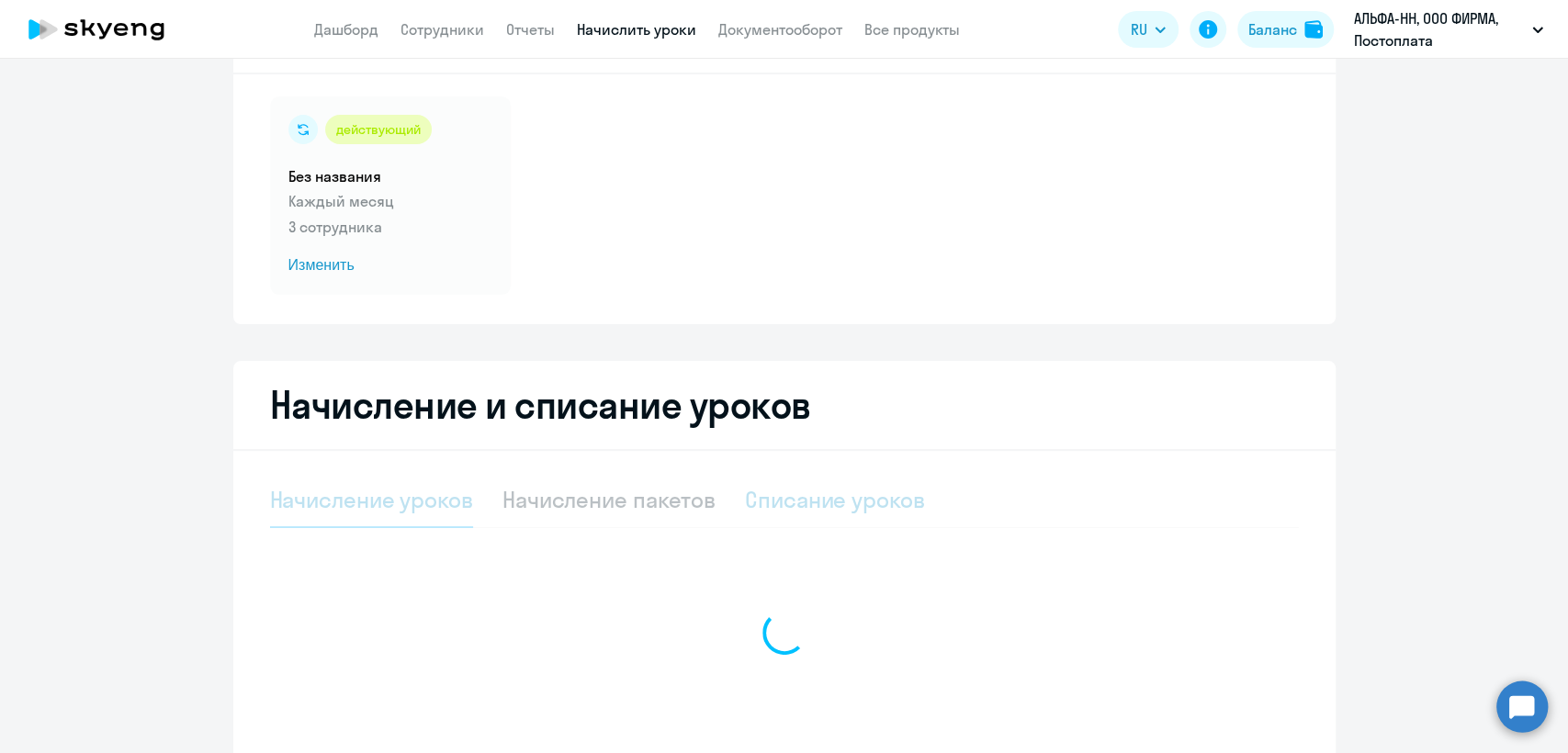
select select "10"
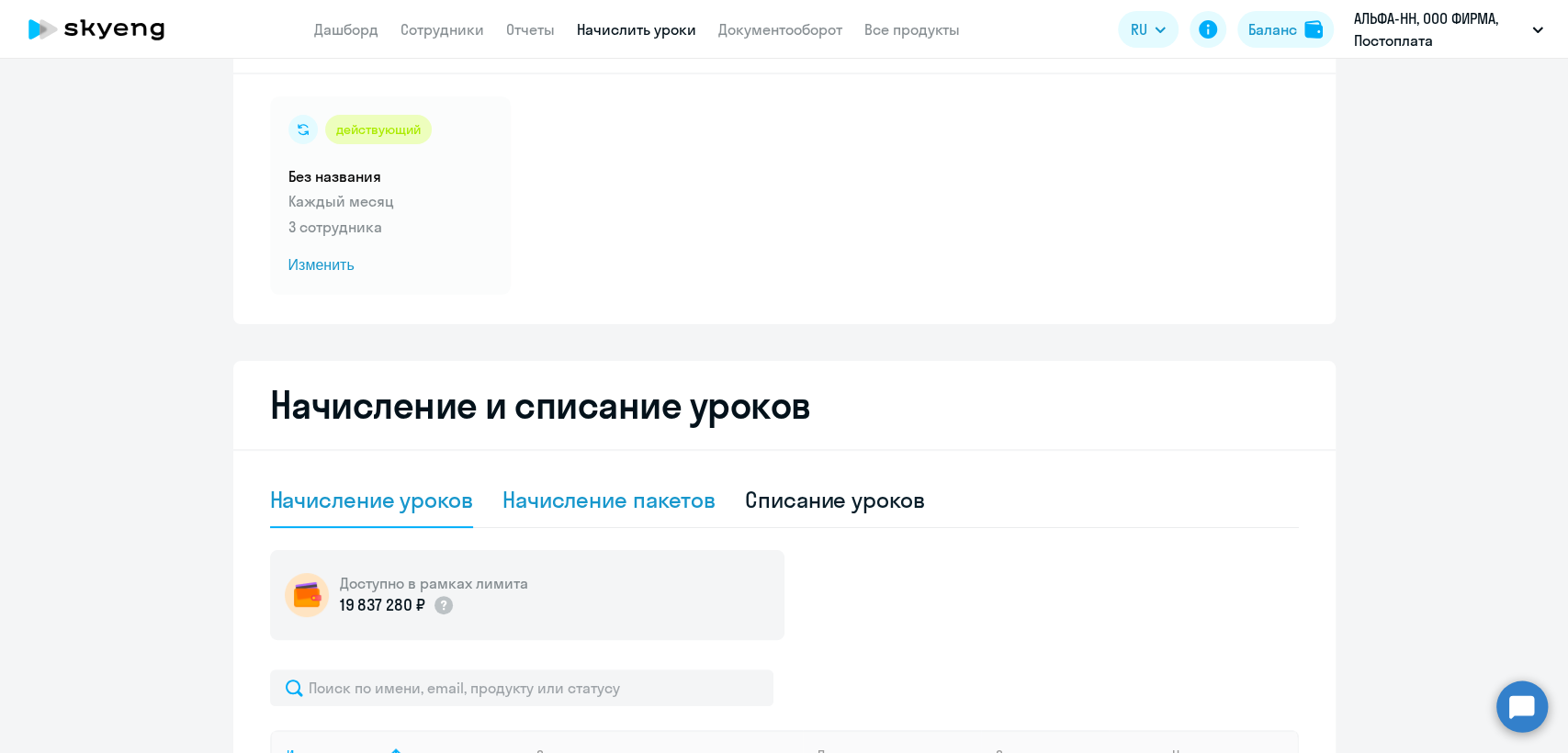
click at [576, 497] on div "Начисление пакетов" at bounding box center [609, 499] width 213 height 29
select select "10"
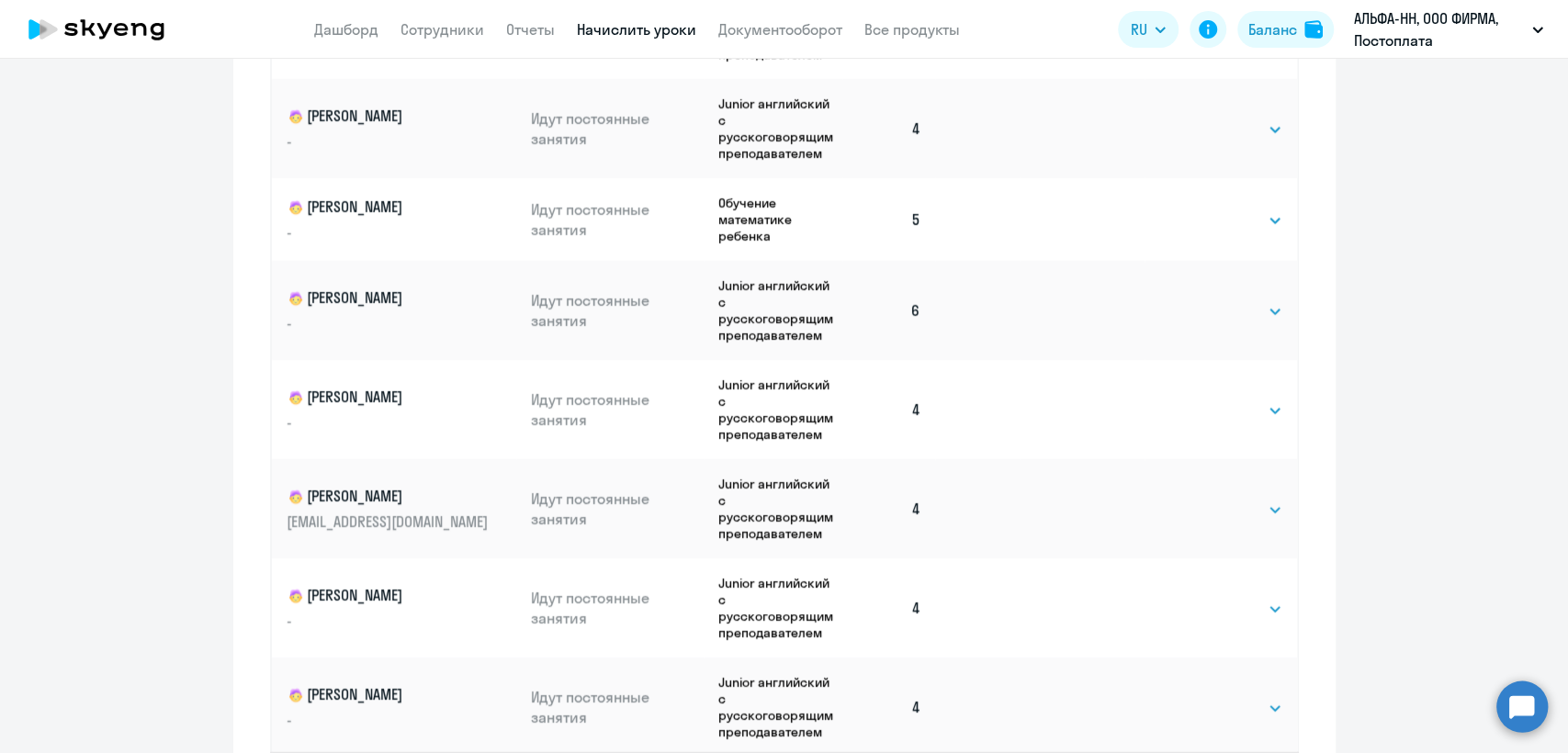
scroll to position [816, 0]
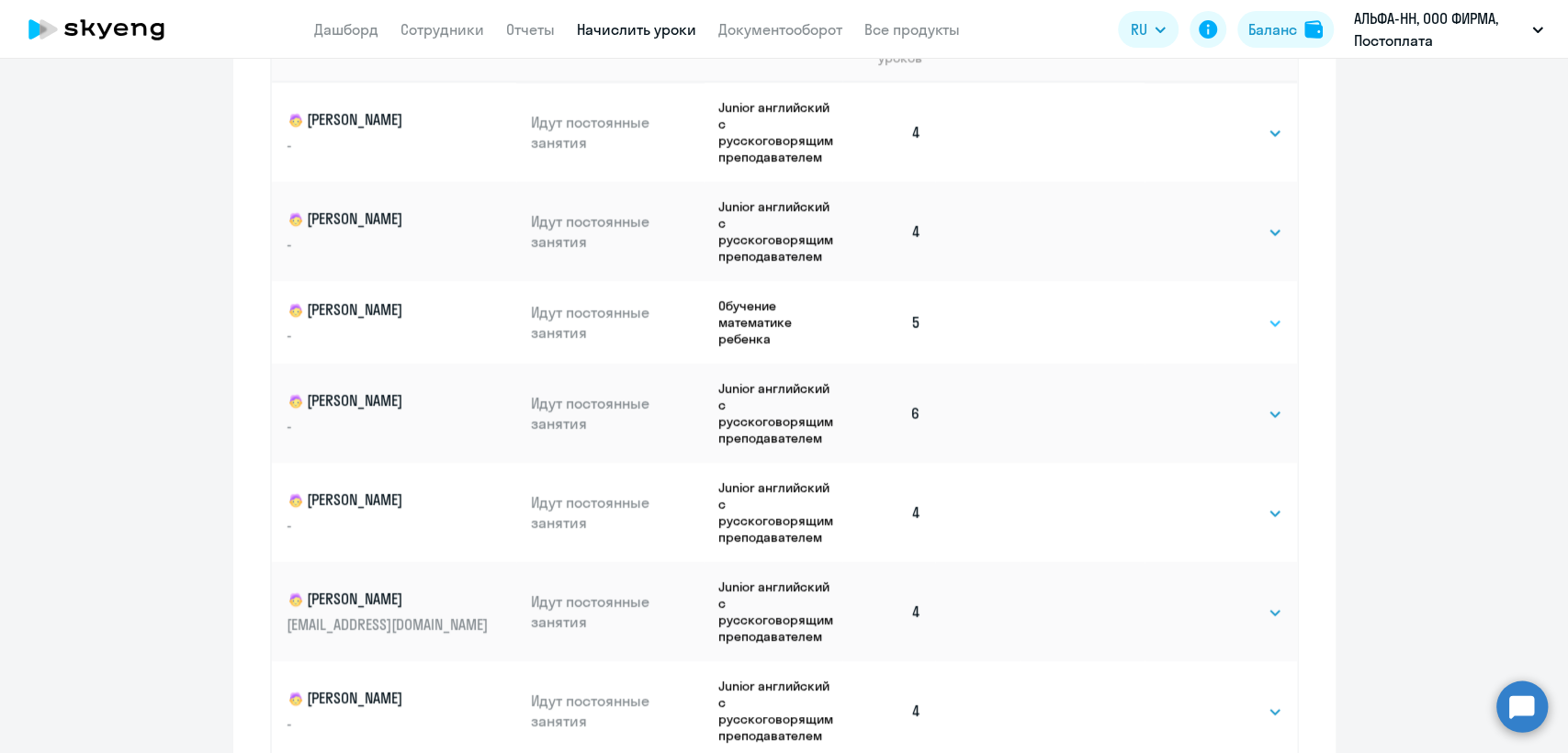
click at [1220, 331] on select "Выбрать 4 8 16 32 64 96 128" at bounding box center [1244, 323] width 75 height 23
select select "8"
click at [1207, 312] on select "Выбрать 4 8 16 32 64 96 128" at bounding box center [1244, 323] width 75 height 23
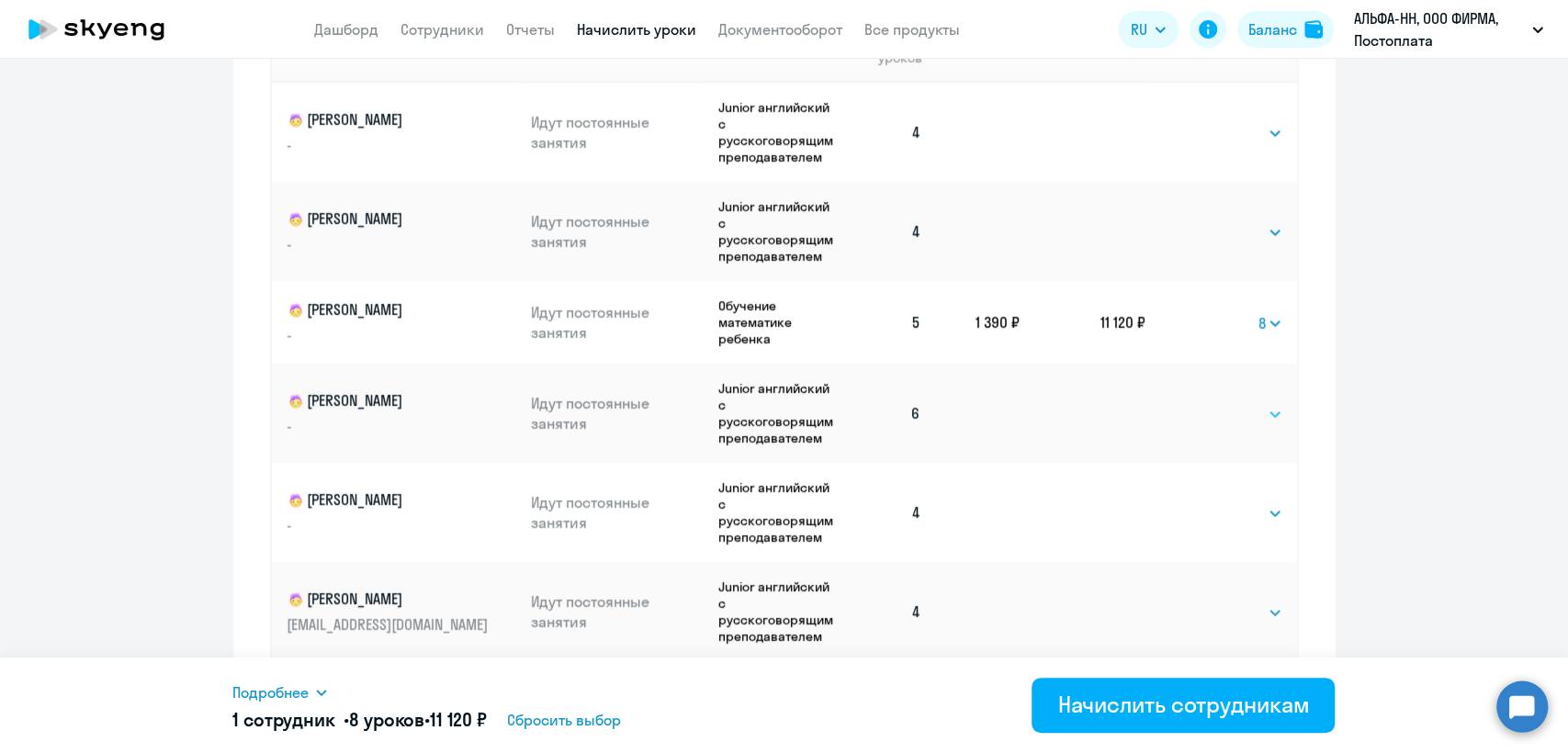
click at [1207, 409] on select "Выбрать 4 8 16 32 64 96 128" at bounding box center [1244, 414] width 75 height 23
select select "8"
click at [1207, 403] on select "Выбрать 4 8 16 32 64 96 128" at bounding box center [1244, 414] width 75 height 23
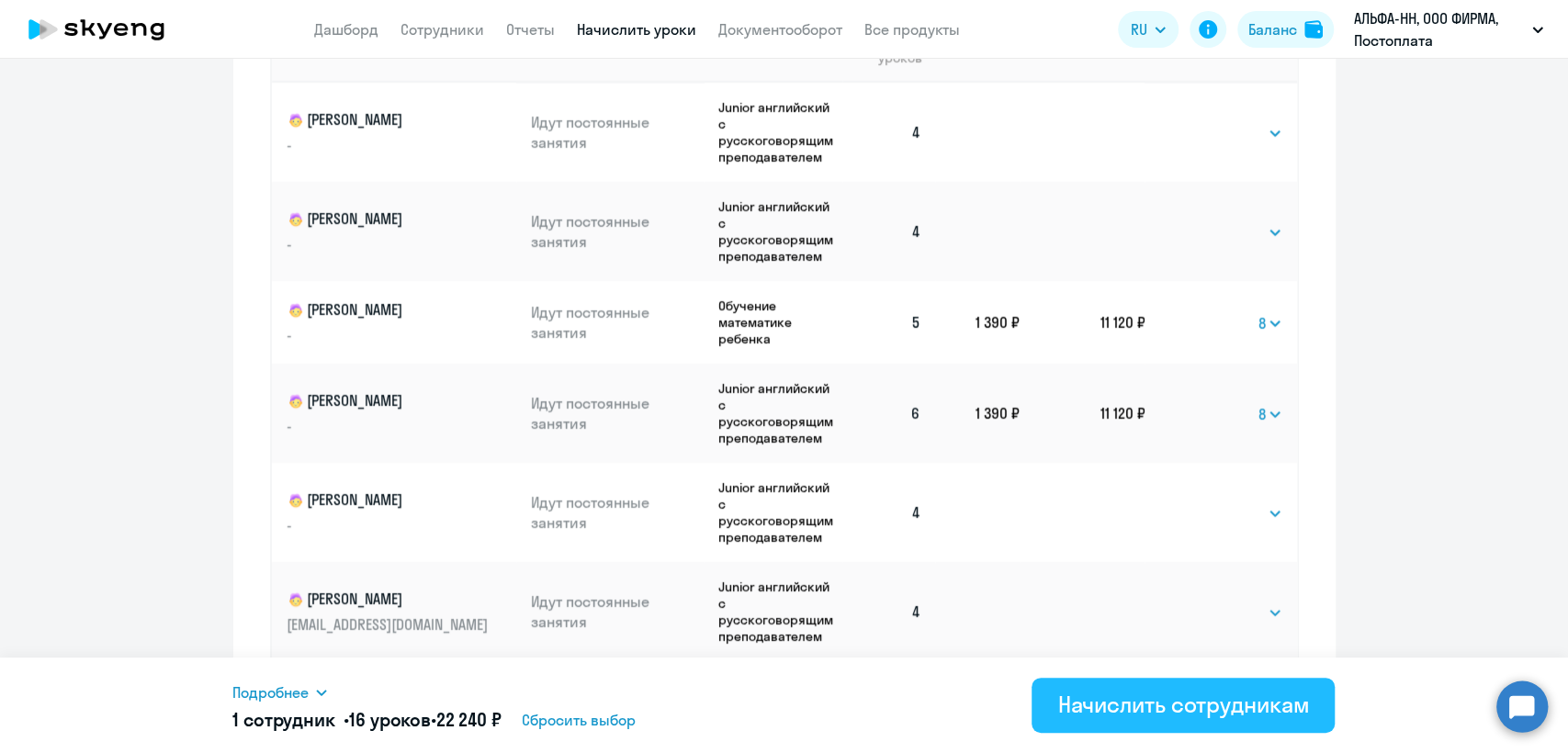
click at [1153, 707] on div "Начислить сотрудникам" at bounding box center [1182, 705] width 252 height 29
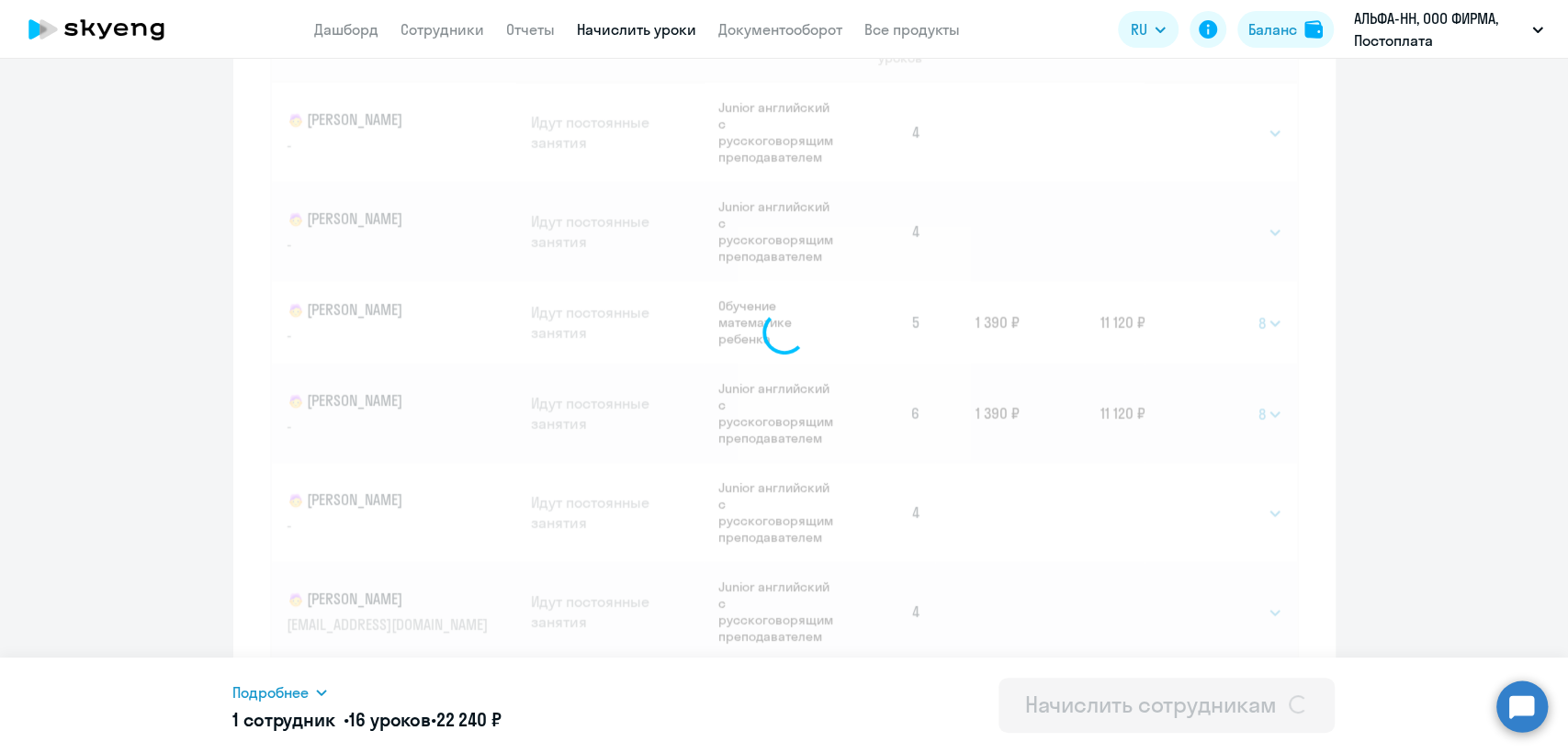
select select
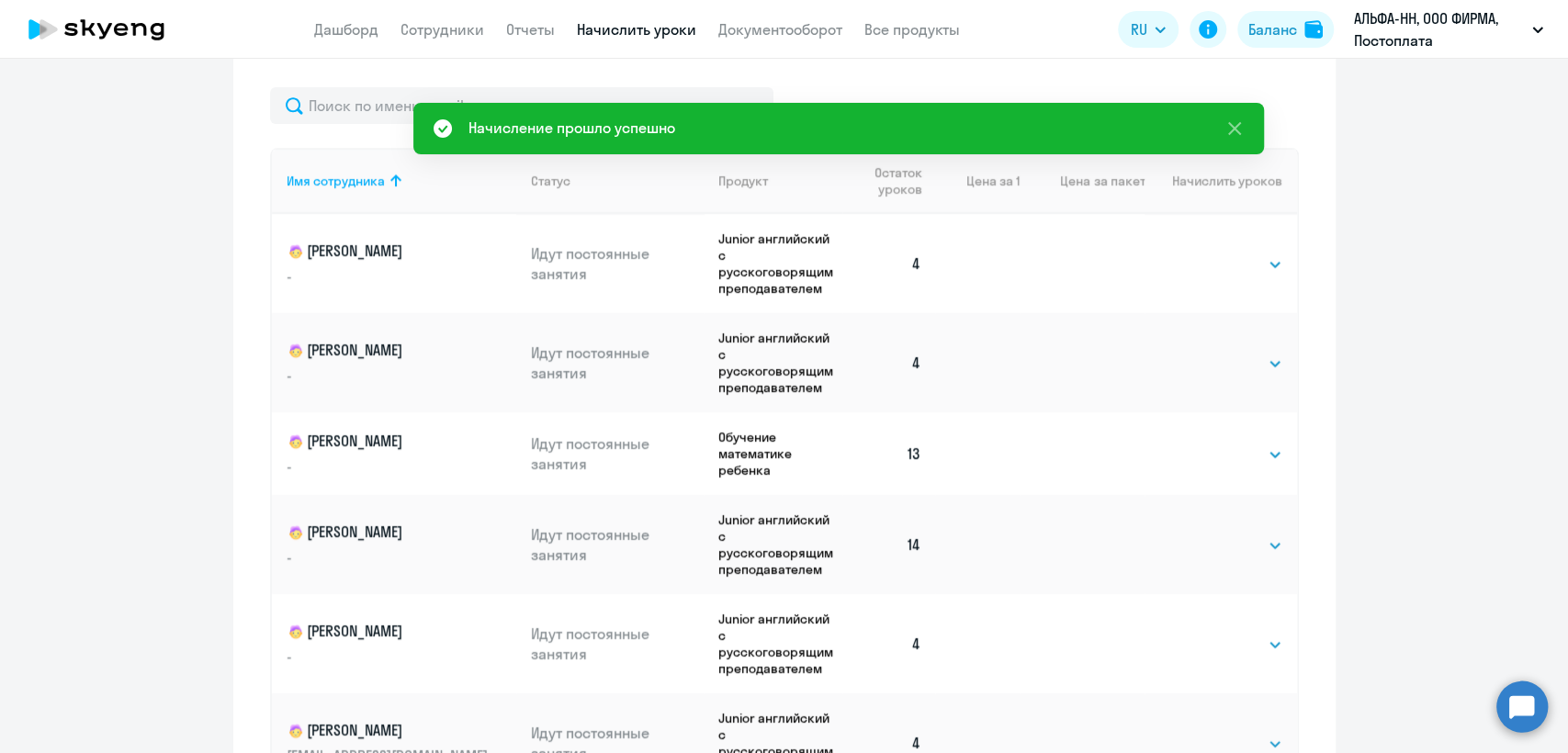
scroll to position [510, 0]
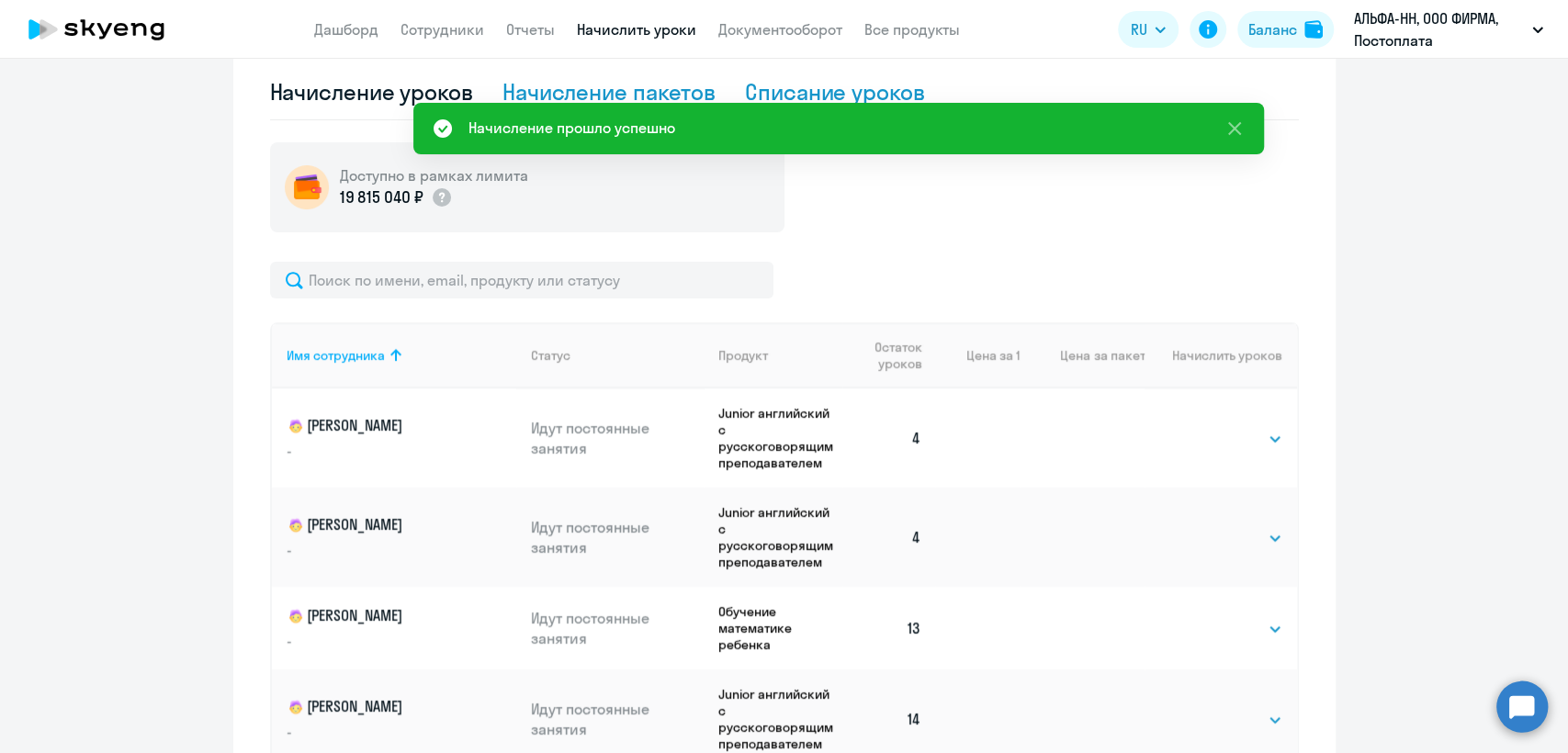
click at [826, 86] on div "Списание уроков" at bounding box center [835, 92] width 180 height 29
select select "10"
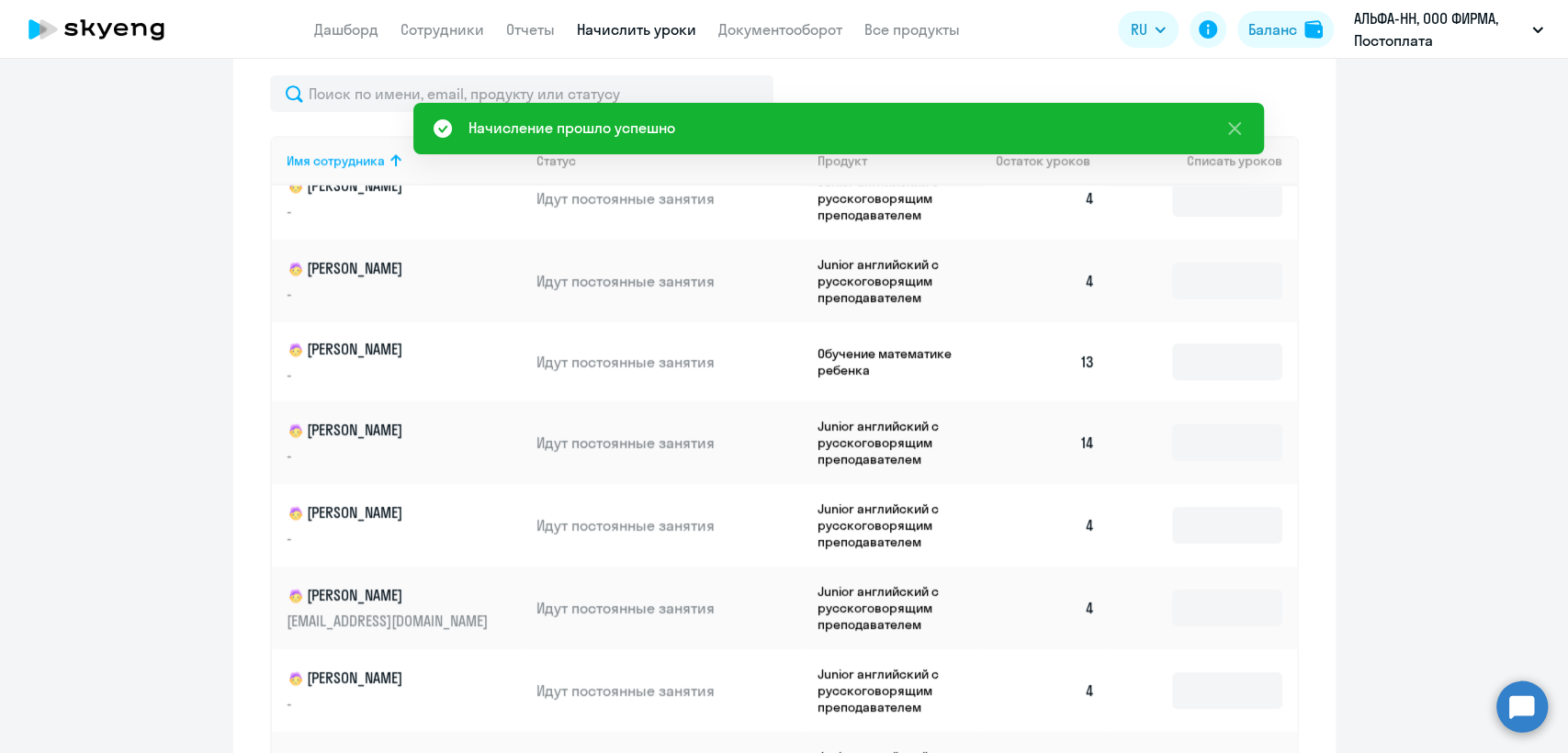
scroll to position [612, 0]
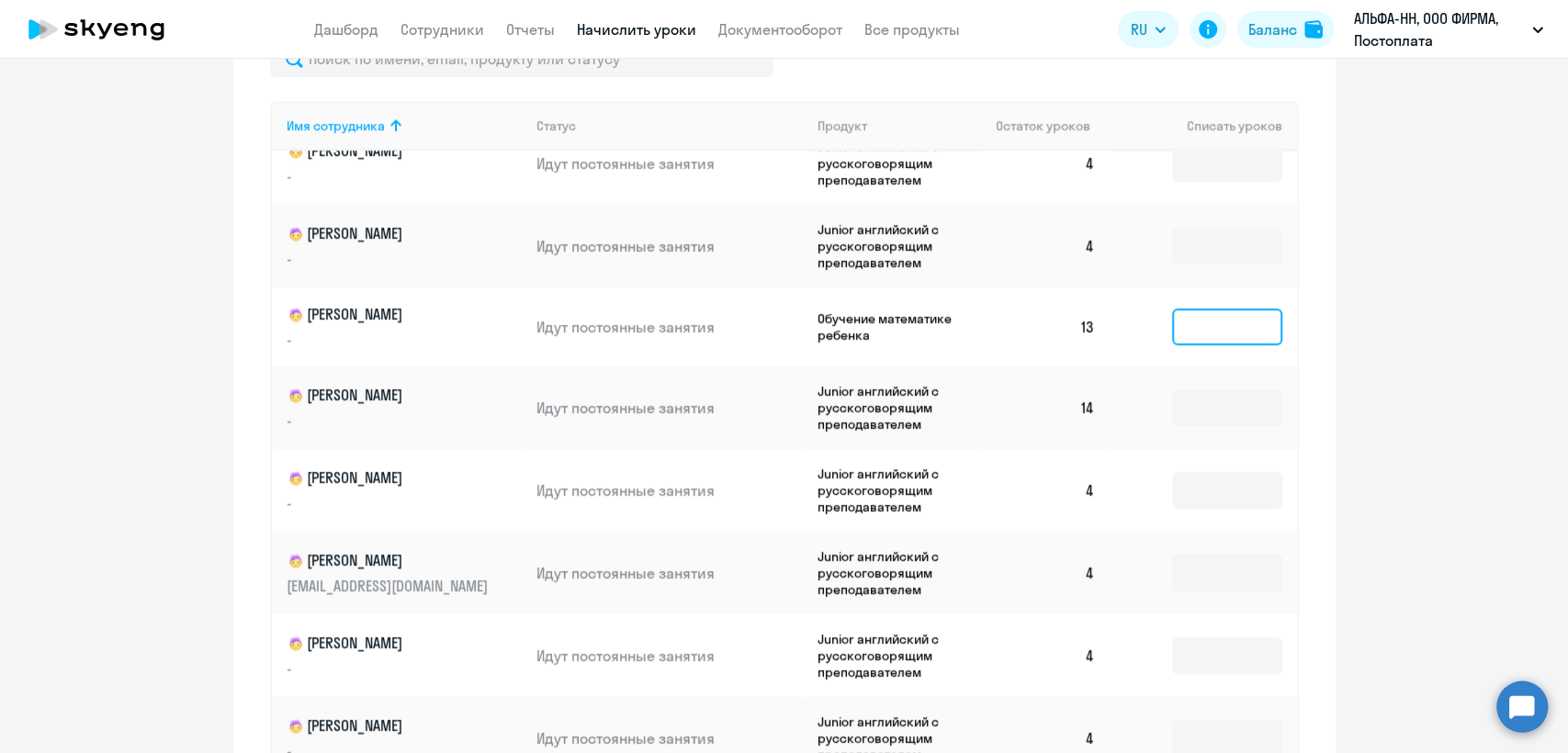
click at [1188, 330] on input at bounding box center [1226, 327] width 111 height 37
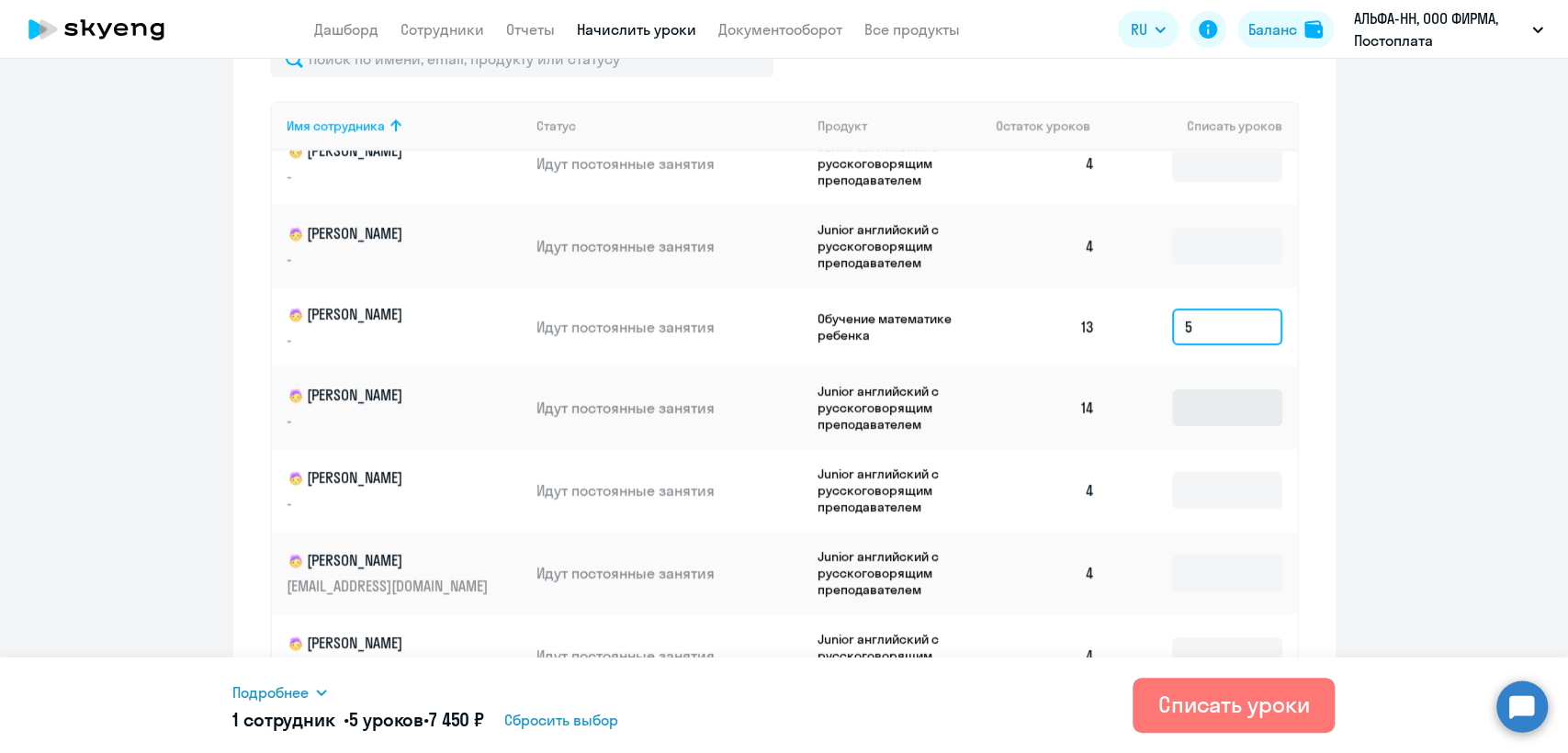
type input "5"
click at [1209, 405] on input at bounding box center [1226, 408] width 111 height 37
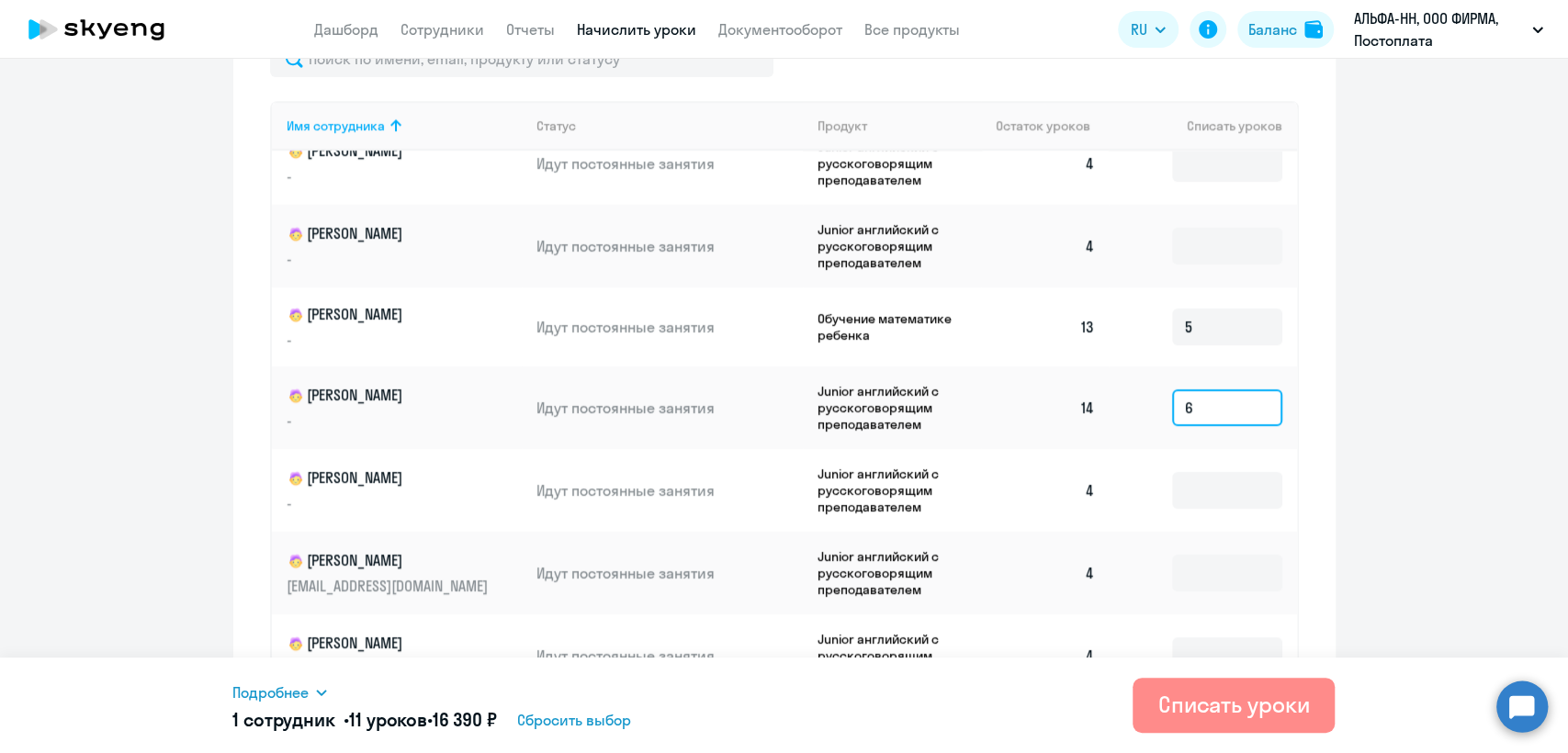
type input "6"
click at [1229, 715] on div "Списать уроки" at bounding box center [1233, 705] width 152 height 29
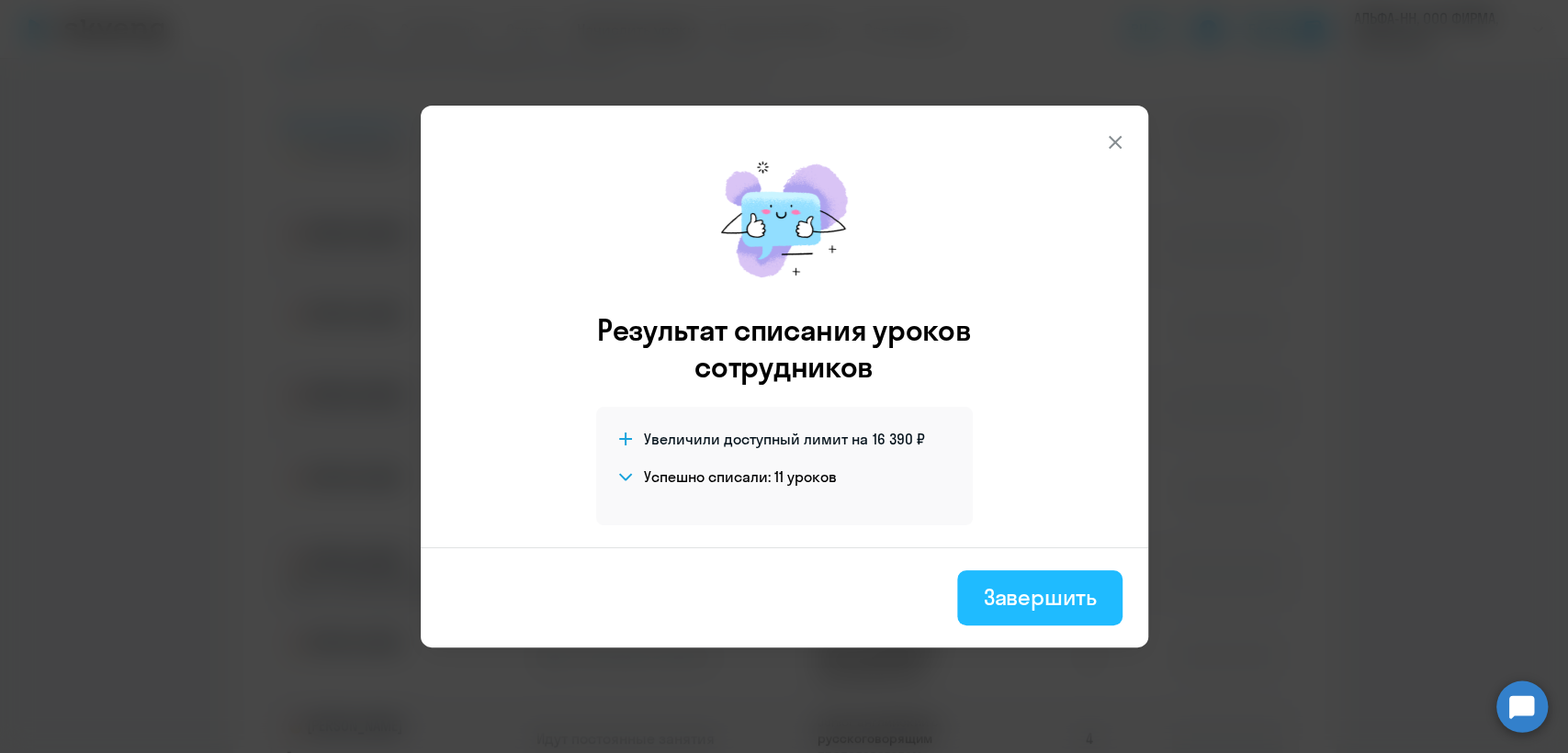
click at [1026, 588] on div "Завершить" at bounding box center [1038, 597] width 113 height 29
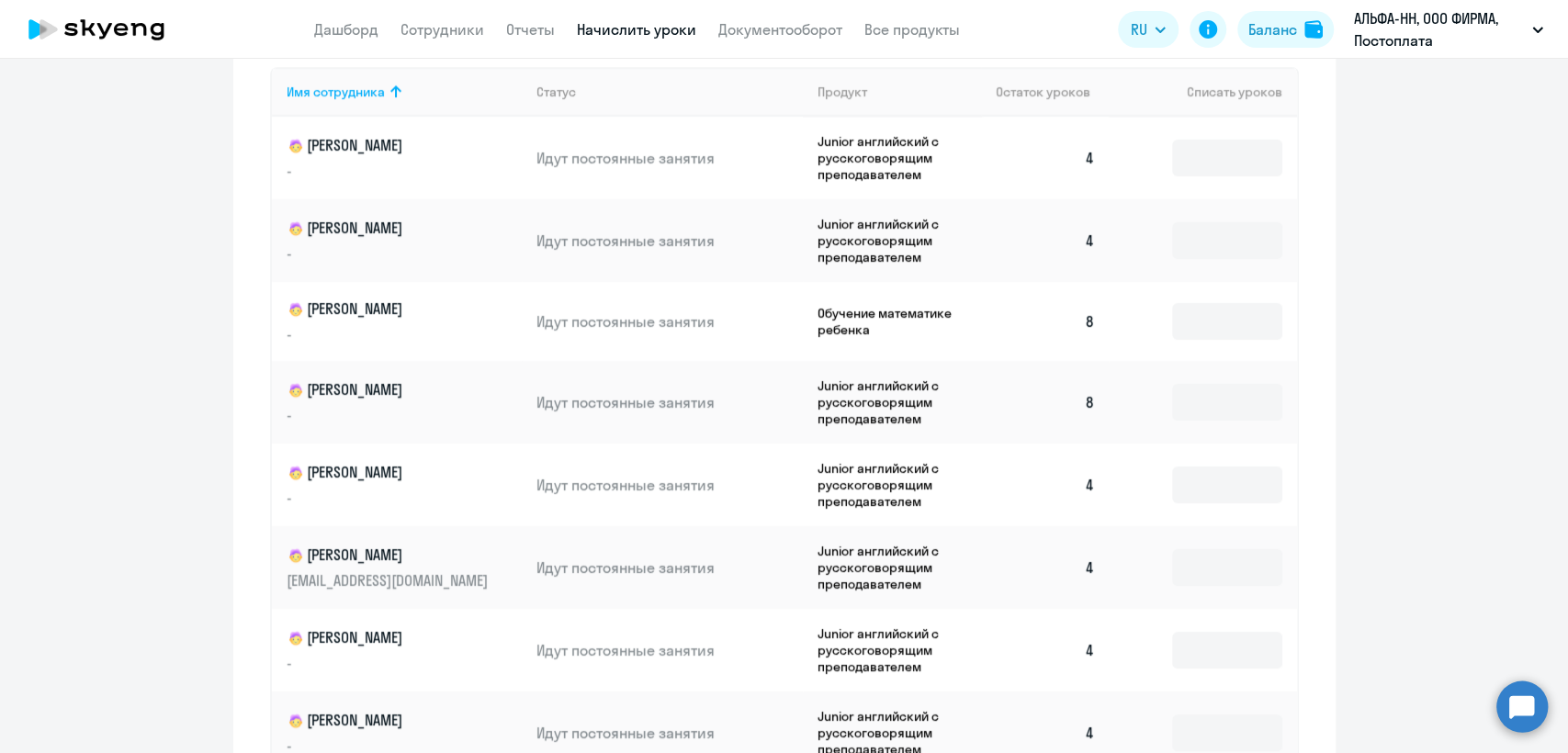
scroll to position [441, 0]
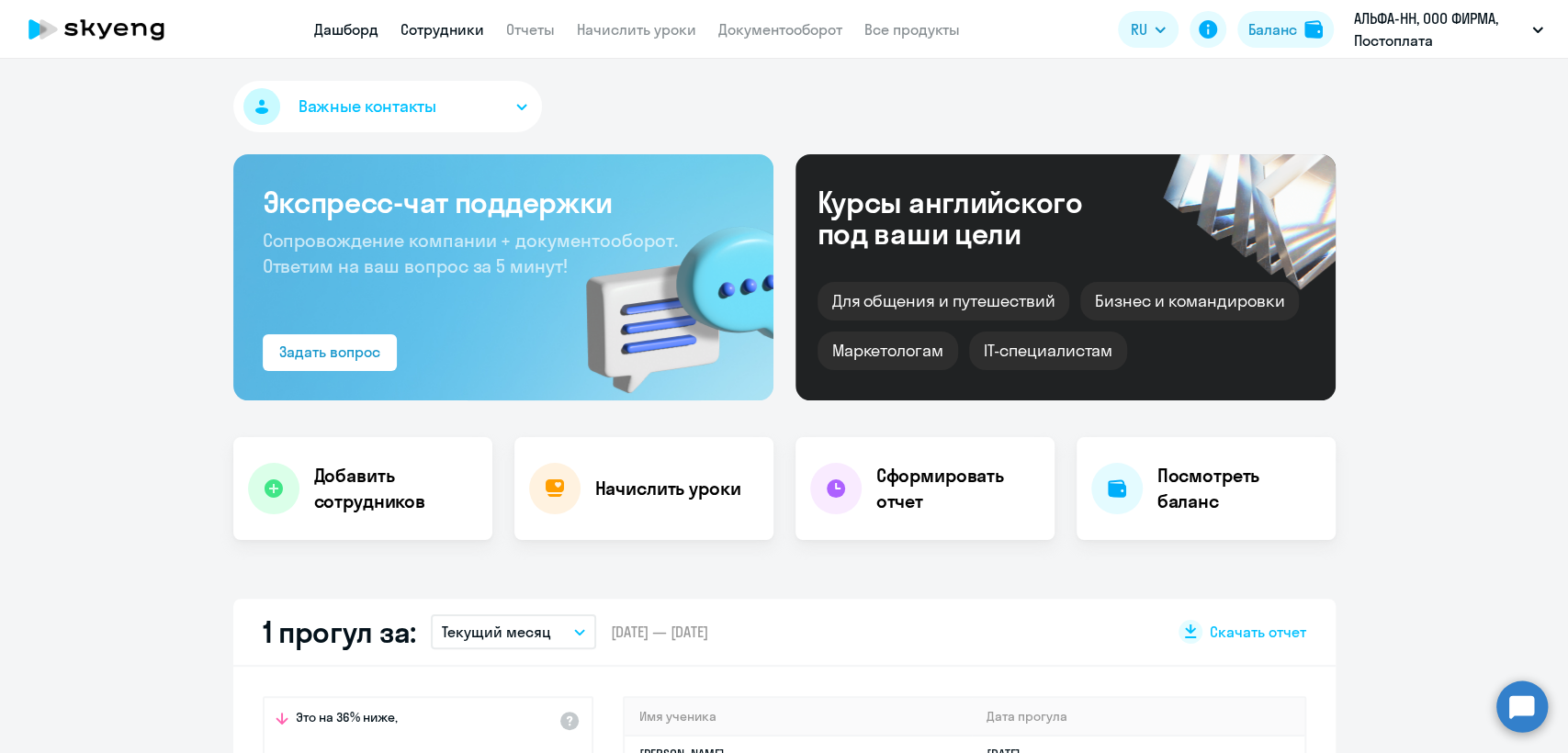
click at [461, 23] on link "Сотрудники" at bounding box center [441, 29] width 83 height 19
select select "30"
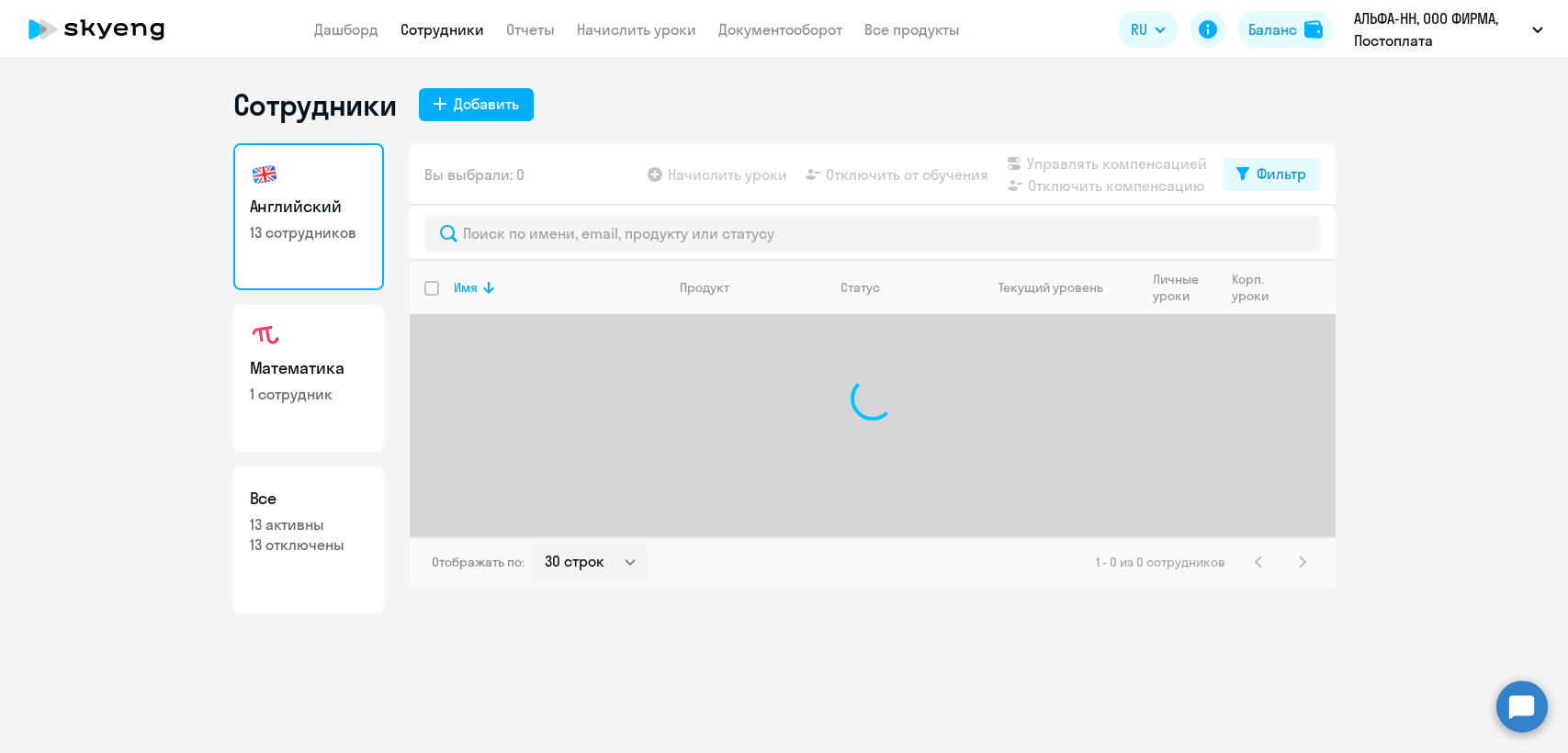
select select "30"
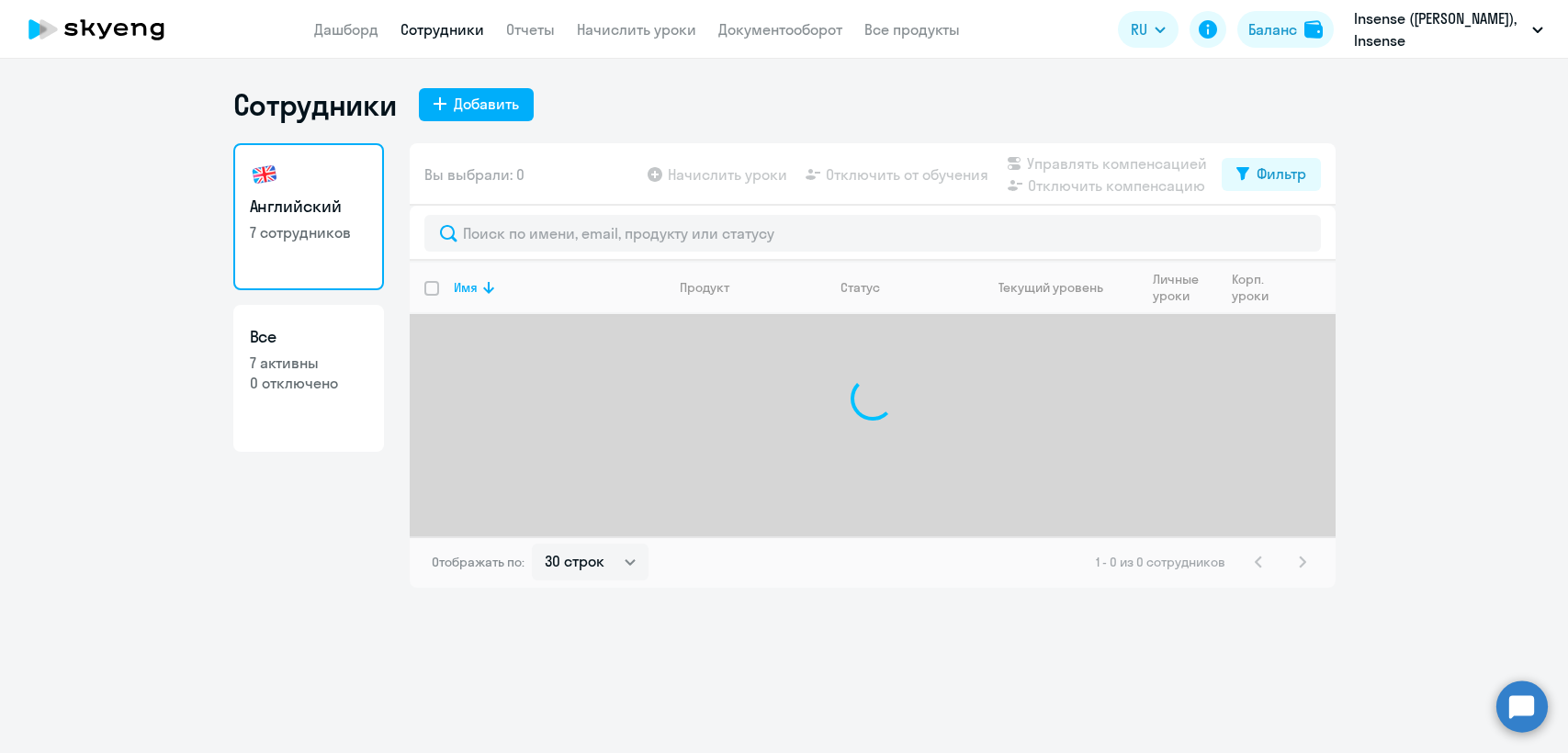
select select "30"
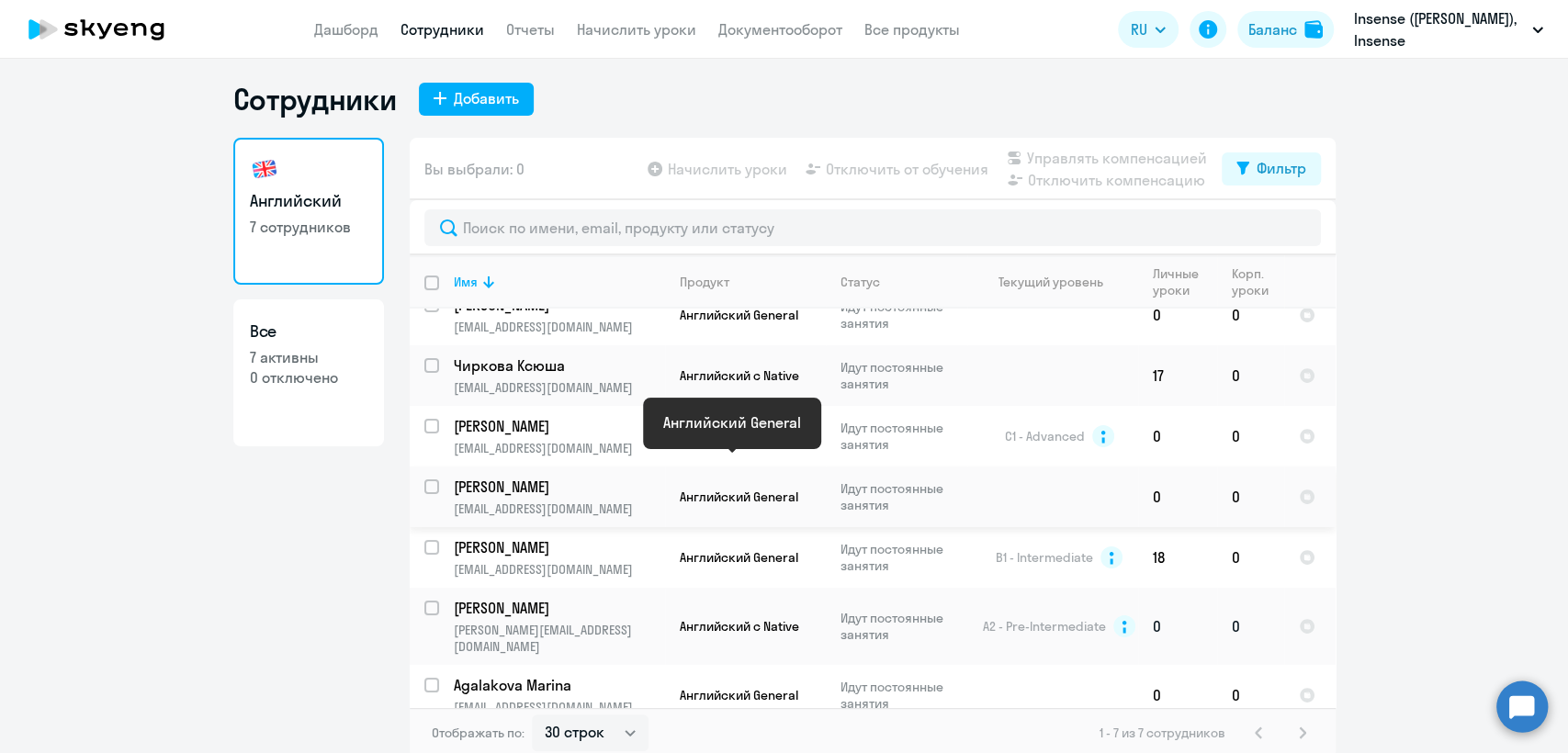
scroll to position [11, 0]
